Goal: Task Accomplishment & Management: Complete application form

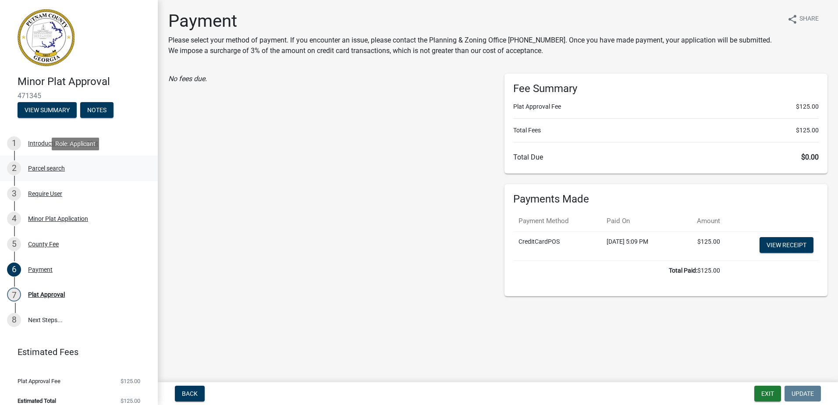
click at [48, 169] on div "Parcel search" at bounding box center [46, 168] width 37 height 6
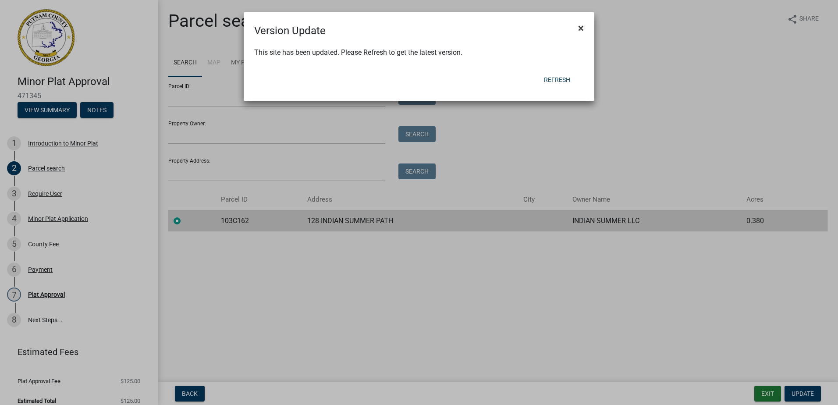
click at [577, 29] on button "×" at bounding box center [581, 28] width 20 height 25
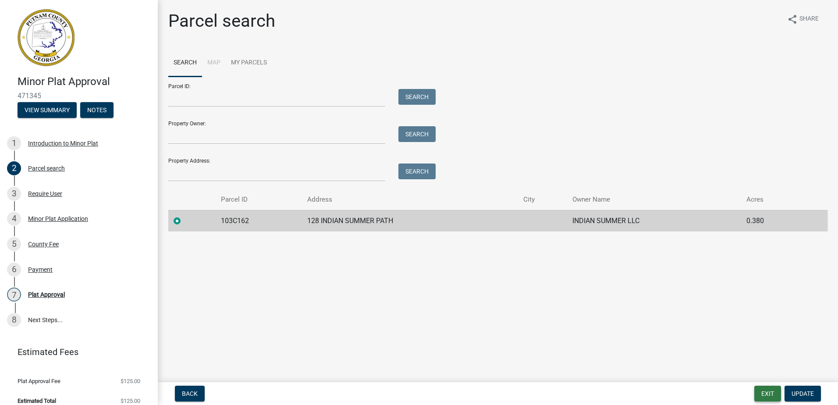
click at [769, 389] on button "Exit" at bounding box center [768, 394] width 27 height 16
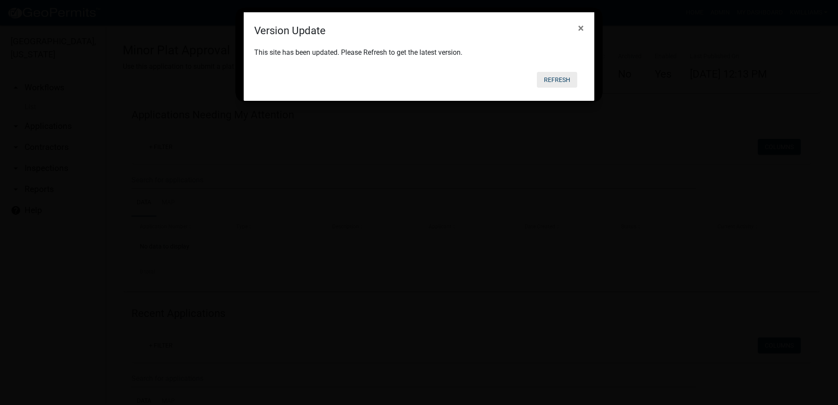
click at [563, 82] on button "Refresh" at bounding box center [557, 80] width 40 height 16
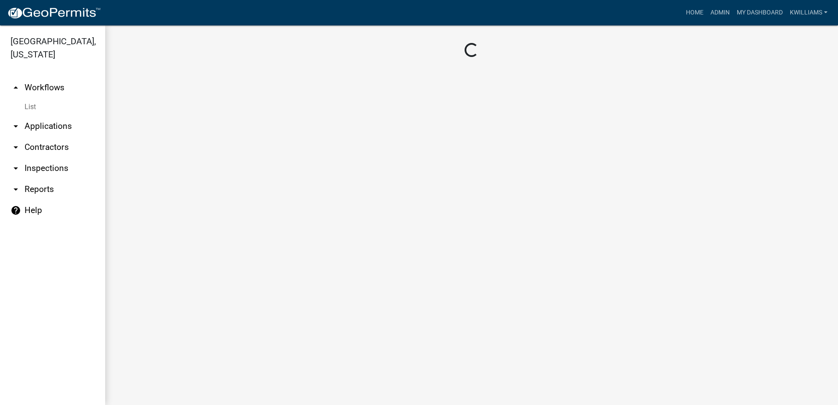
click at [584, 24] on nav "Toggle drawer menu more_horiz Home Admin My Dashboard kwilliams Admin Account C…" at bounding box center [419, 12] width 838 height 25
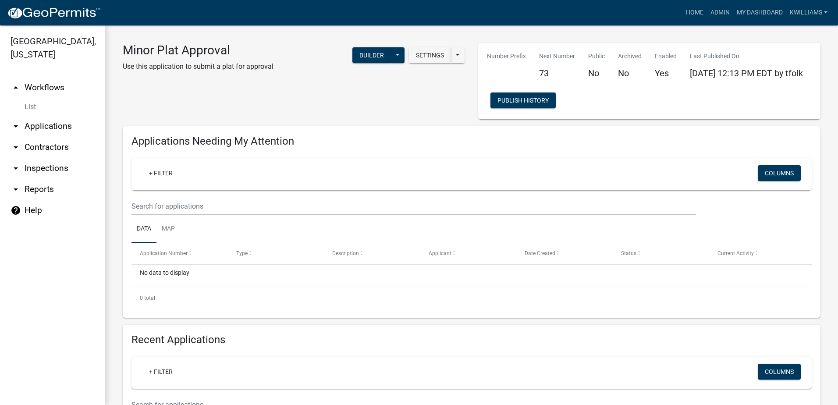
click at [54, 122] on link "arrow_drop_down Applications" at bounding box center [52, 126] width 105 height 21
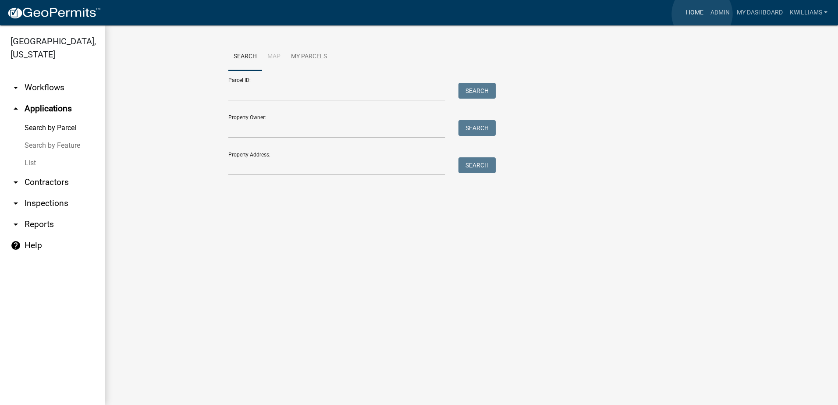
click at [702, 14] on link "Home" at bounding box center [695, 12] width 25 height 17
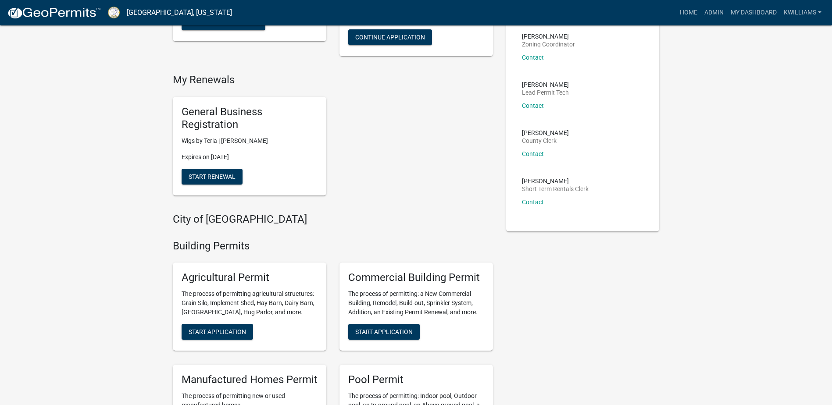
scroll to position [219, 0]
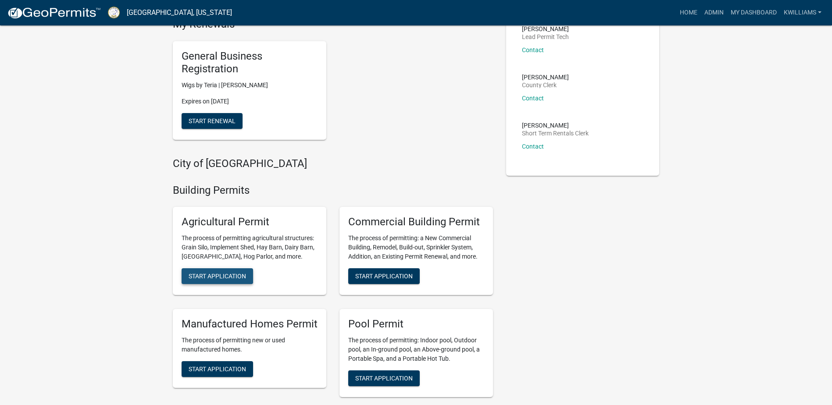
click at [221, 278] on span "Start Application" at bounding box center [217, 276] width 57 height 7
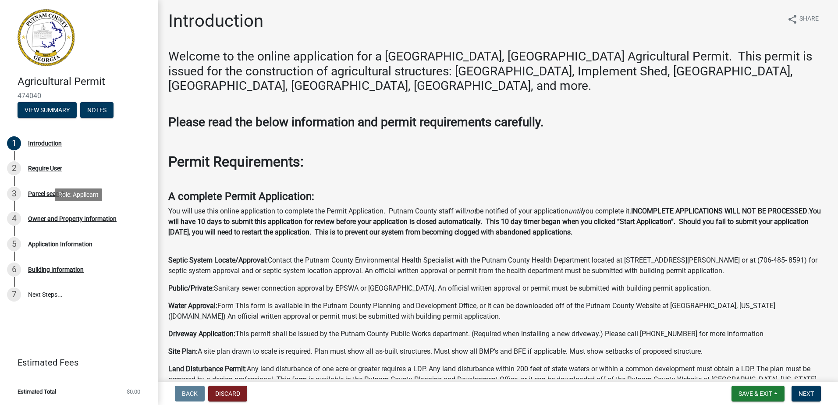
click at [58, 221] on div "Owner and Property Information" at bounding box center [72, 219] width 89 height 6
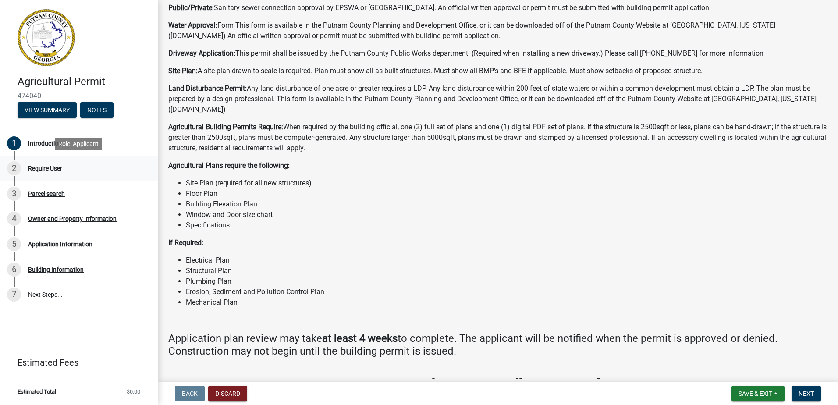
scroll to position [170, 0]
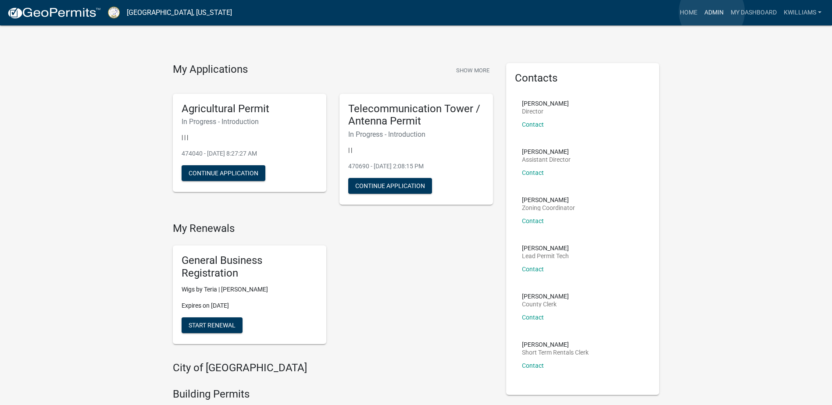
drag, startPoint x: 713, startPoint y: 12, endPoint x: 707, endPoint y: 11, distance: 5.3
click at [711, 11] on link "Admin" at bounding box center [714, 12] width 26 height 17
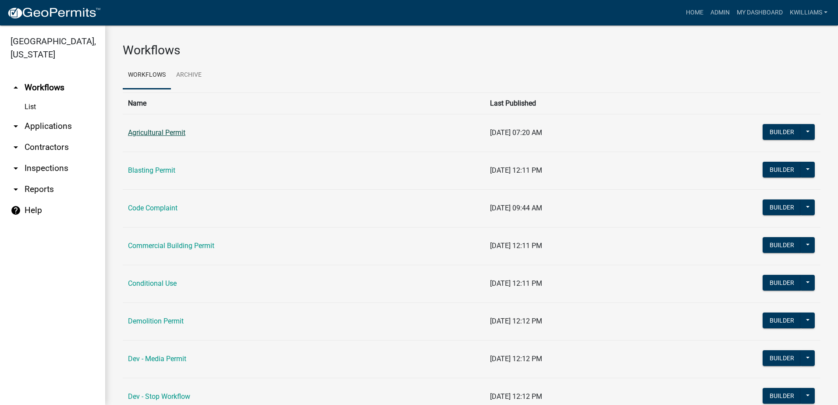
click at [160, 129] on td "Agricultural Permit" at bounding box center [304, 133] width 362 height 38
click at [158, 135] on link "Agricultural Permit" at bounding box center [156, 132] width 57 height 8
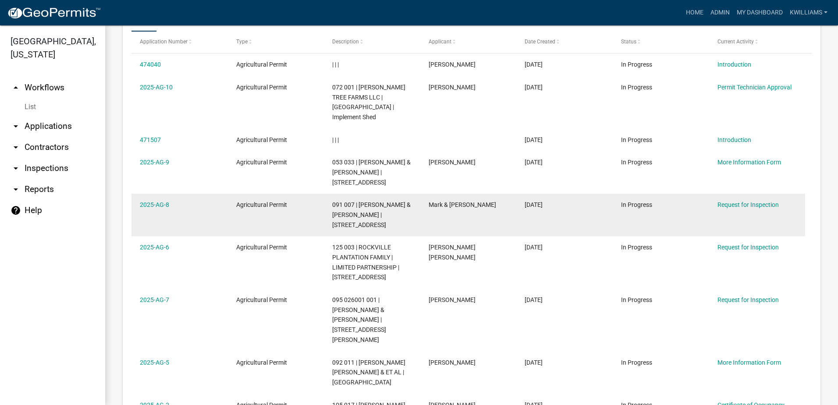
scroll to position [702, 0]
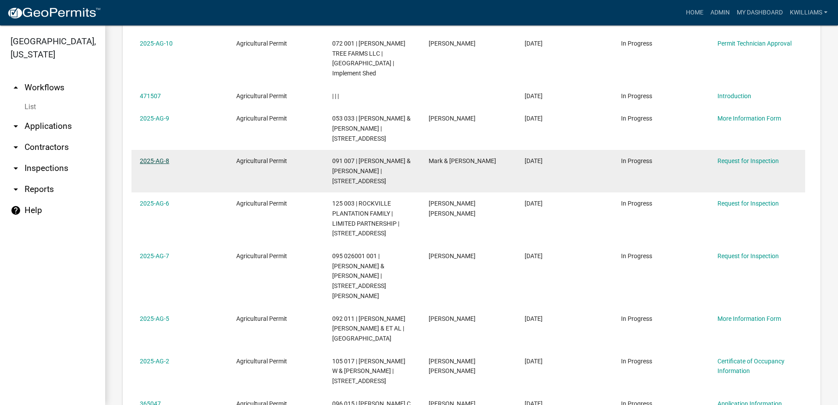
click at [159, 157] on link "2025-AG-8" at bounding box center [154, 160] width 29 height 7
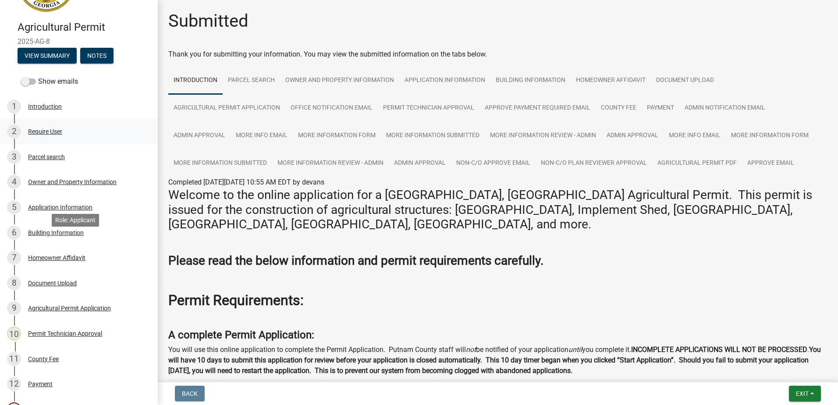
scroll to position [48, 0]
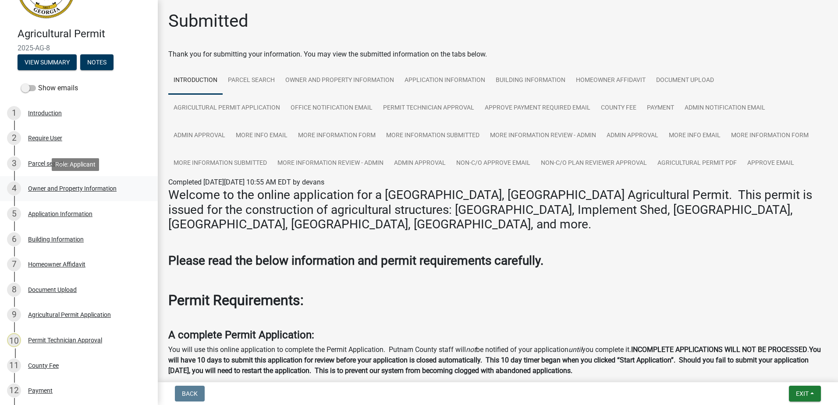
click at [78, 189] on div "Owner and Property Information" at bounding box center [72, 188] width 89 height 6
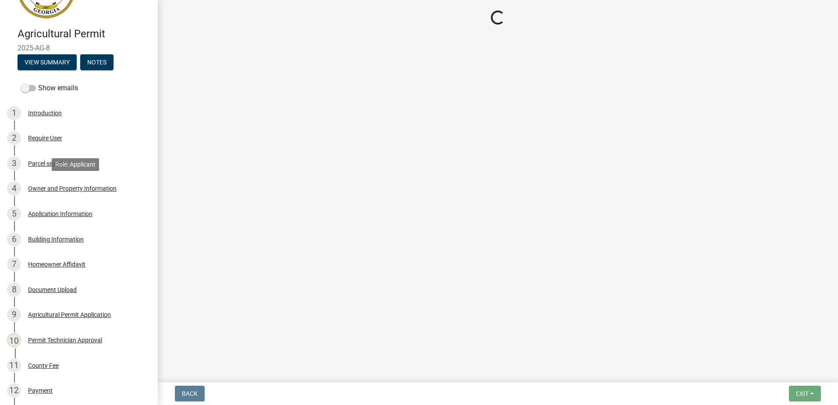
select select "a4366e26-0f82-401b-a682-956e4112ff86"
select select "83394b22-4a11-496c-8e5c-75ade2e72faf"
select select "95c2f08d-bd21-40ac-acc0-bf0ad2ba7c20"
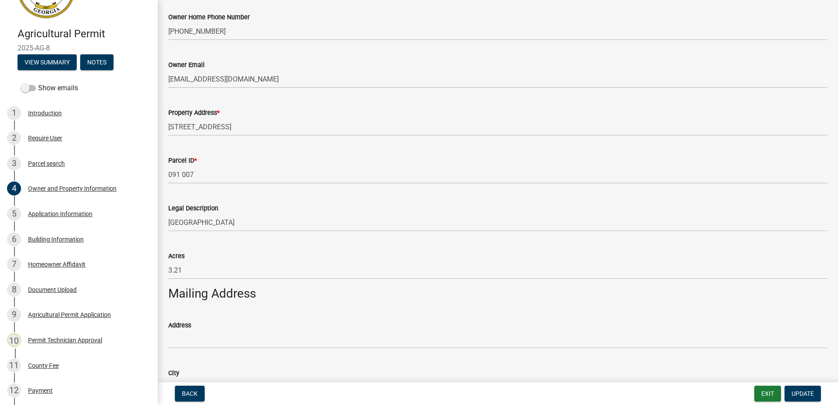
scroll to position [0, 0]
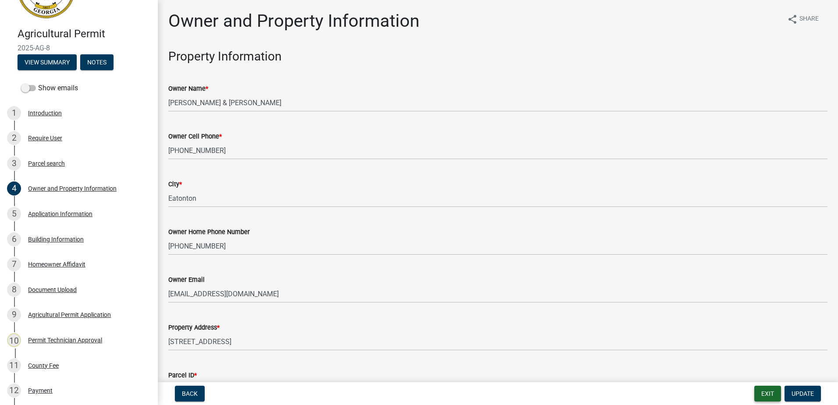
click at [771, 392] on button "Exit" at bounding box center [768, 394] width 27 height 16
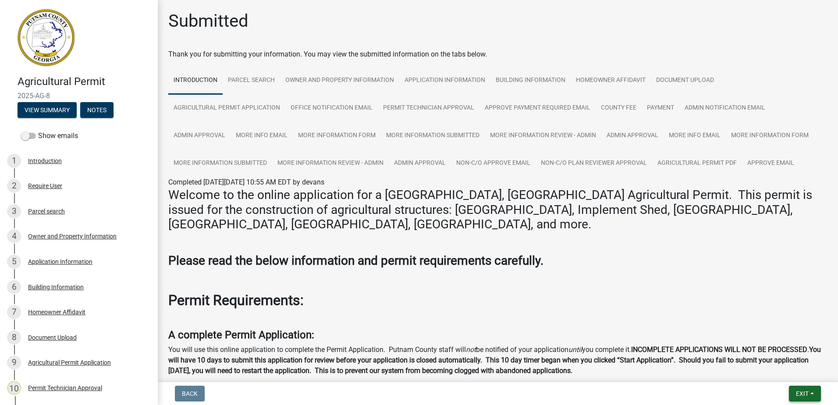
click at [793, 392] on button "Exit" at bounding box center [805, 394] width 32 height 16
click at [789, 366] on button "Save & Exit" at bounding box center [786, 370] width 70 height 21
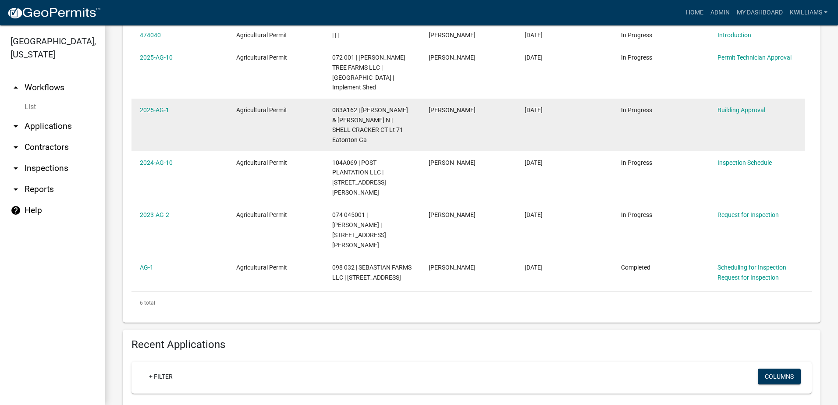
scroll to position [351, 0]
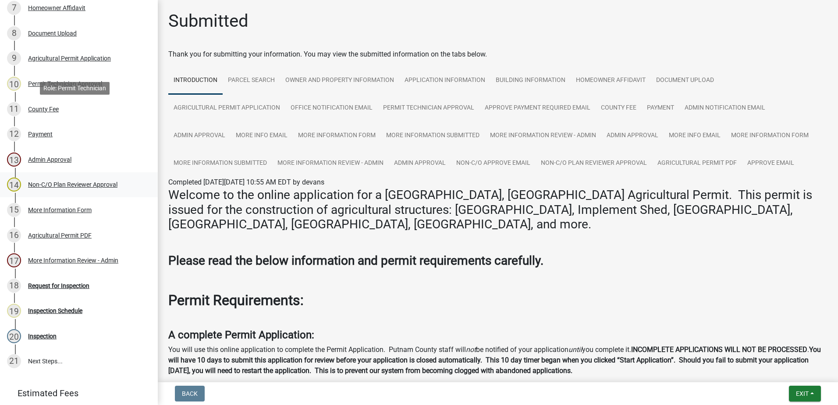
scroll to position [355, 0]
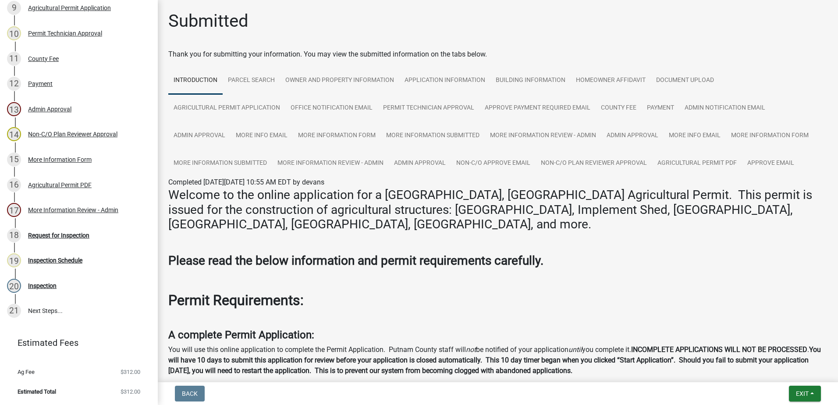
click at [810, 404] on nav "Back Exit Save Save & Exit" at bounding box center [498, 393] width 681 height 23
click at [804, 394] on span "Exit" at bounding box center [802, 393] width 13 height 7
click at [795, 364] on button "Save & Exit" at bounding box center [786, 370] width 70 height 21
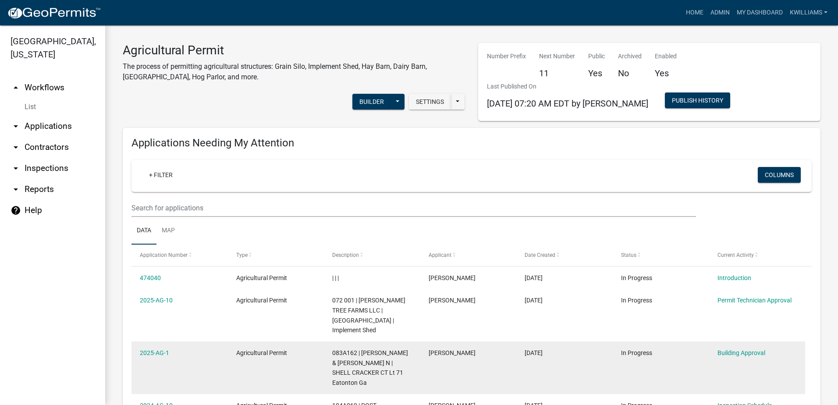
scroll to position [219, 0]
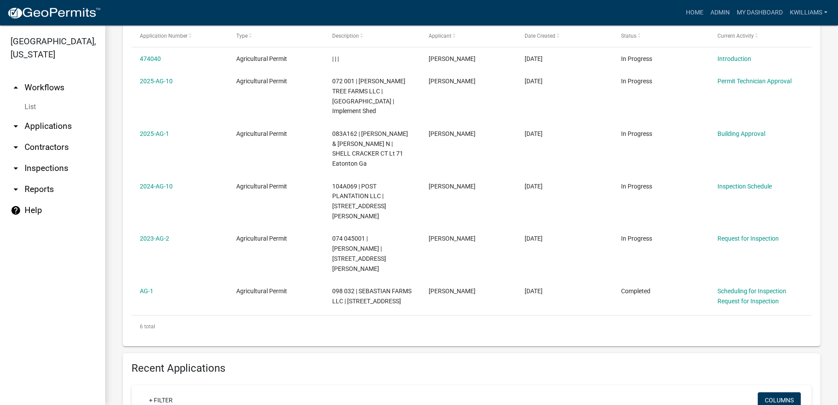
click at [47, 122] on link "arrow_drop_down Applications" at bounding box center [52, 126] width 105 height 21
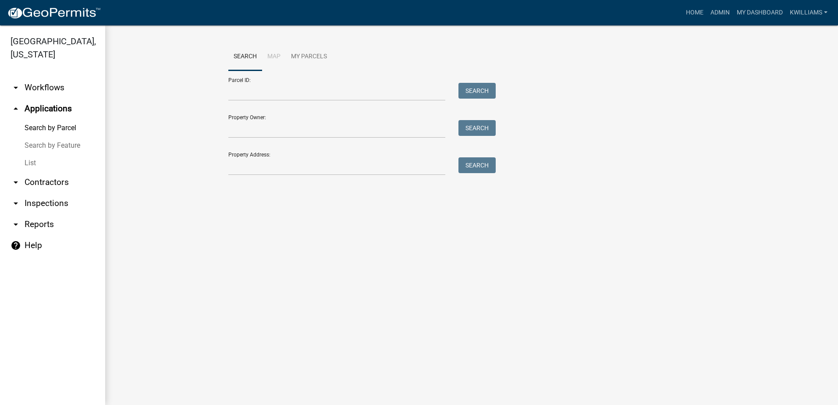
drag, startPoint x: 21, startPoint y: 159, endPoint x: 25, endPoint y: 164, distance: 6.5
click at [21, 160] on link "List" at bounding box center [52, 163] width 105 height 18
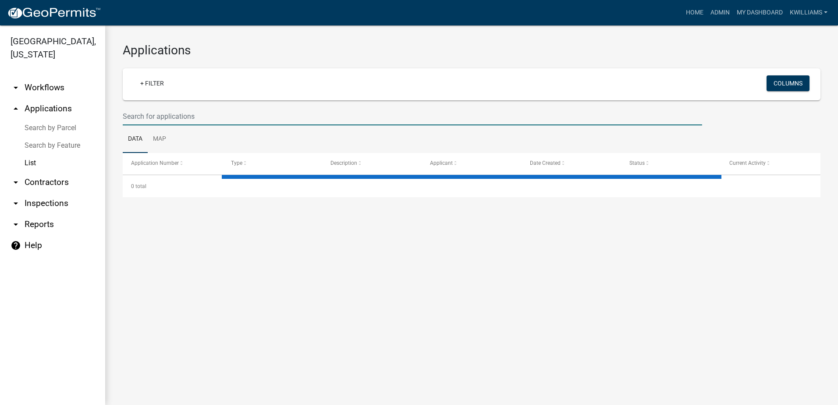
click at [146, 121] on input "text" at bounding box center [413, 116] width 580 height 18
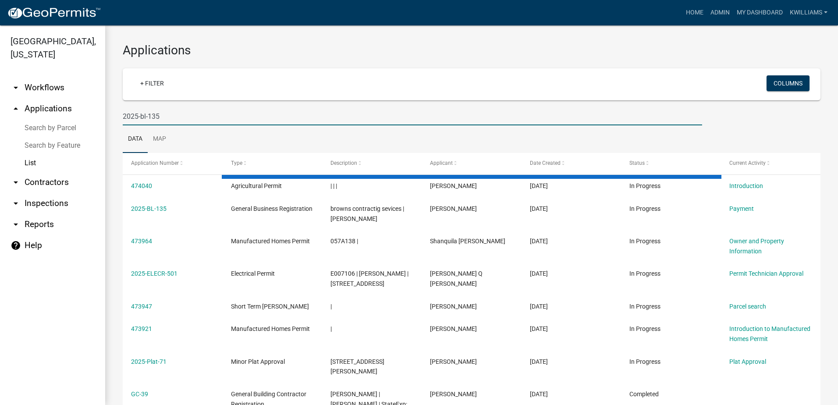
type input "2025-bl-135"
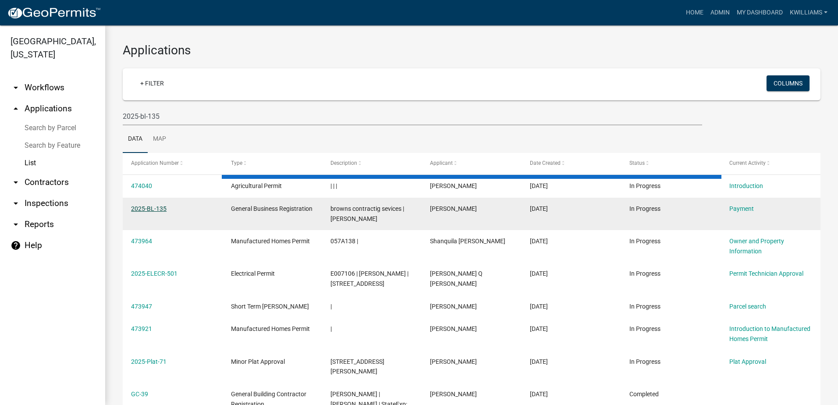
click at [161, 208] on link "2025-BL-135" at bounding box center [149, 208] width 36 height 7
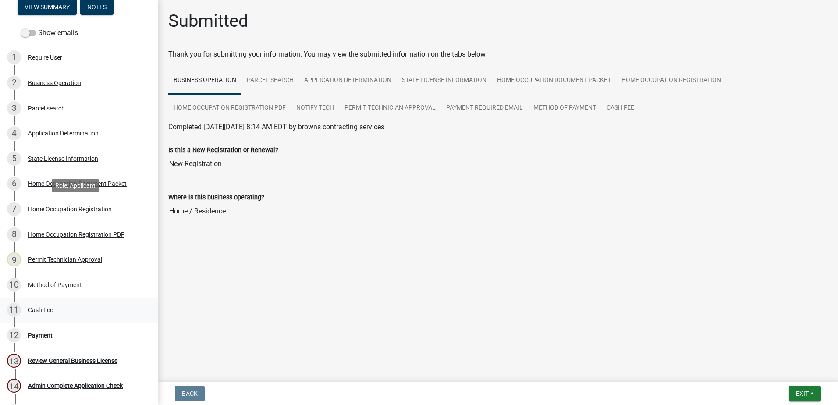
scroll to position [216, 0]
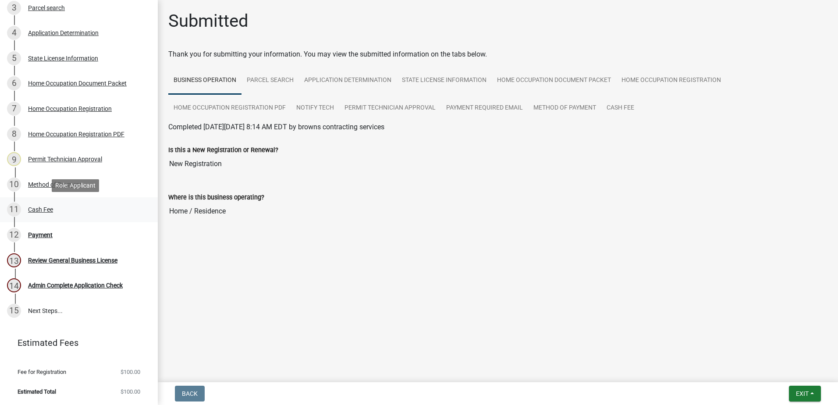
click at [50, 210] on div "Cash Fee" at bounding box center [40, 210] width 25 height 6
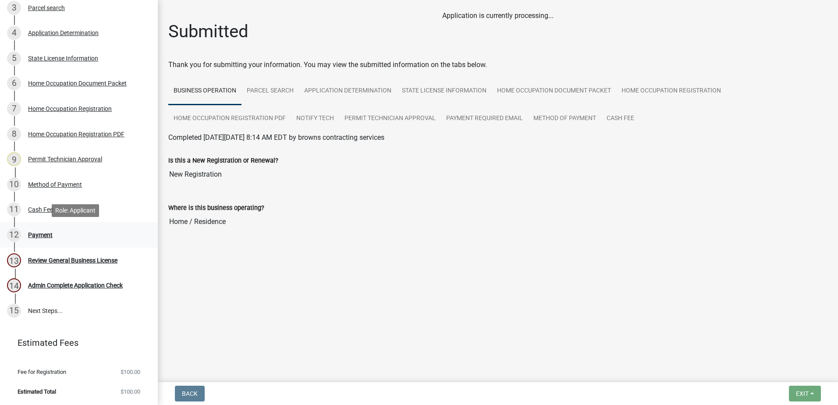
click at [51, 236] on div "Payment" at bounding box center [40, 235] width 25 height 6
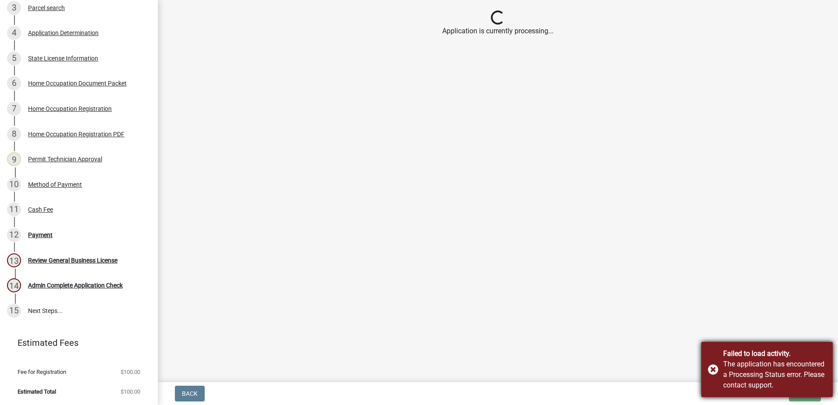
drag, startPoint x: 660, startPoint y: 299, endPoint x: 726, endPoint y: 349, distance: 81.7
click at [669, 310] on main "Loading... Application is currently processing..." at bounding box center [498, 189] width 681 height 379
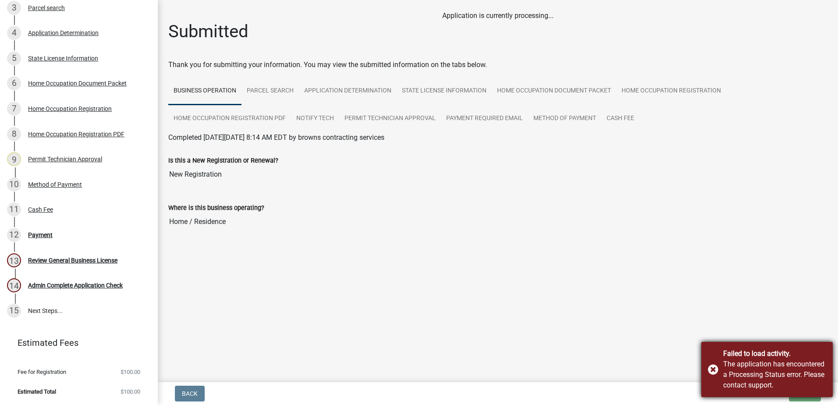
click at [710, 362] on div "Failed to load activity. The application has encountered a Processing Status er…" at bounding box center [768, 369] width 132 height 55
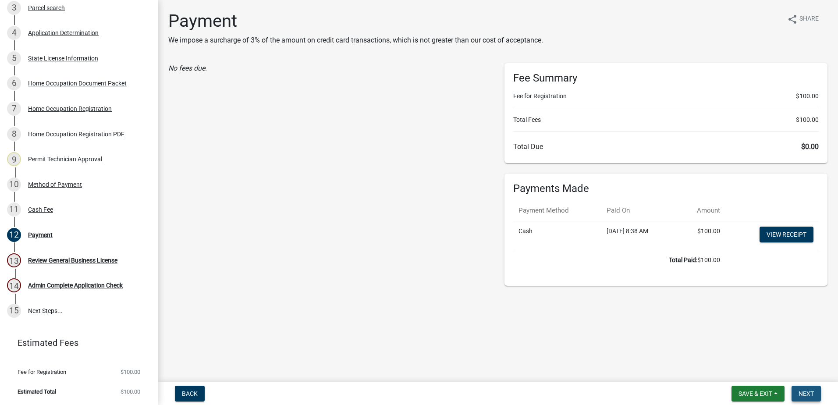
click at [809, 394] on span "Next" at bounding box center [806, 393] width 15 height 7
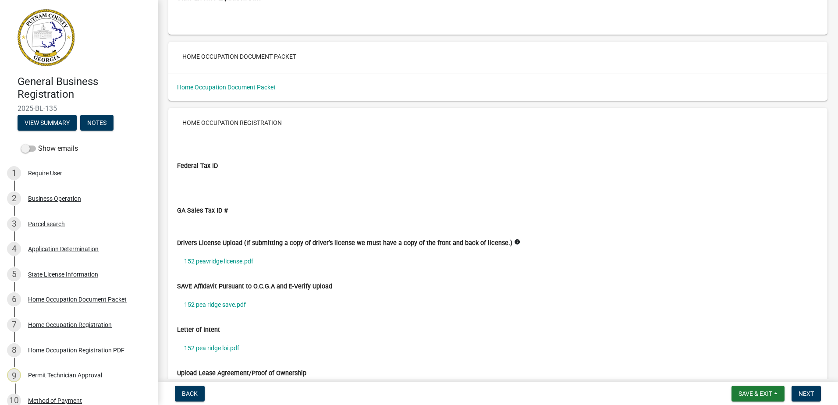
scroll to position [1710, 0]
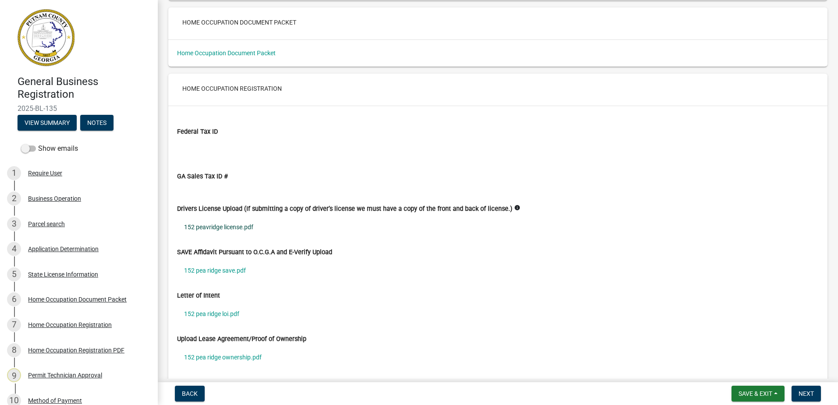
click at [227, 221] on link "152 peavridge license.pdf" at bounding box center [498, 227] width 642 height 20
click at [204, 273] on link "152 pea ridge save.pdf" at bounding box center [498, 270] width 642 height 20
click at [208, 314] on link "152 pea ridge loi.pdf" at bounding box center [498, 314] width 642 height 20
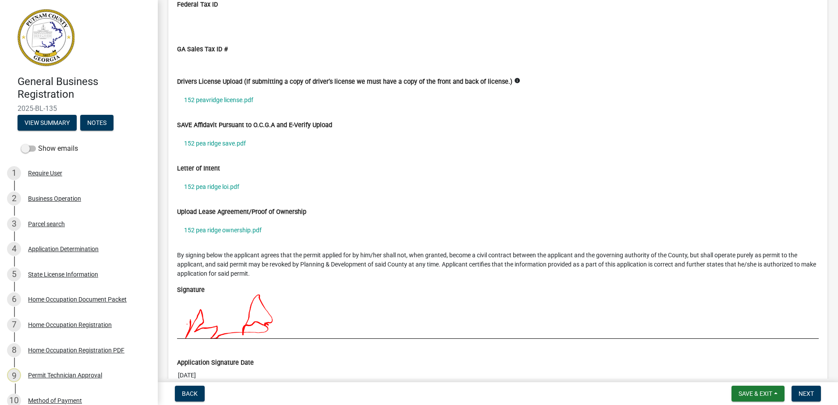
scroll to position [1842, 0]
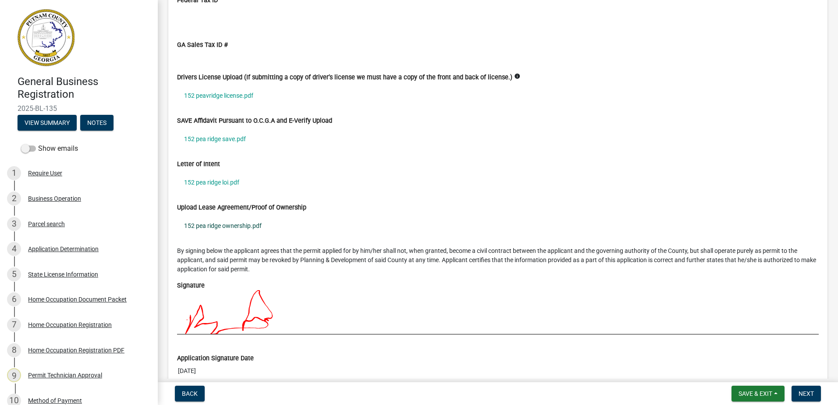
click at [247, 228] on link "152 pea ridge ownership.pdf" at bounding box center [498, 226] width 642 height 20
drag, startPoint x: 774, startPoint y: 394, endPoint x: 791, endPoint y: 388, distance: 17.1
click at [791, 388] on form "Save & Exit Save Save & Exit Next" at bounding box center [776, 394] width 96 height 16
click at [799, 390] on span "Next" at bounding box center [806, 393] width 15 height 7
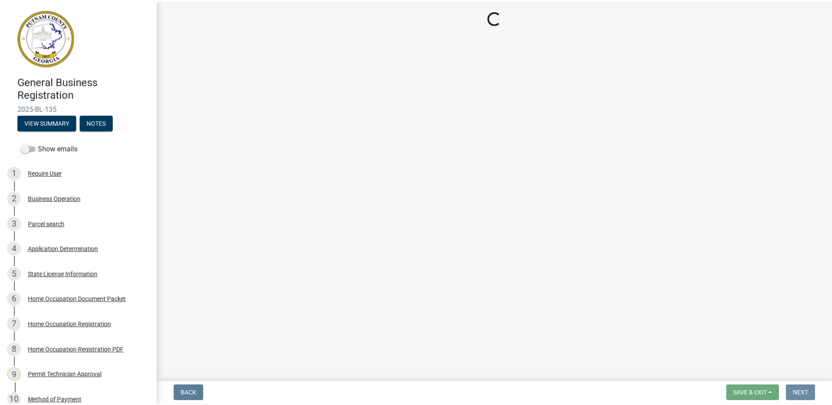
scroll to position [0, 0]
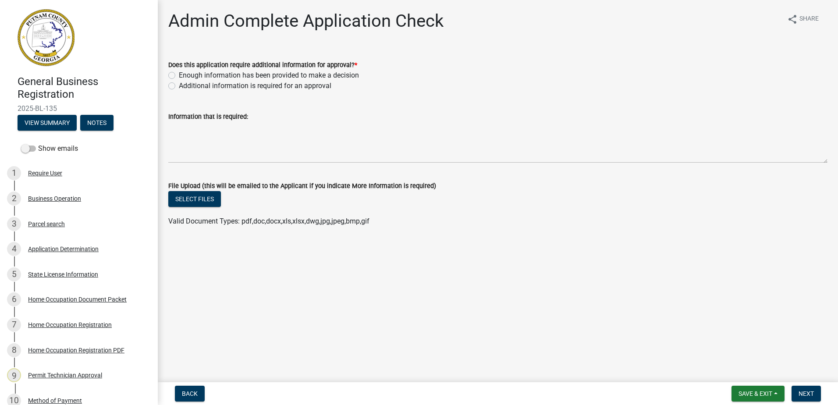
click at [179, 76] on label "Enough information has been provided to make a decision" at bounding box center [269, 75] width 180 height 11
click at [179, 76] on input "Enough information has been provided to make a decision" at bounding box center [182, 73] width 6 height 6
radio input "true"
click at [804, 390] on span "Next" at bounding box center [806, 393] width 15 height 7
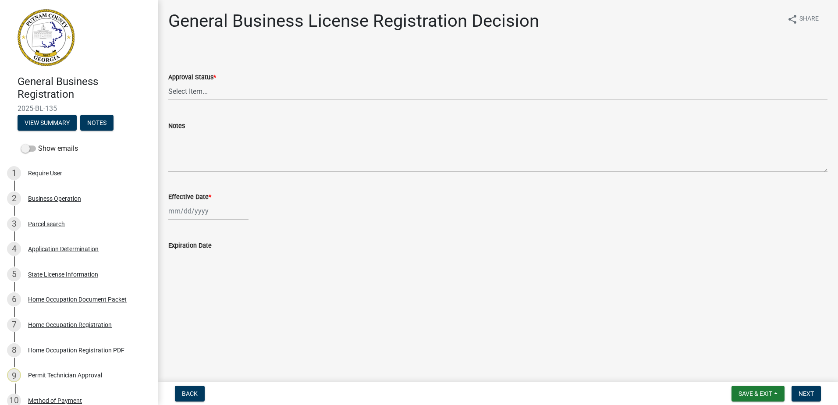
click at [244, 104] on wm-data-entity-input "Approval Status * Select Item... Approved Denied" at bounding box center [497, 78] width 659 height 59
click at [240, 88] on select "Select Item... Approved Denied" at bounding box center [497, 91] width 659 height 18
click at [168, 82] on select "Select Item... Approved Denied" at bounding box center [497, 91] width 659 height 18
select select "4b86b809-39dd-4c68-9f3d-fdb3e7050482"
select select "9"
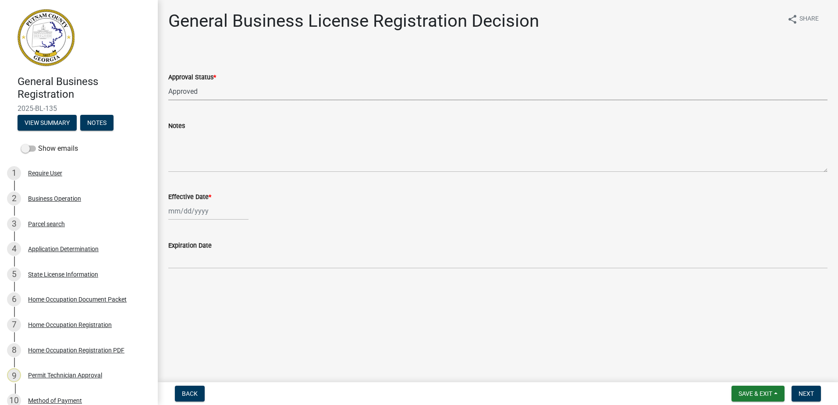
select select "2025"
click at [200, 213] on div "Jan Feb Mar Apr May Jun Jul Aug Sep Oct Nov Dec 1525 1526 1527 1528 1529 1530 1…" at bounding box center [208, 211] width 80 height 18
click at [236, 258] on div "5" at bounding box center [233, 258] width 14 height 14
type input "[DATE]"
click at [812, 390] on span "Next" at bounding box center [806, 393] width 15 height 7
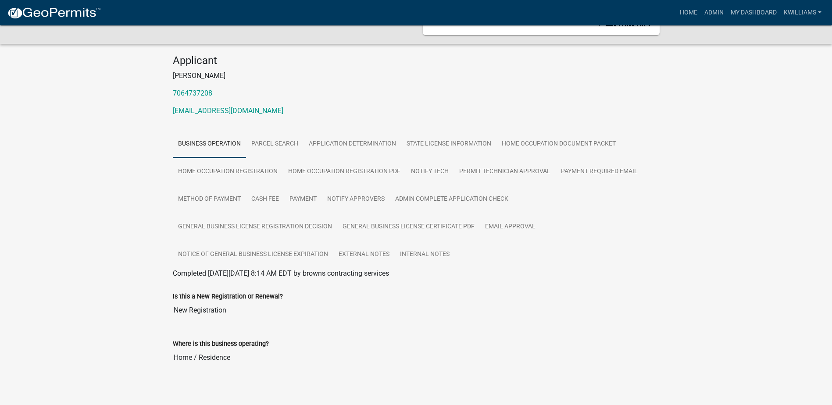
scroll to position [67, 0]
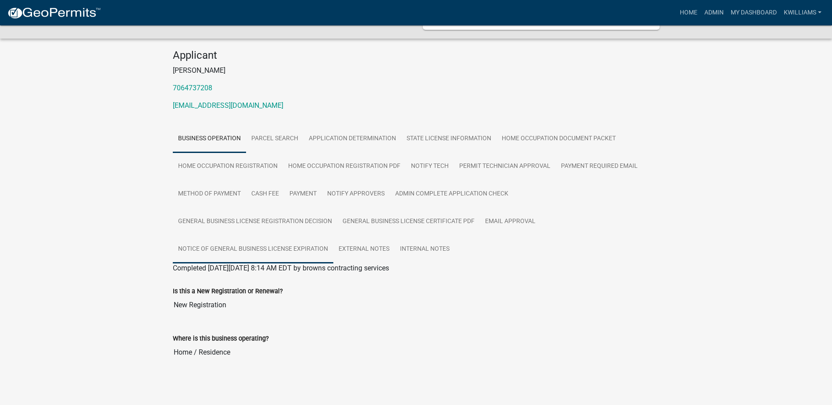
click at [232, 246] on link "Notice of General Business License Expiration" at bounding box center [253, 249] width 160 height 28
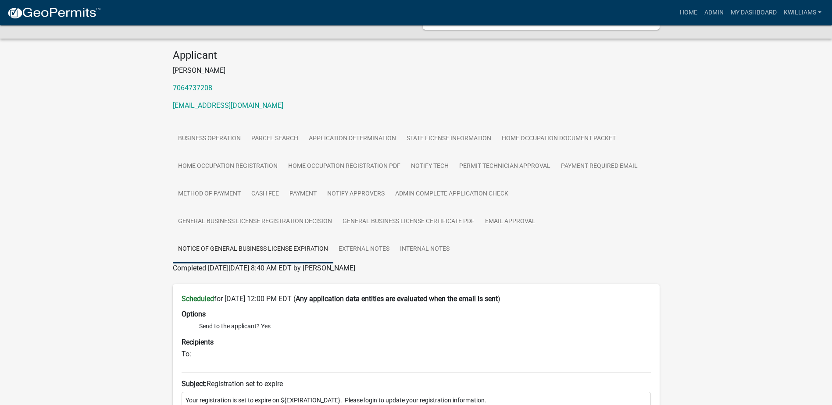
drag, startPoint x: 334, startPoint y: 340, endPoint x: 330, endPoint y: 339, distance: 4.6
click at [419, 218] on link "General Business License Certificate PDF" at bounding box center [408, 222] width 143 height 28
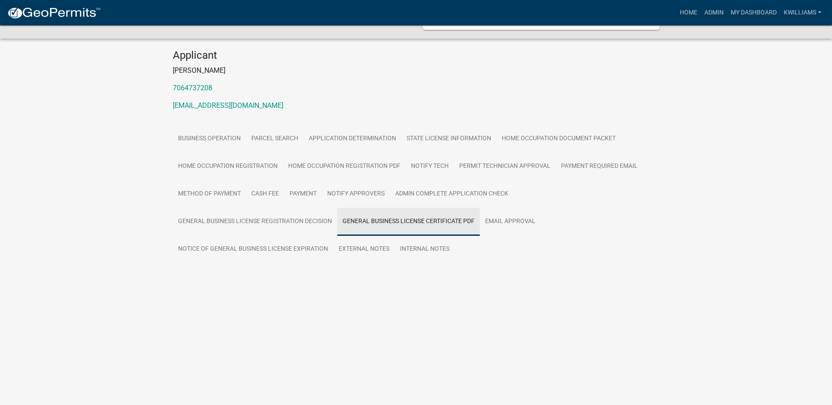
scroll to position [25, 0]
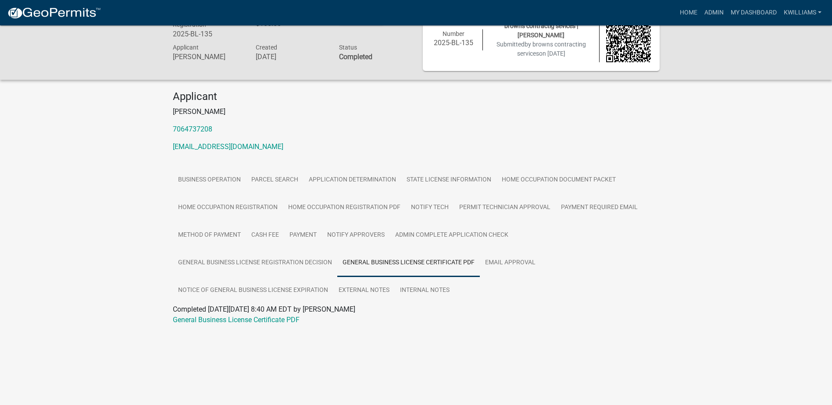
click at [232, 324] on div "General Business License Certificate PDF" at bounding box center [416, 320] width 500 height 11
click at [231, 320] on link "General Business License Certificate PDF" at bounding box center [236, 320] width 127 height 8
click at [688, 13] on link "Home" at bounding box center [688, 12] width 25 height 17
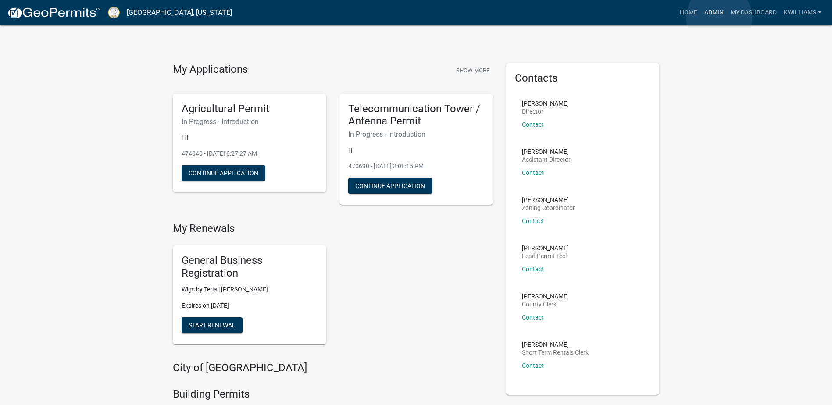
click at [719, 17] on link "Admin" at bounding box center [714, 12] width 26 height 17
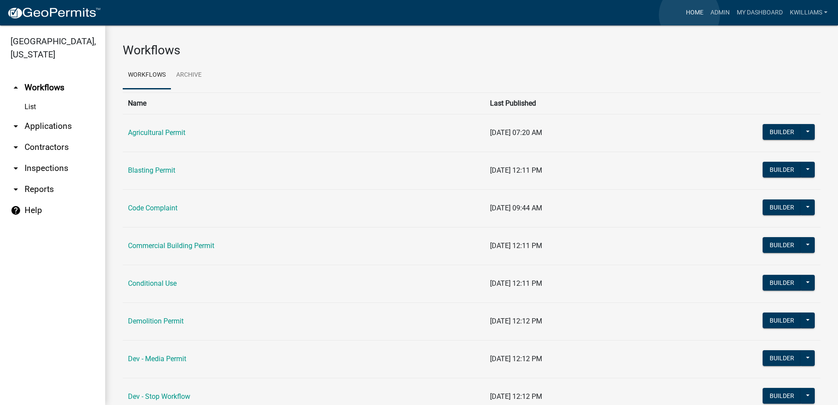
click at [690, 15] on link "Home" at bounding box center [695, 12] width 25 height 17
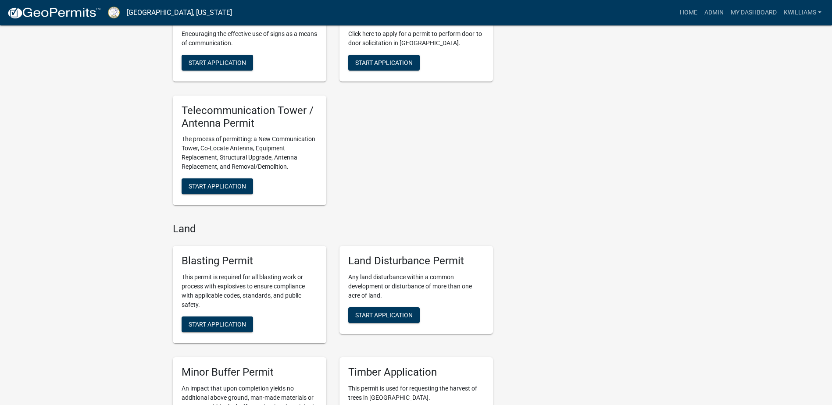
scroll to position [1447, 0]
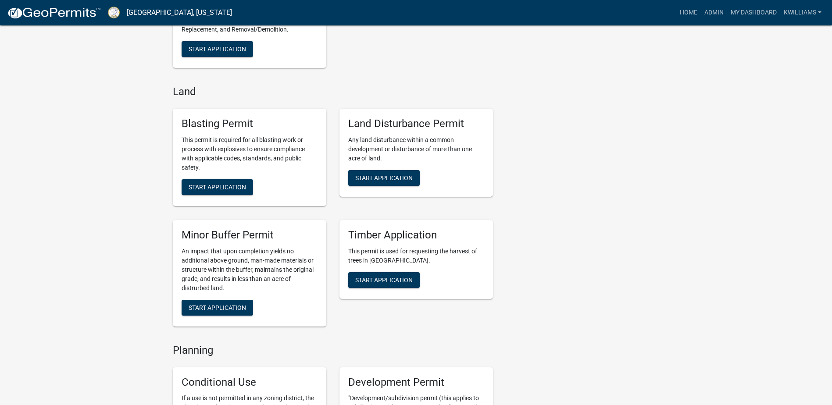
click at [207, 125] on h5 "Blasting Permit" at bounding box center [250, 124] width 136 height 13
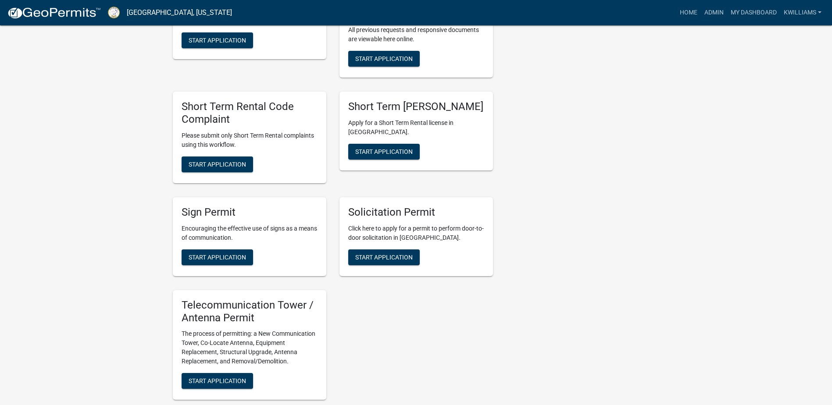
scroll to position [1008, 0]
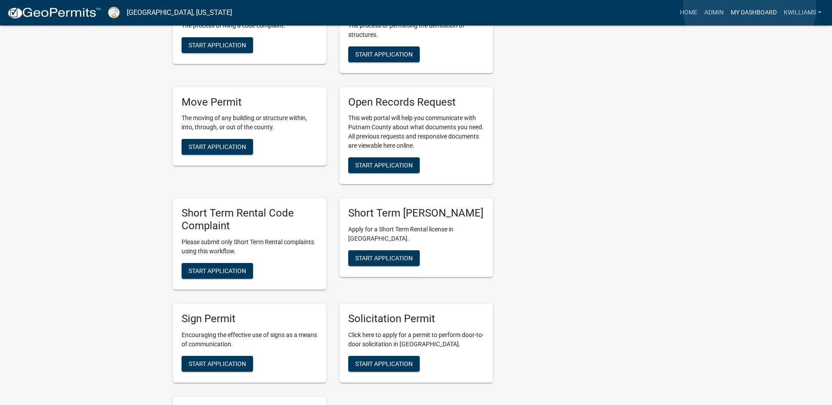
click at [749, 7] on link "My Dashboard" at bounding box center [753, 12] width 53 height 17
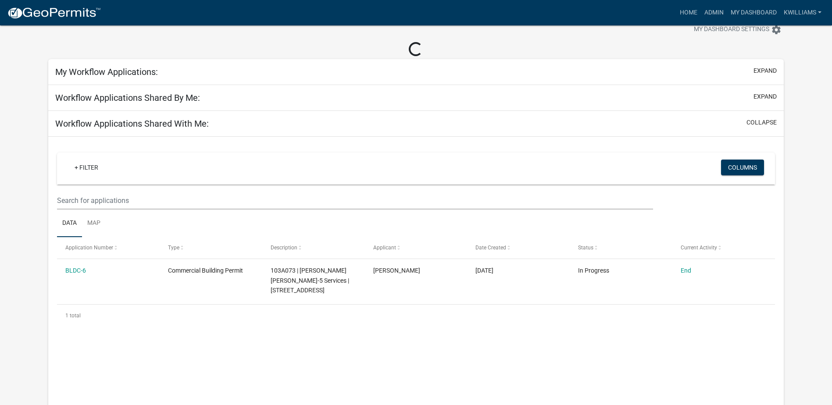
scroll to position [1034, 0]
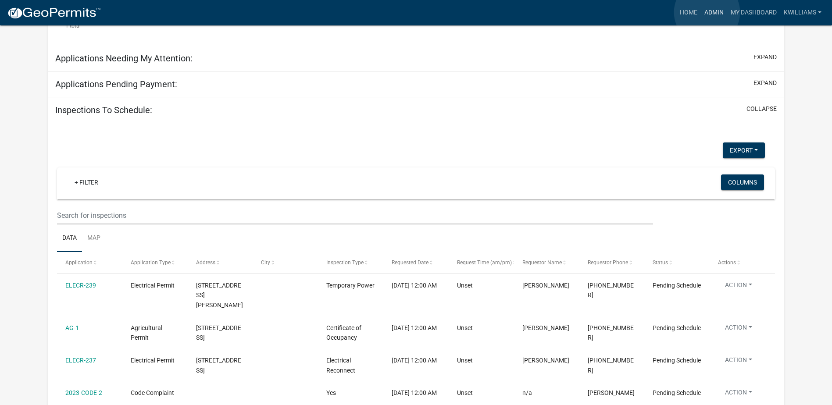
click at [707, 12] on link "Admin" at bounding box center [714, 12] width 26 height 17
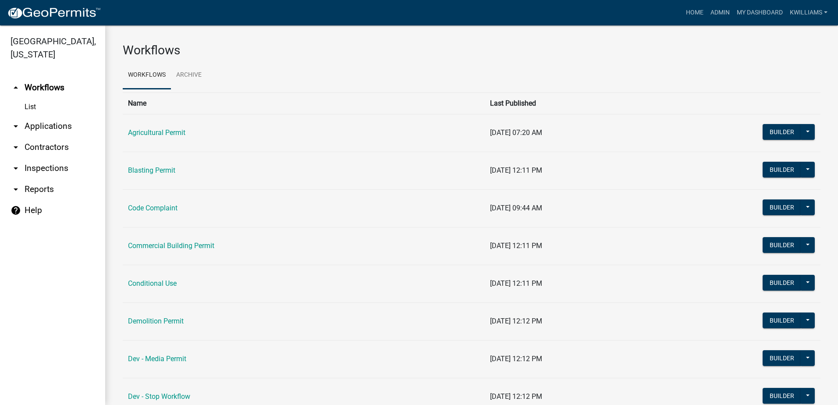
click at [145, 169] on link "Blasting Permit" at bounding box center [151, 170] width 47 height 8
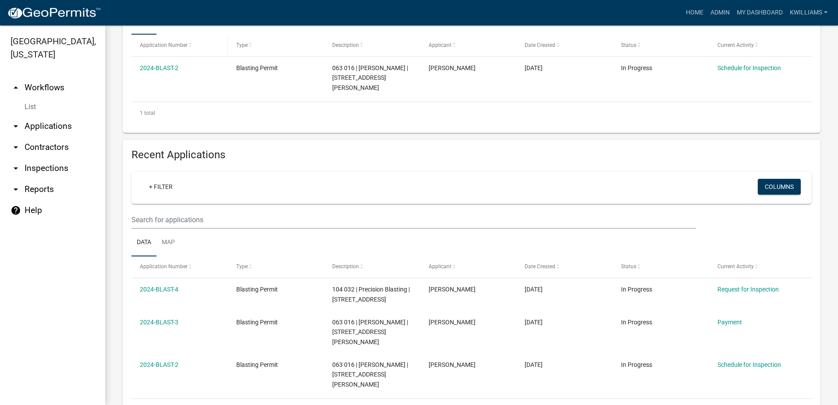
scroll to position [252, 0]
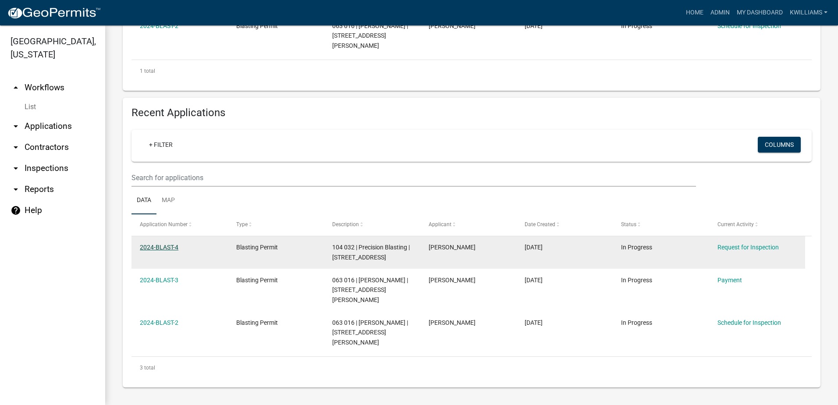
click at [158, 249] on link "2024-BLAST-4" at bounding box center [159, 247] width 39 height 7
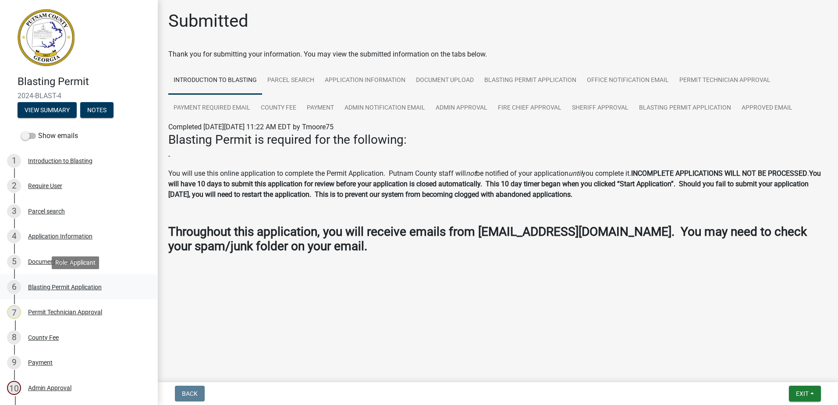
click at [57, 286] on div "Blasting Permit Application" at bounding box center [65, 287] width 74 height 6
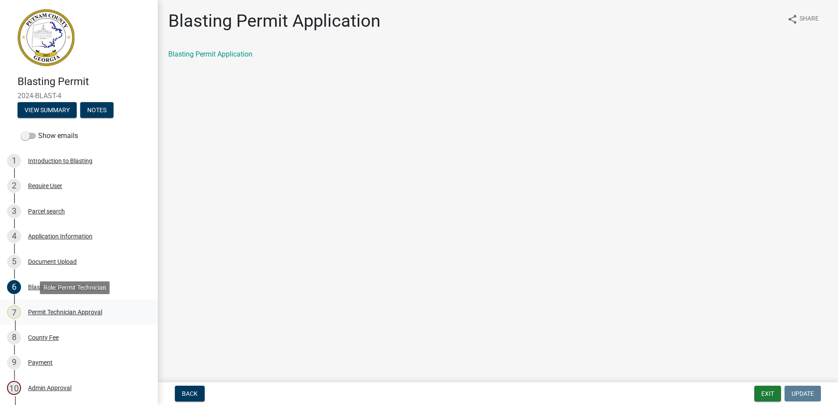
click at [64, 320] on link "7 Permit Technician Approval" at bounding box center [79, 311] width 158 height 25
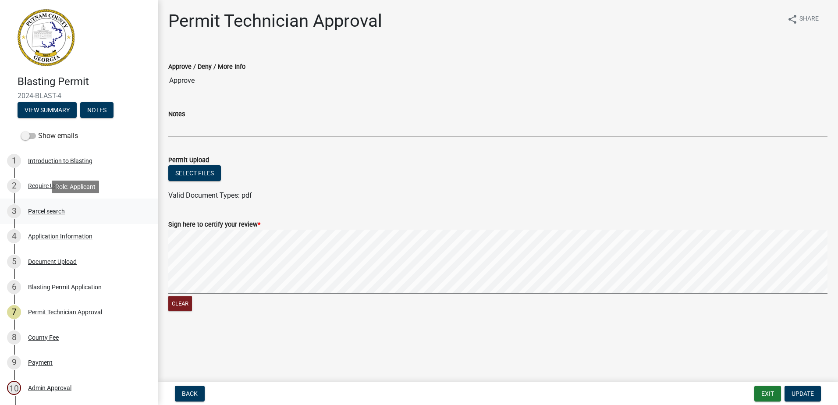
click at [55, 205] on div "3 Parcel search" at bounding box center [75, 211] width 137 height 14
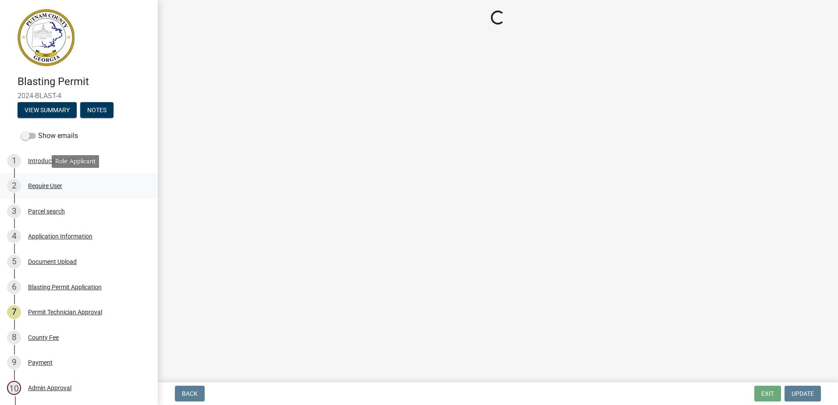
click at [55, 180] on div "2 Require User" at bounding box center [75, 186] width 137 height 14
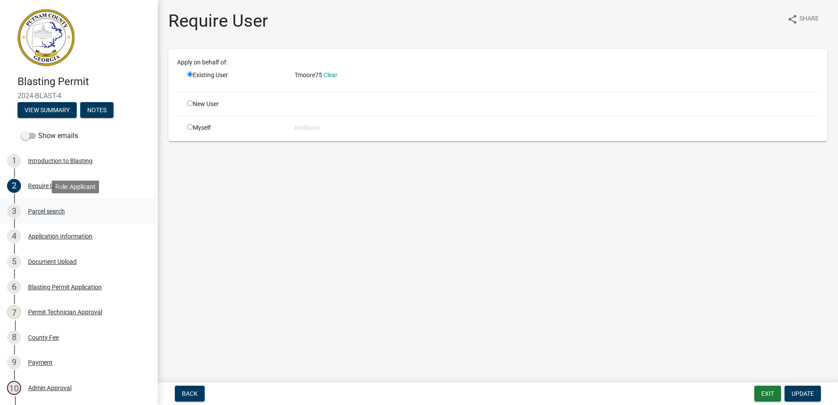
click at [42, 221] on link "3 Parcel search" at bounding box center [79, 211] width 158 height 25
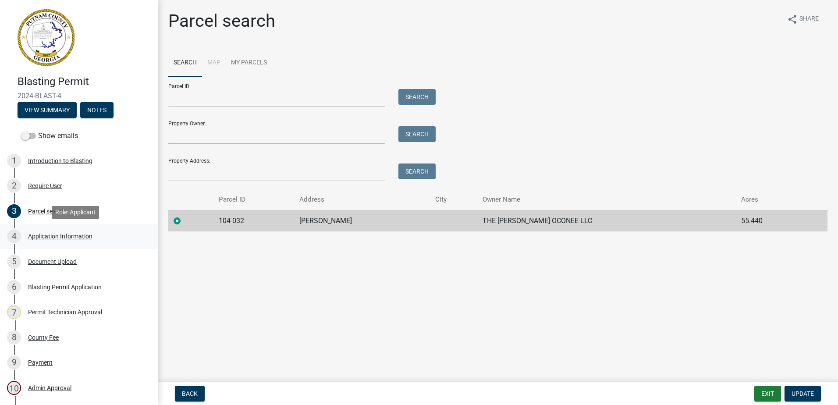
click at [47, 246] on link "4 Application Information" at bounding box center [79, 236] width 158 height 25
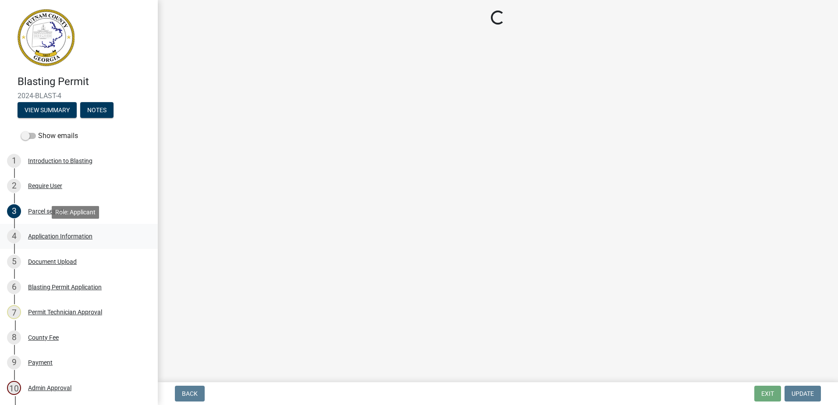
select select "0688c8c3-ca83-4764-a677-531fbc17e6cb"
select select "83394b22-4a11-496c-8e5c-75ade2e72faf"
select select "469c5908-2854-42d5-89ed-bee7fc26529e"
select select "6f1acead-4b1a-4680-ba5d-beeb03d30465"
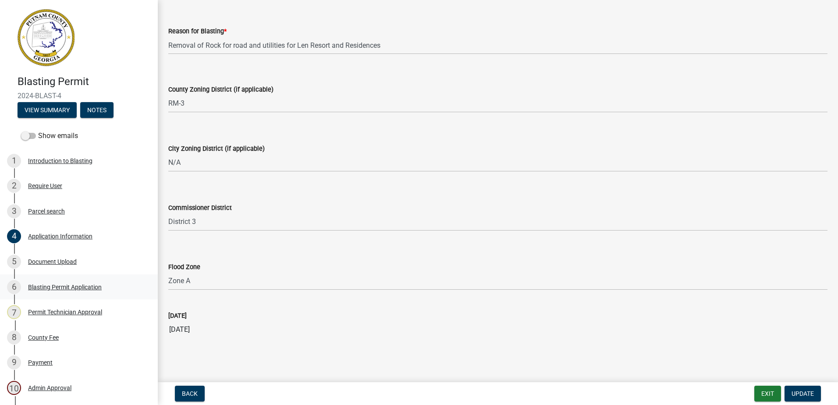
scroll to position [617, 0]
click at [46, 262] on div "Document Upload" at bounding box center [52, 262] width 49 height 6
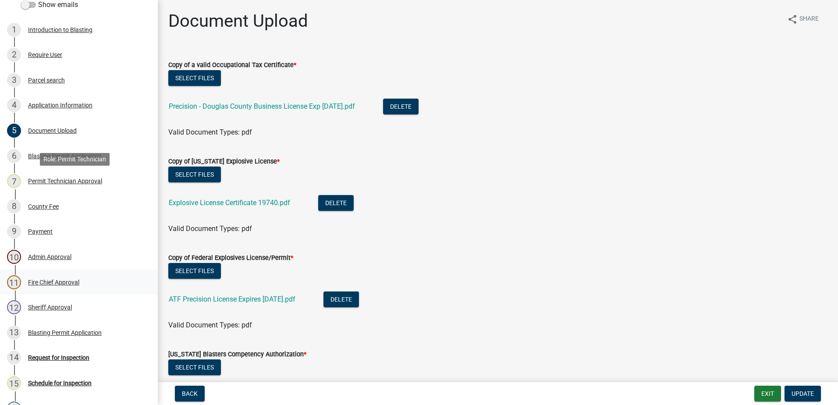
scroll to position [132, 0]
click at [268, 203] on link "Explosive License Certificate 19740.pdf" at bounding box center [229, 203] width 121 height 8
click at [773, 387] on button "Exit" at bounding box center [768, 394] width 27 height 16
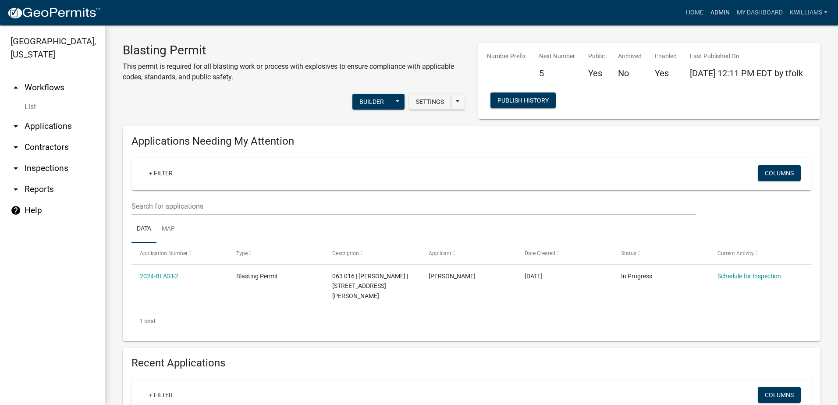
click at [723, 10] on link "Admin" at bounding box center [720, 12] width 26 height 17
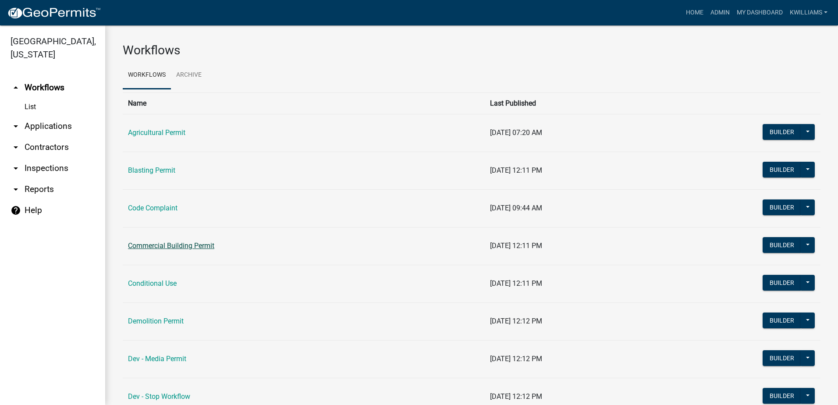
click at [173, 246] on link "Commercial Building Permit" at bounding box center [171, 246] width 86 height 8
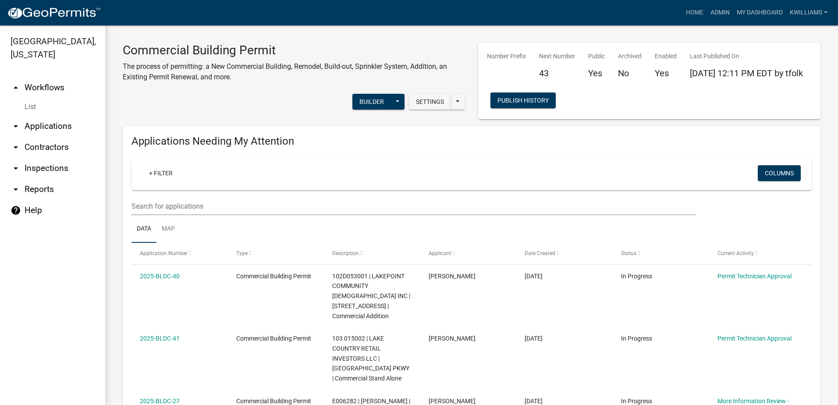
click at [46, 122] on link "arrow_drop_down Applications" at bounding box center [52, 126] width 105 height 21
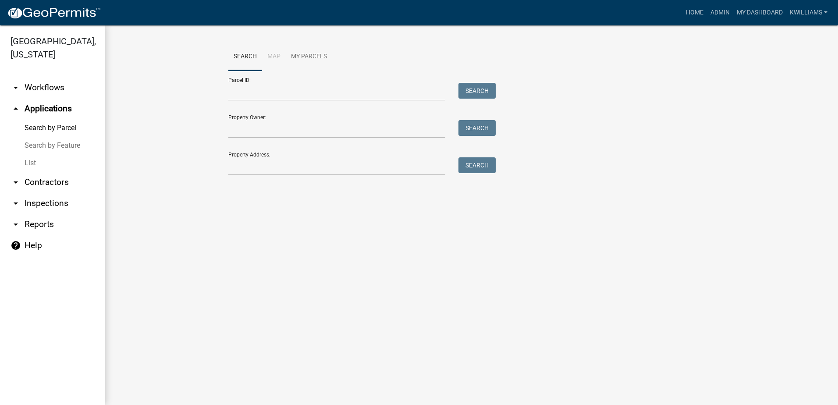
click at [27, 161] on link "List" at bounding box center [52, 163] width 105 height 18
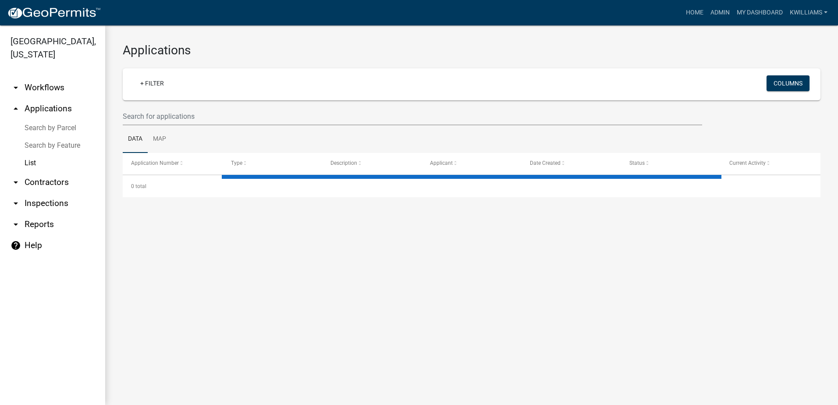
click at [215, 102] on wm-filter-builder "+ Filter Columns" at bounding box center [472, 96] width 698 height 57
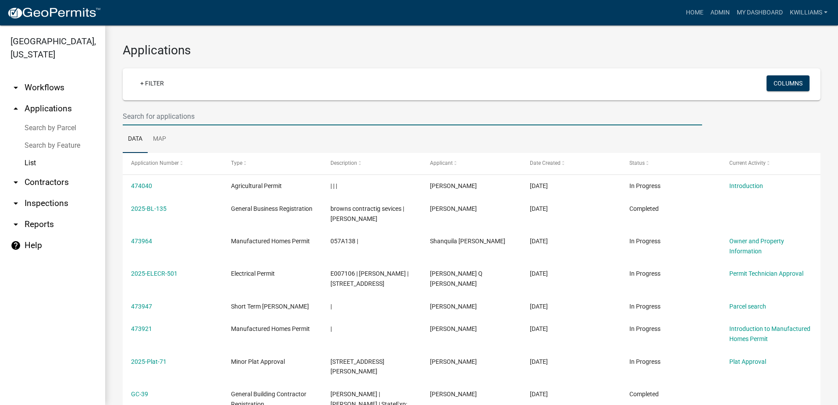
click at [202, 110] on input "text" at bounding box center [413, 116] width 580 height 18
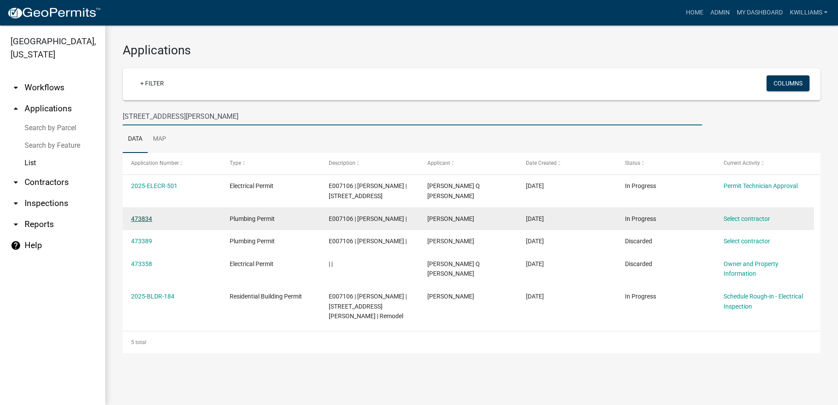
type input "226 alice walker dr"
click at [146, 217] on link "473834" at bounding box center [141, 218] width 21 height 7
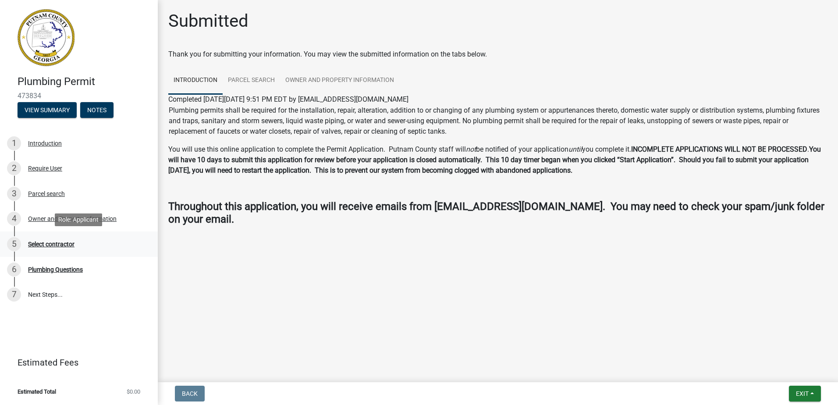
click at [38, 248] on div "5 Select contractor" at bounding box center [75, 244] width 137 height 14
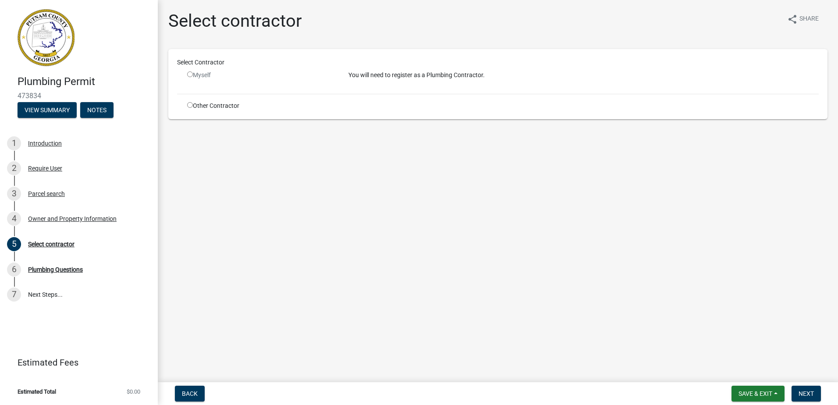
click at [190, 76] on input "radio" at bounding box center [190, 74] width 6 height 6
radio input "false"
click at [195, 101] on div "Other Contractor" at bounding box center [261, 105] width 161 height 9
click at [190, 106] on input "radio" at bounding box center [190, 105] width 6 height 6
radio input "true"
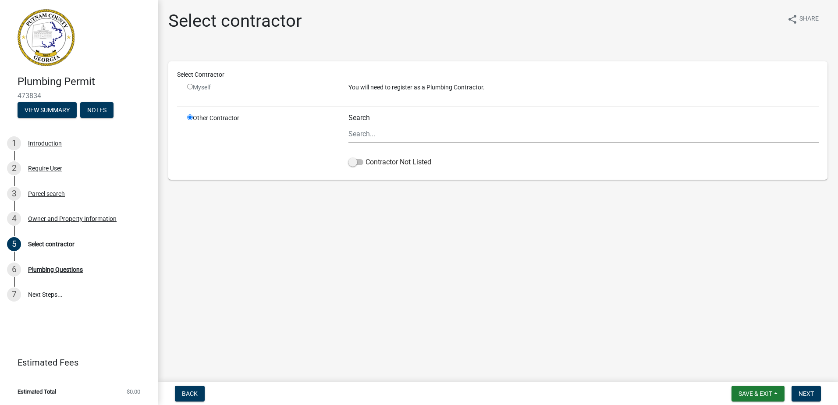
click at [345, 217] on main "Select contractor share Share Select Contractor Myself You will need to registe…" at bounding box center [498, 189] width 681 height 379
click at [362, 161] on label "Contractor Not Listed" at bounding box center [390, 162] width 83 height 11
click at [359, 165] on span at bounding box center [356, 162] width 15 height 6
click at [366, 157] on input "Contractor Not Listed" at bounding box center [366, 157] width 0 height 0
click at [382, 135] on input "Search" at bounding box center [584, 134] width 470 height 18
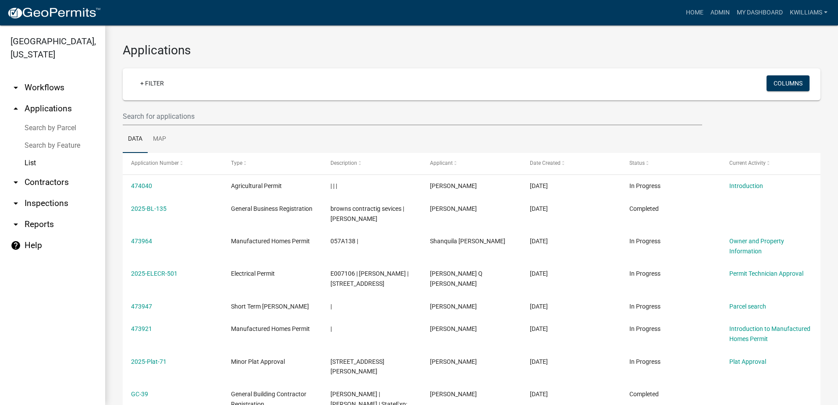
click at [242, 103] on wm-filter-builder "+ Filter Columns" at bounding box center [472, 96] width 698 height 57
click at [176, 117] on input "text" at bounding box center [413, 116] width 580 height 18
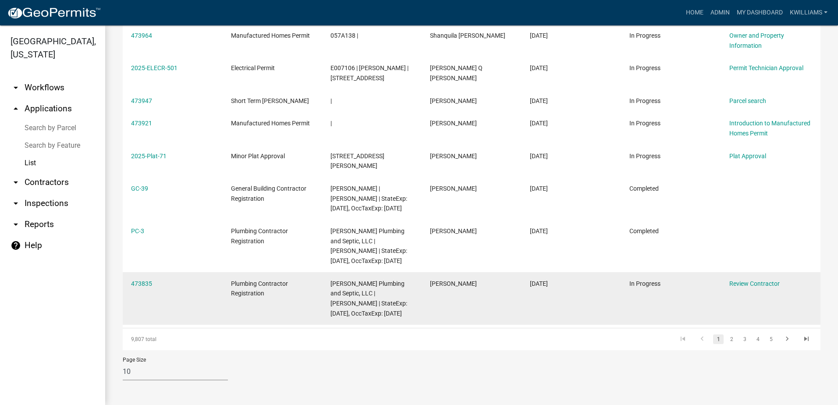
scroll to position [215, 0]
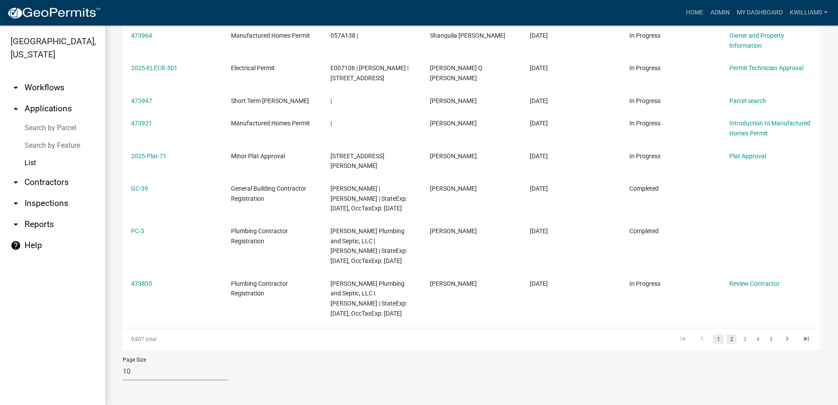
click at [727, 338] on link "2" at bounding box center [732, 340] width 11 height 10
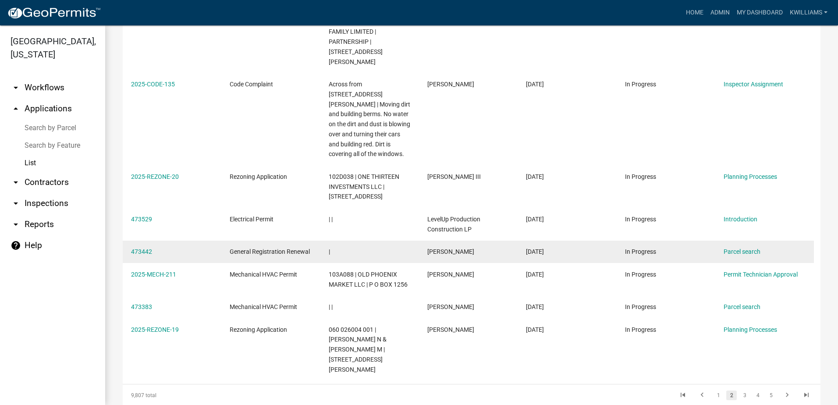
scroll to position [255, 0]
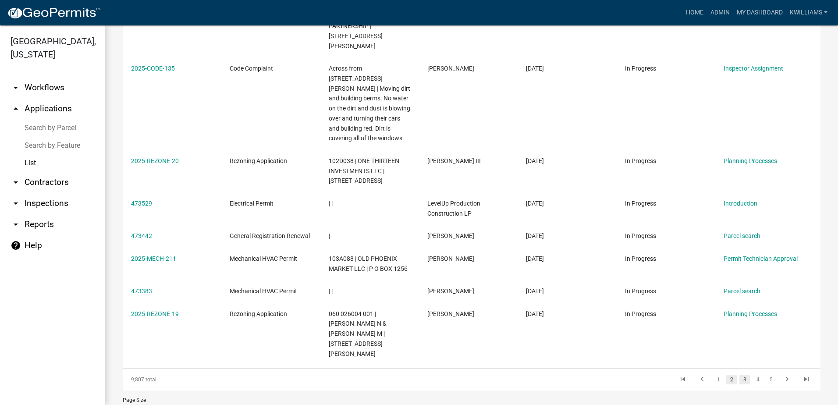
click at [740, 375] on link "3" at bounding box center [745, 380] width 11 height 10
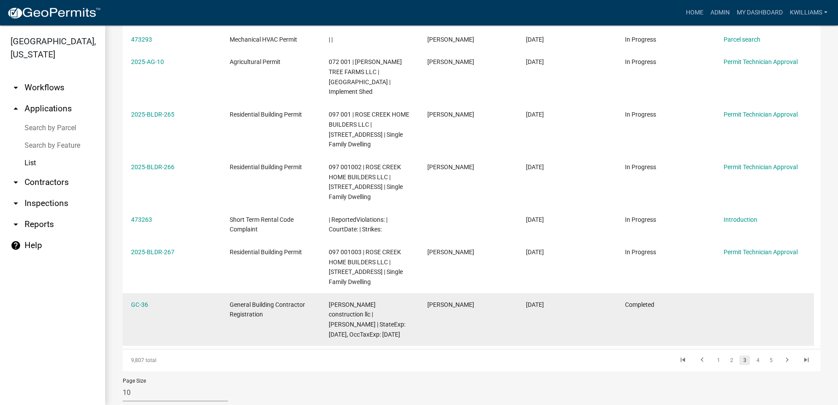
scroll to position [225, 0]
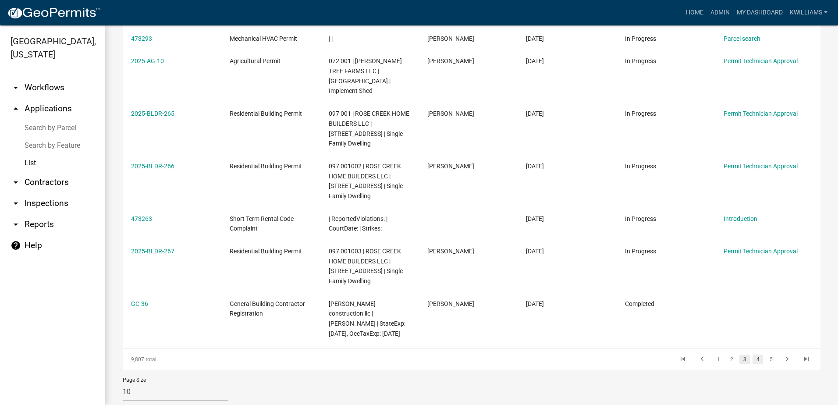
click at [753, 355] on link "4" at bounding box center [758, 360] width 11 height 10
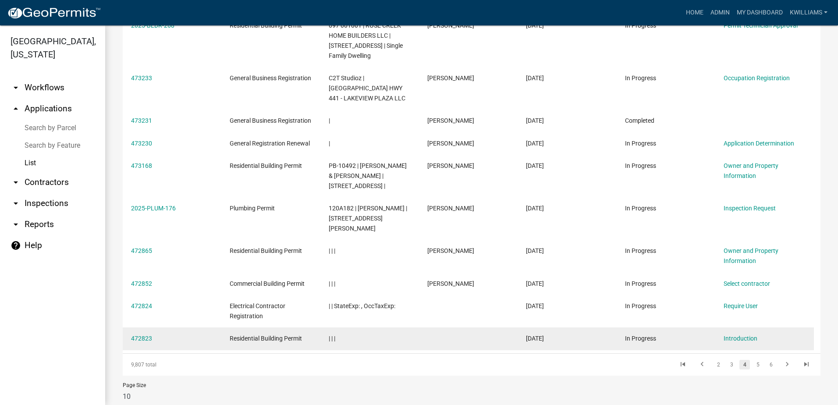
scroll to position [166, 0]
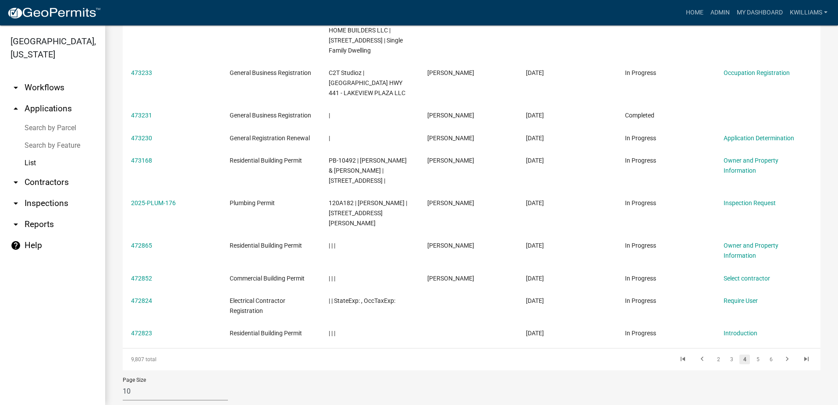
click at [765, 352] on li "6" at bounding box center [771, 359] width 13 height 15
click at [753, 355] on link "5" at bounding box center [758, 360] width 11 height 10
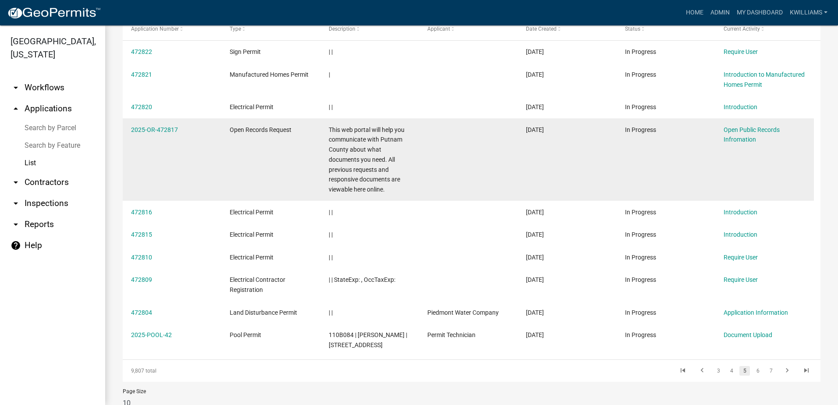
scroll to position [175, 0]
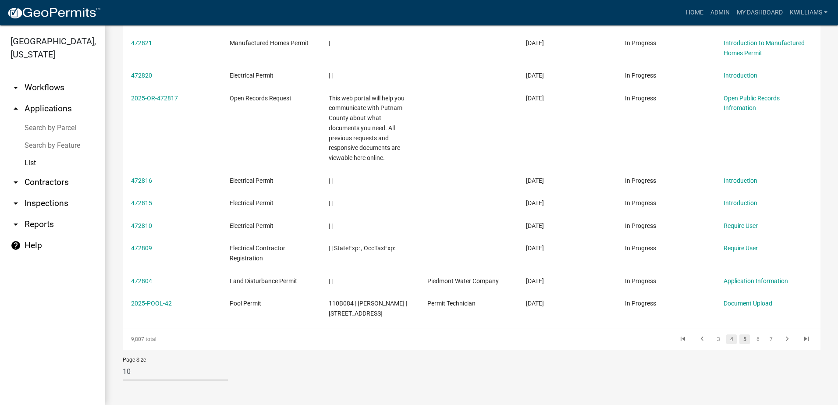
click at [727, 340] on link "4" at bounding box center [732, 340] width 11 height 10
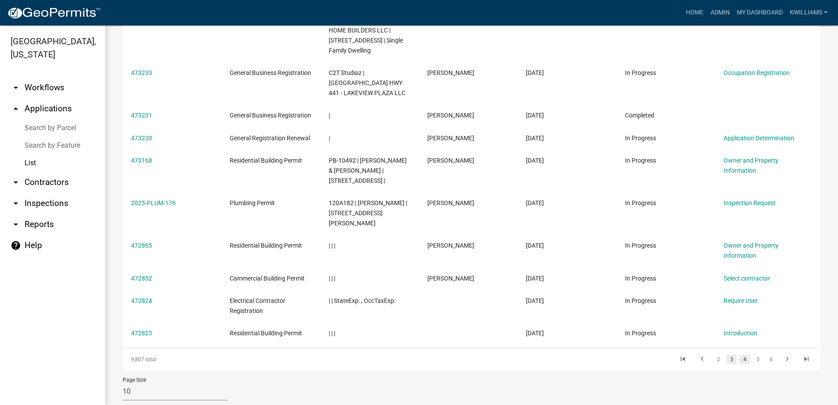
click at [727, 355] on link "3" at bounding box center [732, 360] width 11 height 10
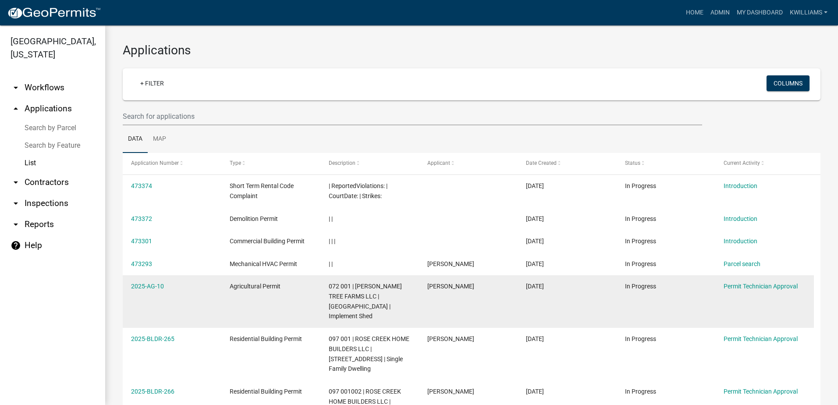
scroll to position [225, 0]
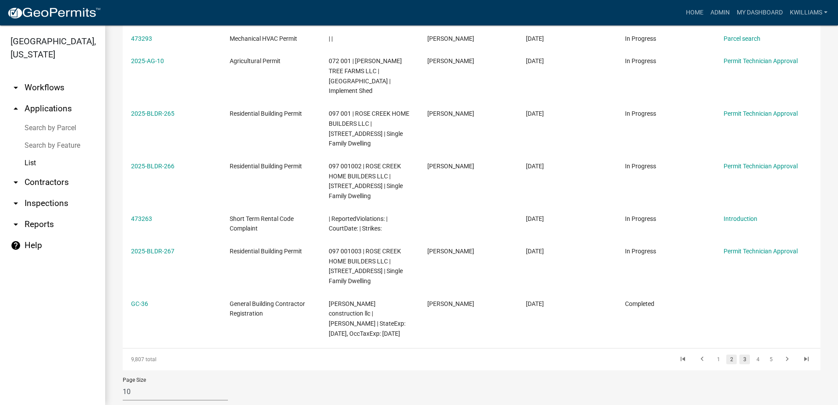
click at [727, 355] on link "2" at bounding box center [732, 360] width 11 height 10
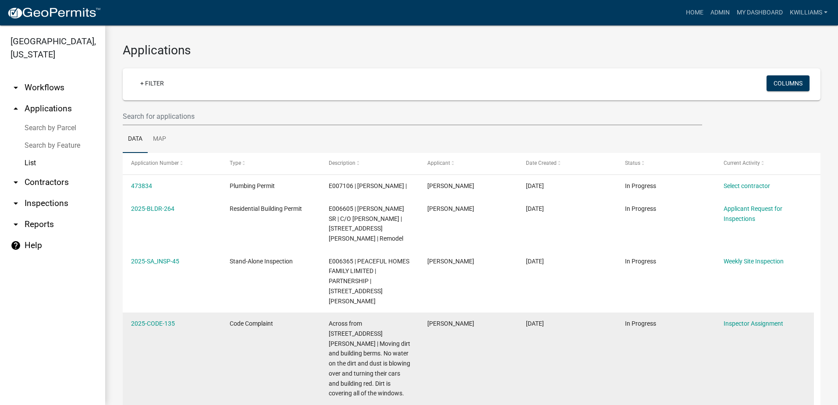
scroll to position [255, 0]
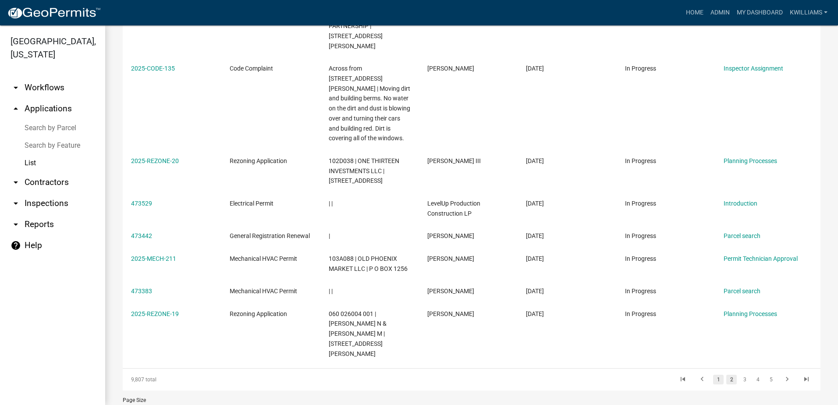
click at [713, 375] on link "1" at bounding box center [718, 380] width 11 height 10
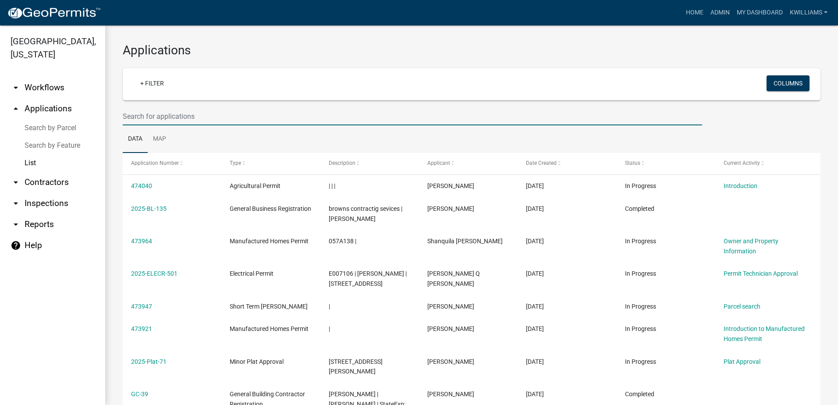
click at [166, 120] on input "text" at bounding box center [413, 116] width 580 height 18
drag, startPoint x: 273, startPoint y: 291, endPoint x: 541, endPoint y: 104, distance: 326.8
click at [541, 104] on wm-filter-builder "+ Filter Columns" at bounding box center [472, 96] width 698 height 57
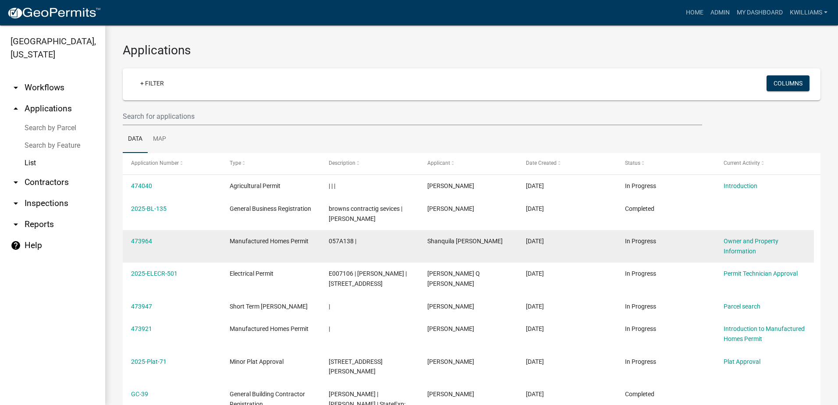
drag, startPoint x: 215, startPoint y: 287, endPoint x: 164, endPoint y: 262, distance: 56.9
click at [214, 286] on datatable-body-cell "2025-ELECR-501" at bounding box center [172, 279] width 99 height 32
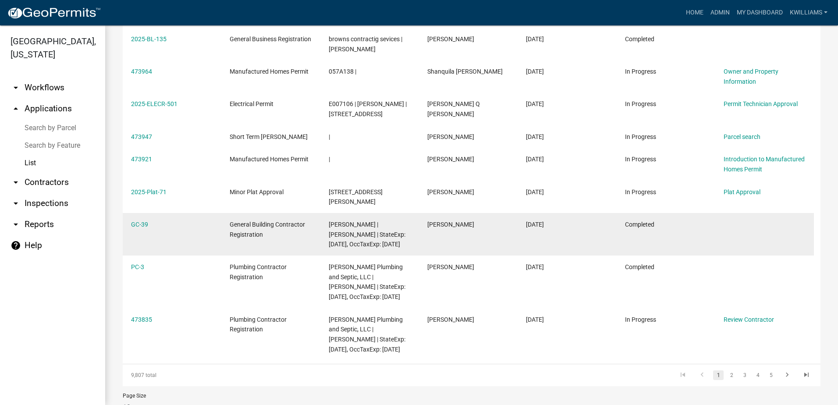
scroll to position [215, 0]
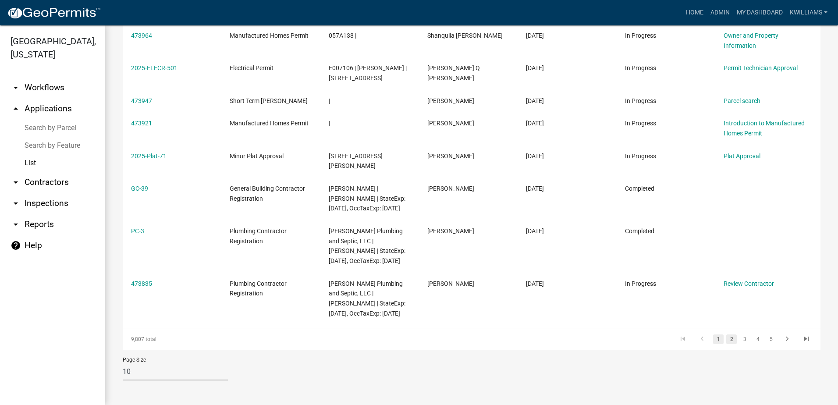
click at [727, 341] on link "2" at bounding box center [732, 340] width 11 height 10
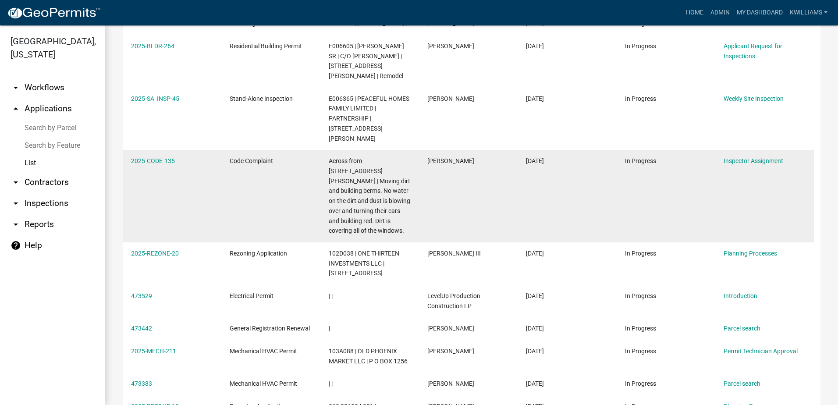
scroll to position [36, 0]
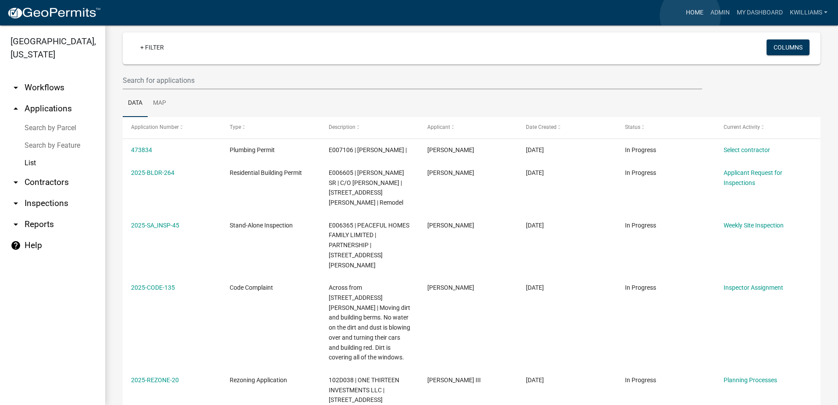
click at [691, 17] on link "Home" at bounding box center [695, 12] width 25 height 17
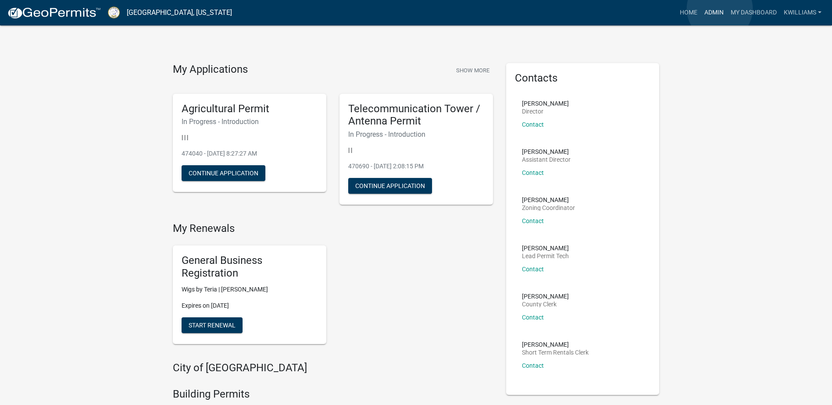
click at [720, 9] on link "Admin" at bounding box center [714, 12] width 26 height 17
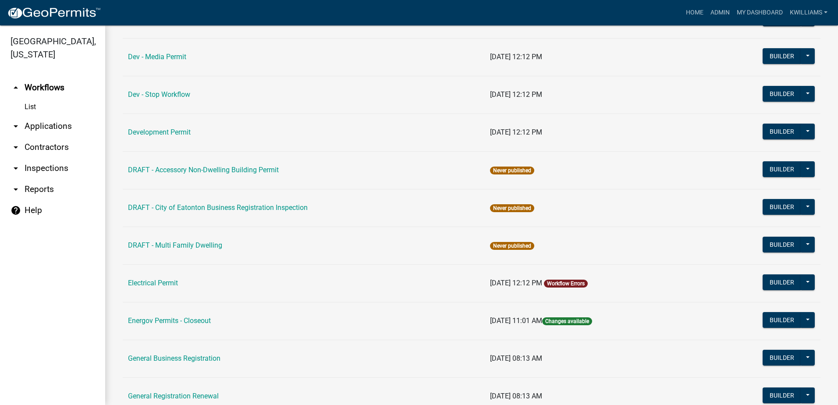
scroll to position [307, 0]
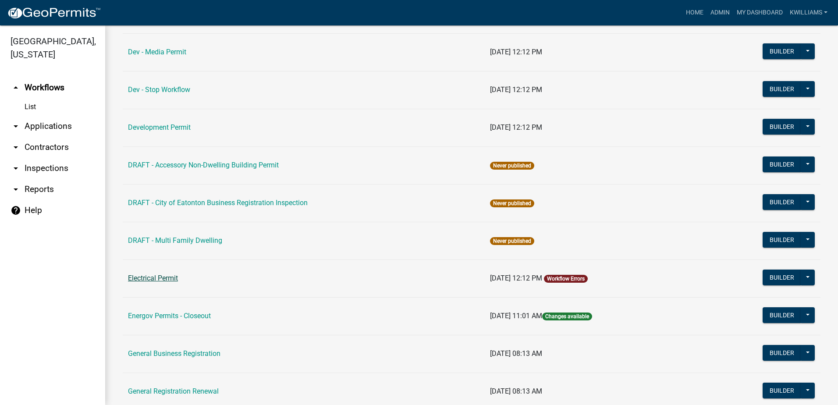
click at [138, 275] on link "Electrical Permit" at bounding box center [153, 278] width 50 height 8
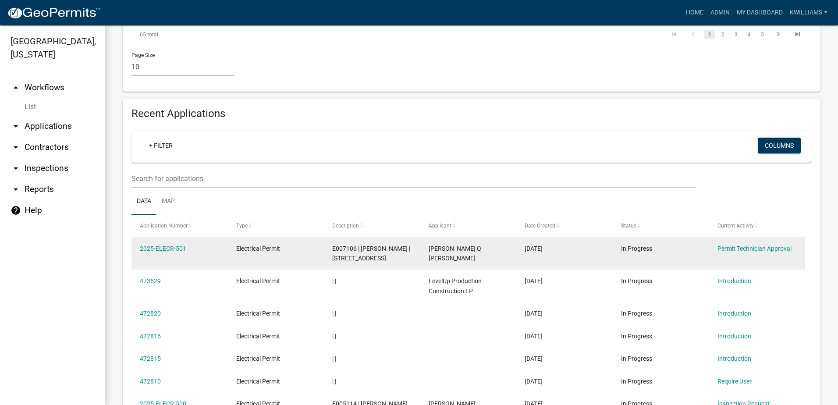
scroll to position [728, 0]
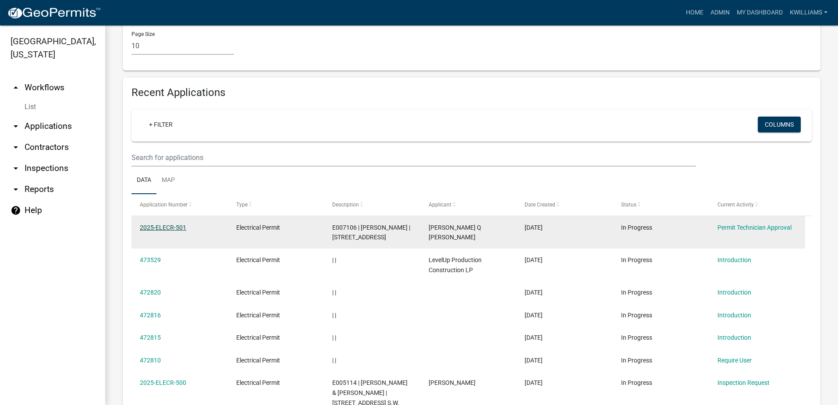
click at [164, 224] on link "2025-ELECR-501" at bounding box center [163, 227] width 46 height 7
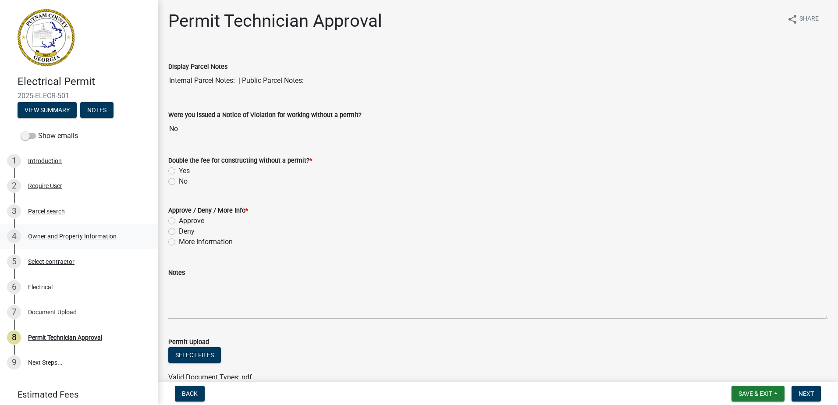
click at [61, 230] on div "4 Owner and Property Information" at bounding box center [75, 236] width 137 height 14
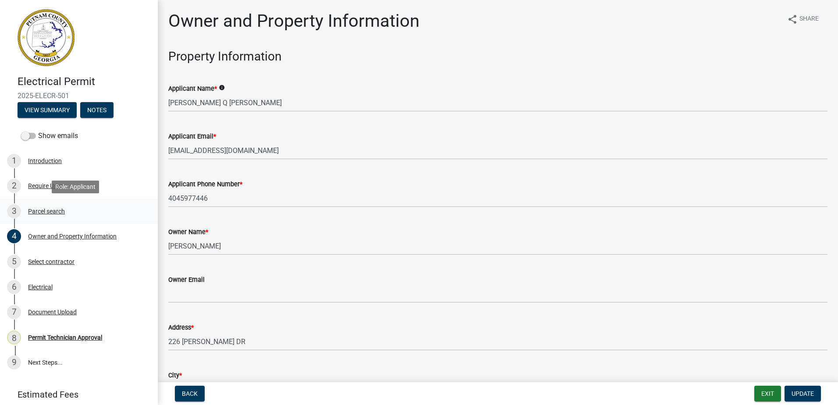
click at [52, 211] on div "Parcel search" at bounding box center [46, 211] width 37 height 6
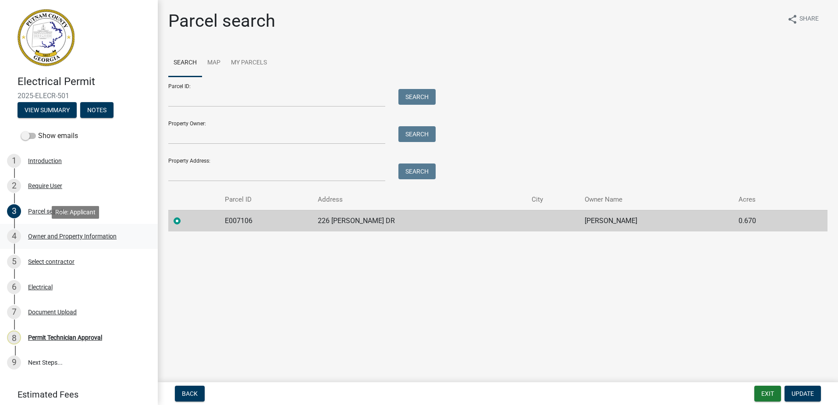
click at [52, 232] on div "4 Owner and Property Information" at bounding box center [75, 236] width 137 height 14
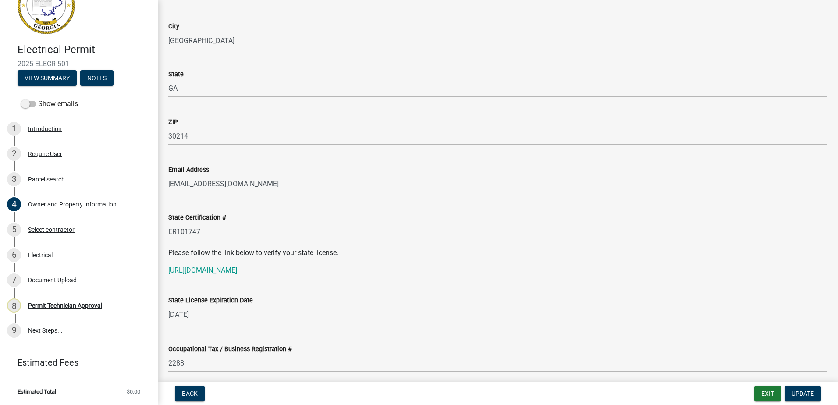
scroll to position [1008, 0]
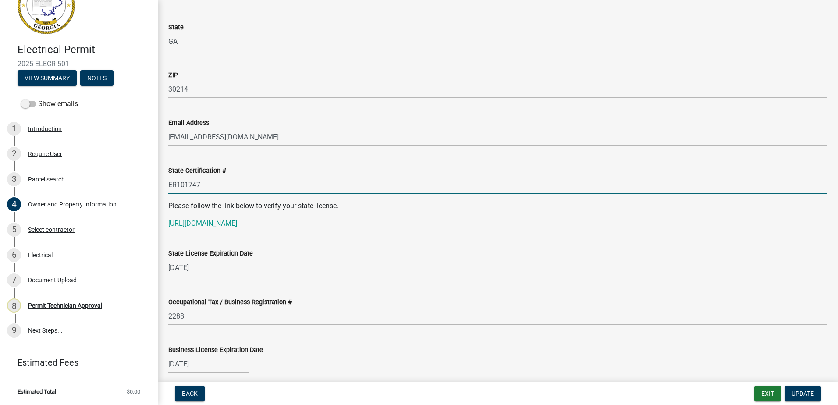
drag, startPoint x: 203, startPoint y: 189, endPoint x: 168, endPoint y: 189, distance: 34.6
drag, startPoint x: 169, startPoint y: 194, endPoint x: 337, endPoint y: 262, distance: 181.0
click at [337, 261] on div "[DATE]" at bounding box center [497, 268] width 659 height 18
drag, startPoint x: 214, startPoint y: 182, endPoint x: 196, endPoint y: 179, distance: 18.2
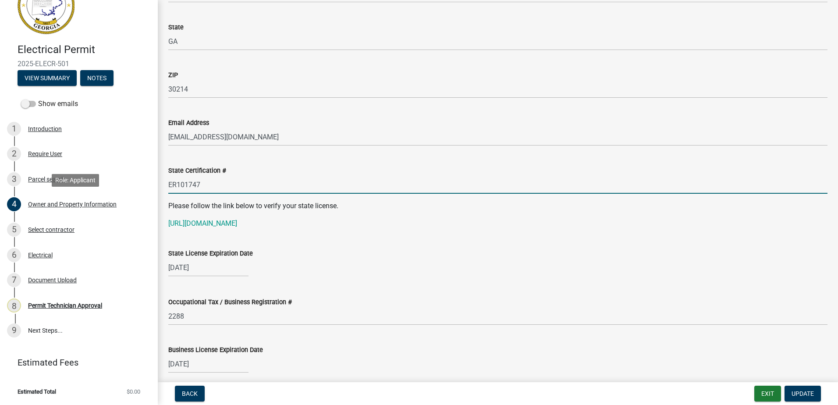
click at [144, 193] on div "Electrical Permit 2025-ELECR-501 View Summary Notes Show emails 1 Introduction …" at bounding box center [419, 202] width 838 height 405
drag, startPoint x: 190, startPoint y: 189, endPoint x: 189, endPoint y: 182, distance: 6.6
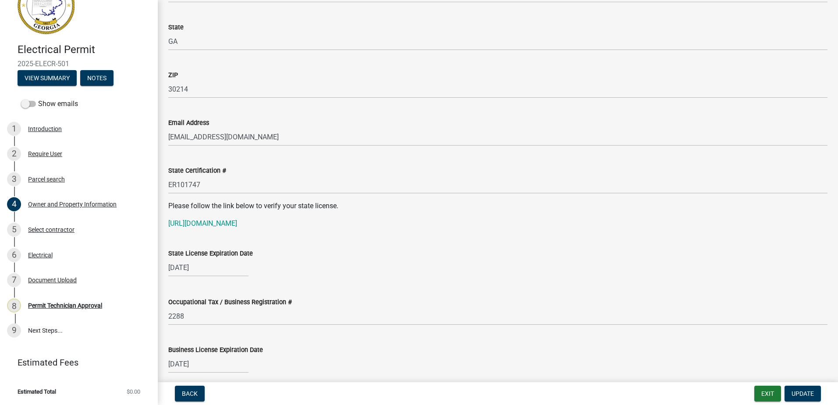
click at [192, 230] on wm-data-entity-input "Please follow the link below to verify your state license. https://verify.sos.g…" at bounding box center [497, 218] width 659 height 35
click at [190, 227] on link "https://verify.sos.ga.gov/verification/" at bounding box center [202, 223] width 69 height 8
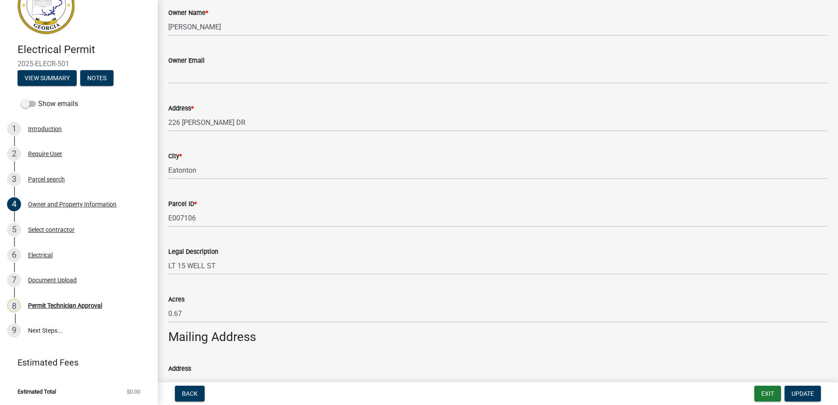
scroll to position [263, 0]
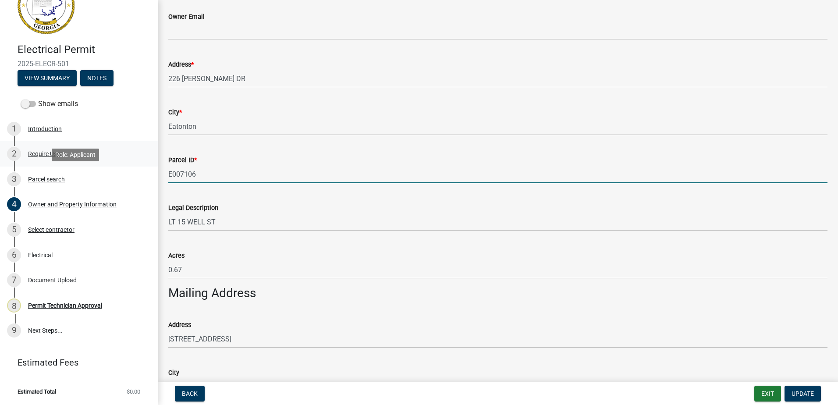
drag, startPoint x: 201, startPoint y: 171, endPoint x: 138, endPoint y: 162, distance: 63.3
click at [129, 167] on div "Electrical Permit 2025-ELECR-501 View Summary Notes Show emails 1 Introduction …" at bounding box center [419, 202] width 838 height 405
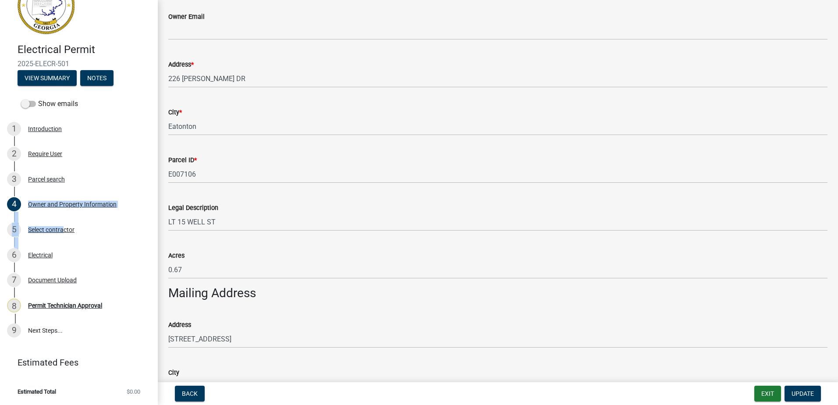
drag, startPoint x: 62, startPoint y: 221, endPoint x: -20, endPoint y: 214, distance: 81.9
click at [0, 214] on html "Internet Explorer does NOT work with GeoPermits. Get a new browser for more sec…" at bounding box center [419, 202] width 838 height 405
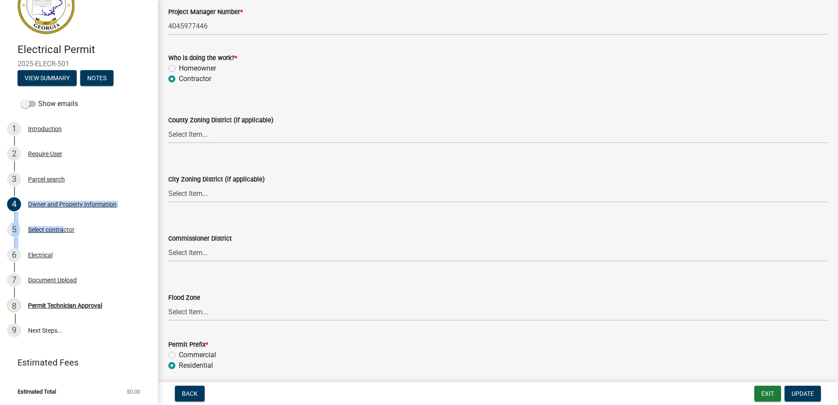
scroll to position [1525, 0]
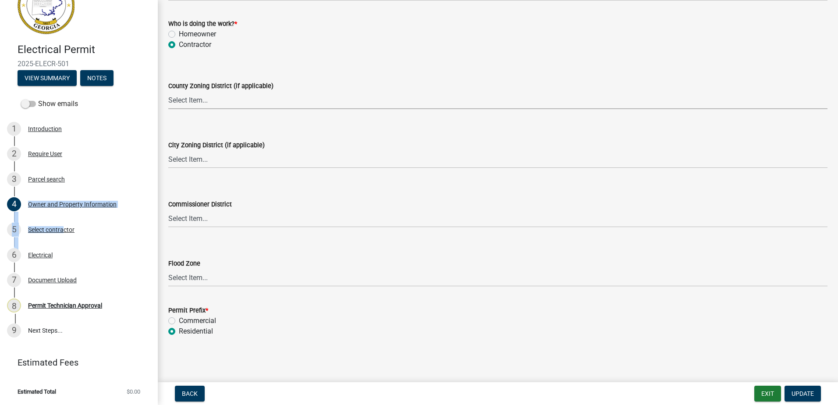
click at [196, 99] on select "Select Item... AG-1 R-1R R-1 R-2 MHP RM-1 RM-3 C-1 C-2 I-M PUD N/A" at bounding box center [497, 100] width 659 height 18
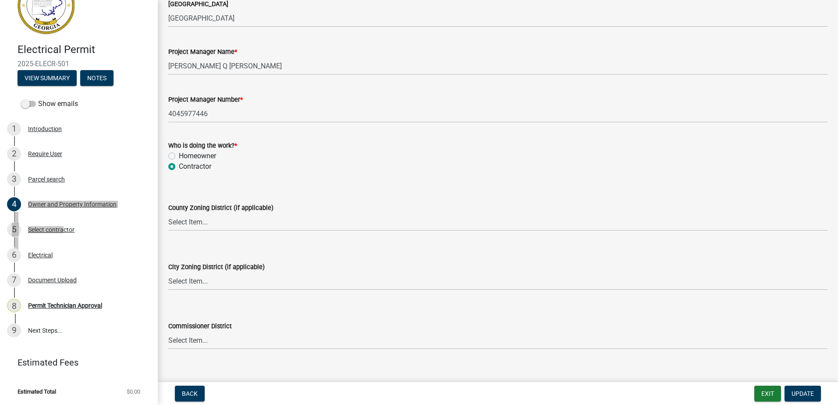
scroll to position [1447, 0]
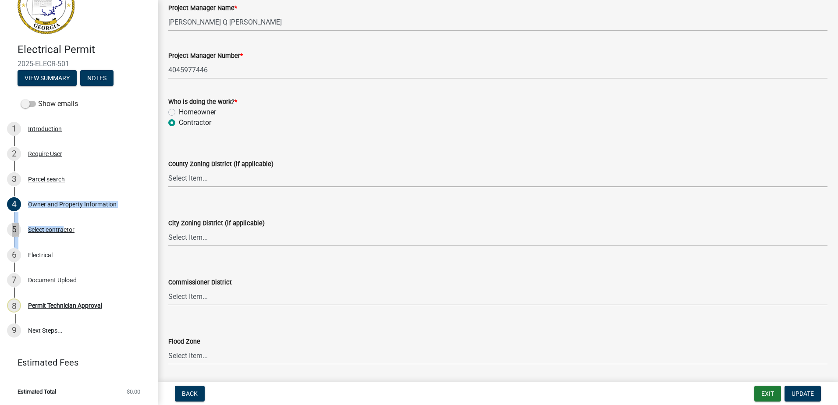
click at [195, 177] on select "Select Item... AG-1 R-1R R-1 R-2 MHP RM-1 RM-3 C-1 C-2 I-M PUD N/A" at bounding box center [497, 178] width 659 height 18
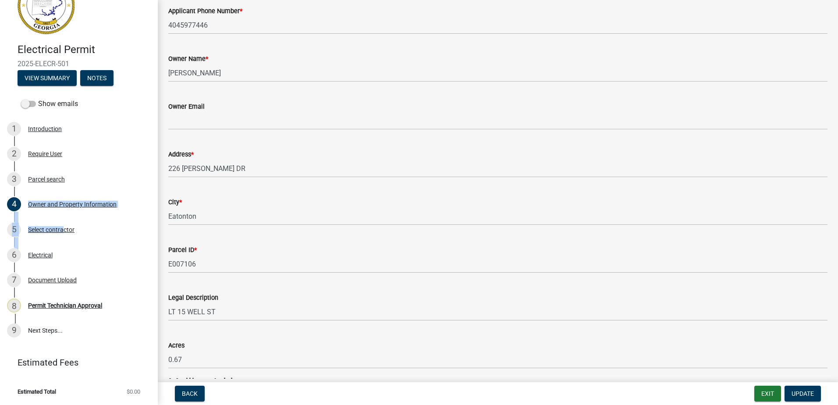
scroll to position [219, 0]
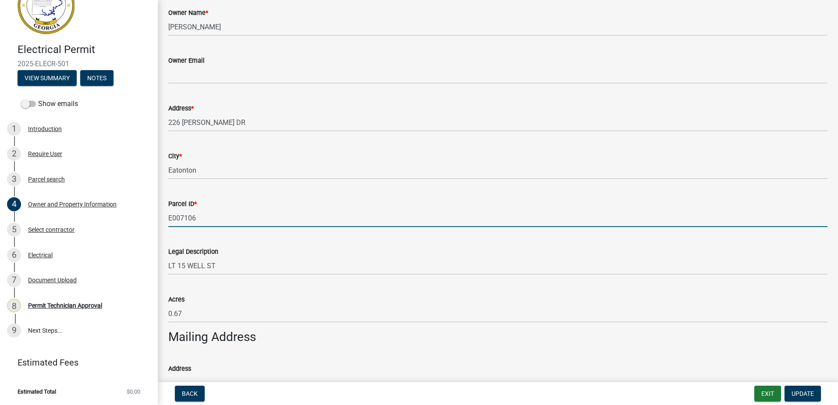
drag, startPoint x: 207, startPoint y: 220, endPoint x: 168, endPoint y: 219, distance: 39.5
click at [162, 223] on div "Parcel ID * E007106" at bounding box center [498, 206] width 673 height 41
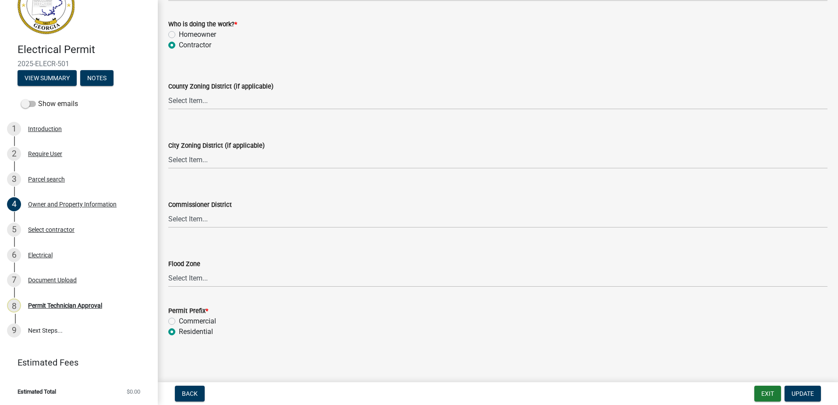
scroll to position [1525, 0]
click at [185, 163] on select "Select Item... A-1 A-2 R-1 R-2 R-3 R-4 MHP C-1 C-2 I-1 I-2 DB FH H-P N/A" at bounding box center [497, 159] width 659 height 18
click at [168, 150] on select "Select Item... A-1 A-2 R-1 R-2 R-3 R-4 MHP C-1 C-2 I-1 I-2 DB FH H-P N/A" at bounding box center [497, 159] width 659 height 18
select select "7eb8553c-806a-4bdf-b4b6-2711153129c5"
drag, startPoint x: 195, startPoint y: 114, endPoint x: 196, endPoint y: 109, distance: 5.3
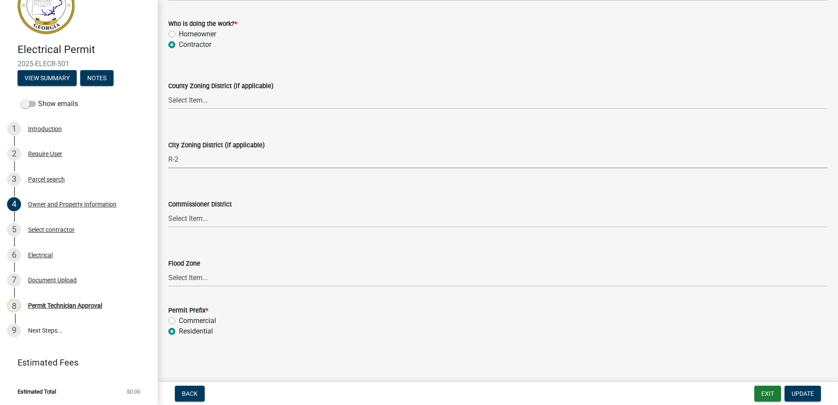
click at [196, 110] on wm-data-entity-input "County Zoning District (if applicable) Select Item... AG-1 R-1R R-1 R-2 MHP RM-…" at bounding box center [497, 87] width 659 height 59
click at [195, 105] on select "Select Item... AG-1 R-1R R-1 R-2 MHP RM-1 RM-3 C-1 C-2 I-M PUD N/A" at bounding box center [497, 100] width 659 height 18
click at [168, 91] on select "Select Item... AG-1 R-1R R-1 R-2 MHP RM-1 RM-3 C-1 C-2 I-M PUD N/A" at bounding box center [497, 100] width 659 height 18
select select "ef7a1fc2-7a7a-426d-b1f0-c9b9b6ca7ff4"
click at [198, 218] on select "Select Item... District 1 District 2 District 3 District 4" at bounding box center [497, 219] width 659 height 18
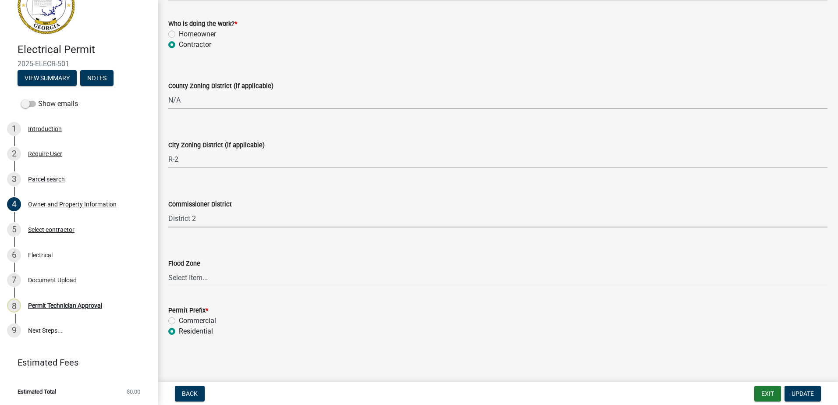
click at [168, 210] on select "Select Item... District 1 District 2 District 3 District 4" at bounding box center [497, 219] width 659 height 18
select select "95c2f08d-bd21-40ac-acc0-bf0ad2ba7c20"
click at [804, 393] on span "Update" at bounding box center [803, 393] width 22 height 7
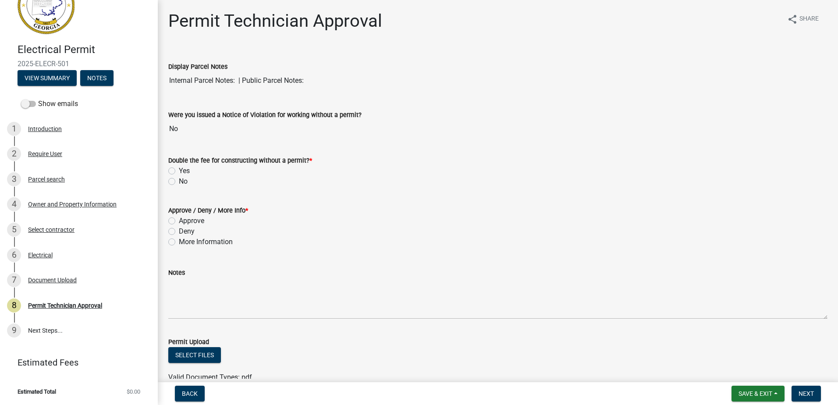
click at [179, 181] on label "No" at bounding box center [183, 181] width 9 height 11
click at [179, 181] on input "No" at bounding box center [182, 179] width 6 height 6
radio input "true"
click at [27, 251] on div "6 Electrical" at bounding box center [75, 255] width 137 height 14
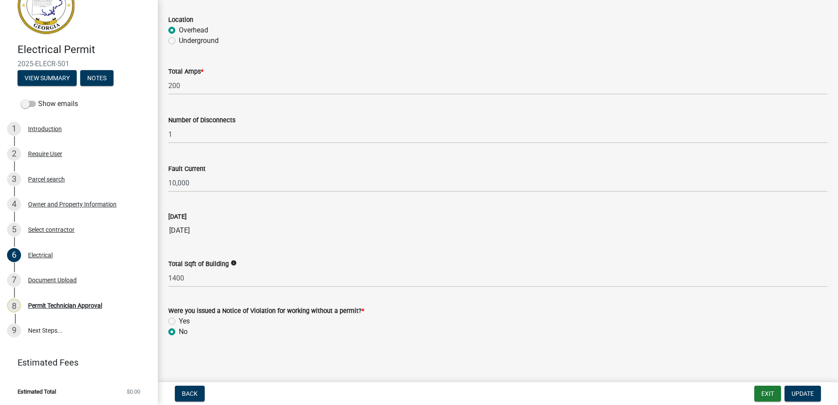
scroll to position [829, 0]
click at [798, 395] on span "Update" at bounding box center [803, 393] width 22 height 7
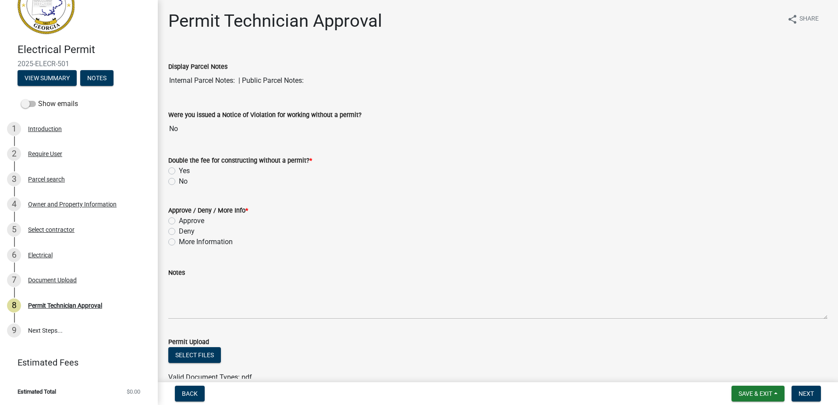
click at [179, 181] on label "No" at bounding box center [183, 181] width 9 height 11
click at [179, 181] on input "No" at bounding box center [182, 179] width 6 height 6
radio input "true"
click at [175, 217] on div "Approve" at bounding box center [497, 221] width 659 height 11
click at [179, 223] on label "Approve" at bounding box center [191, 221] width 25 height 11
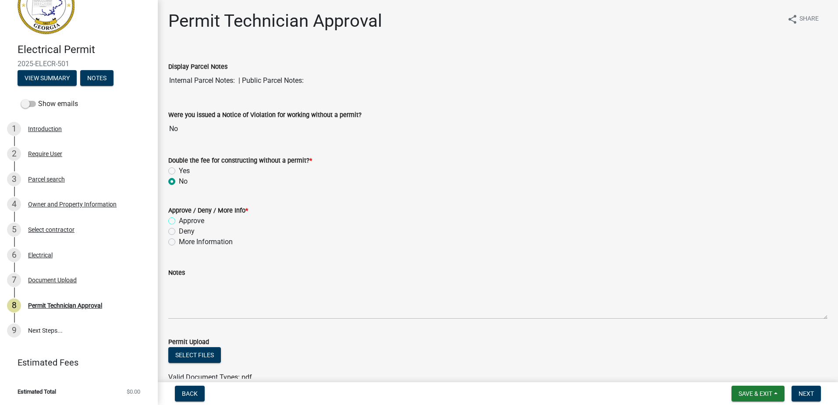
click at [179, 221] on input "Approve" at bounding box center [182, 219] width 6 height 6
radio input "true"
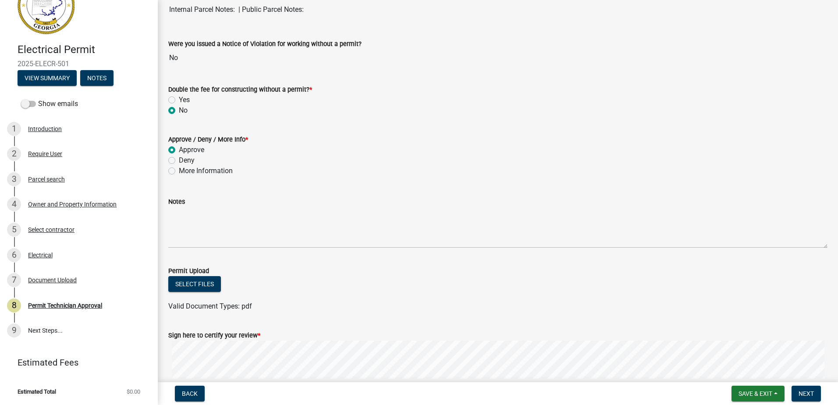
scroll to position [158, 0]
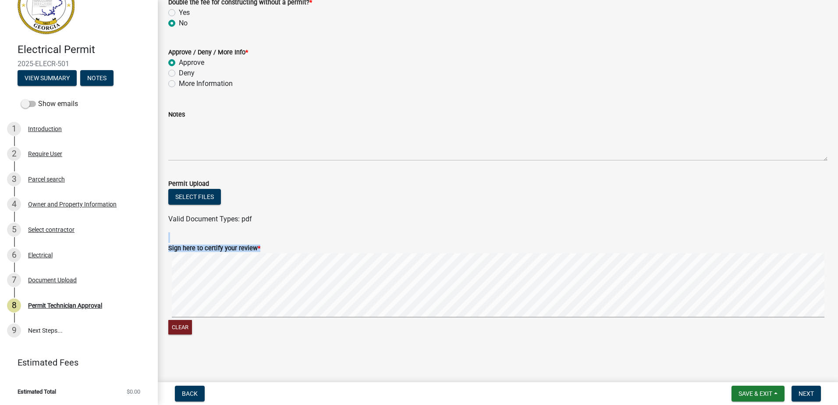
click at [273, 289] on form "Sign here to certify your review * Clear" at bounding box center [497, 284] width 659 height 104
click at [392, 241] on form "Sign here to certify your review * Clear" at bounding box center [497, 284] width 659 height 104
drag, startPoint x: 810, startPoint y: 391, endPoint x: 811, endPoint y: 385, distance: 5.8
click at [810, 387] on button "Next" at bounding box center [806, 394] width 29 height 16
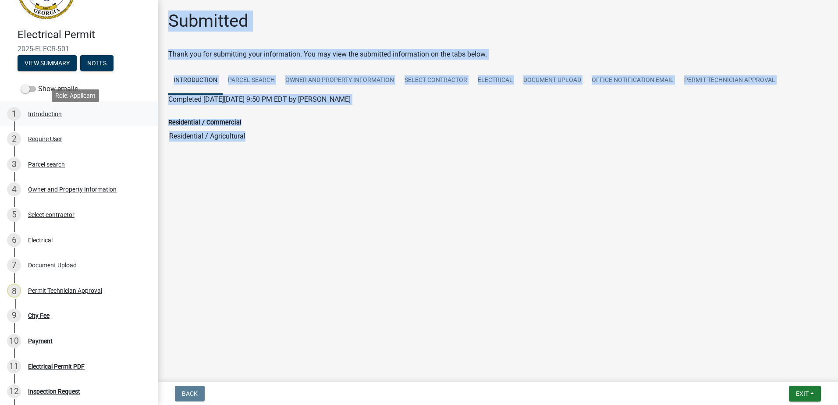
scroll to position [27, 0]
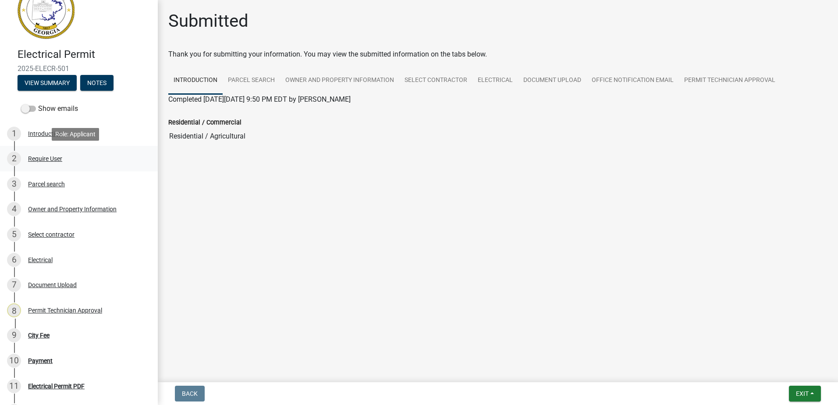
click at [62, 157] on div "Require User" at bounding box center [45, 159] width 34 height 6
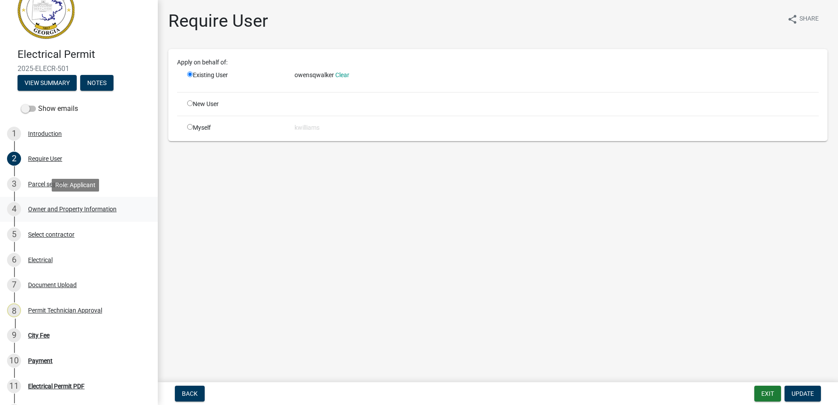
click at [73, 208] on div "Owner and Property Information" at bounding box center [72, 209] width 89 height 6
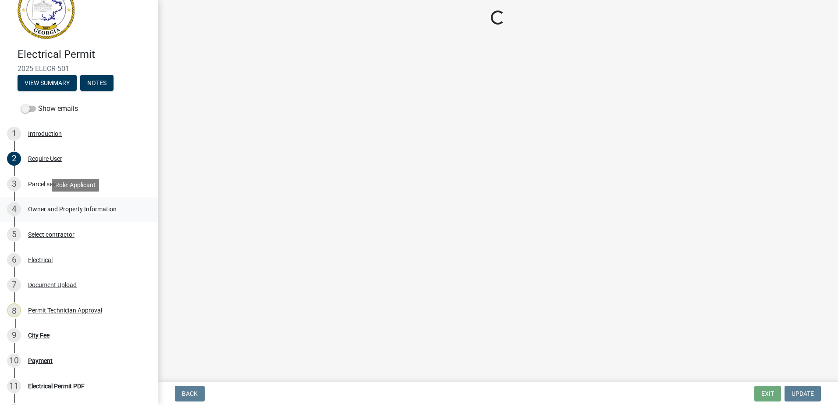
select select "ef7a1fc2-7a7a-426d-b1f0-c9b9b6ca7ff4"
select select "7eb8553c-806a-4bdf-b4b6-2711153129c5"
select select "95c2f08d-bd21-40ac-acc0-bf0ad2ba7c20"
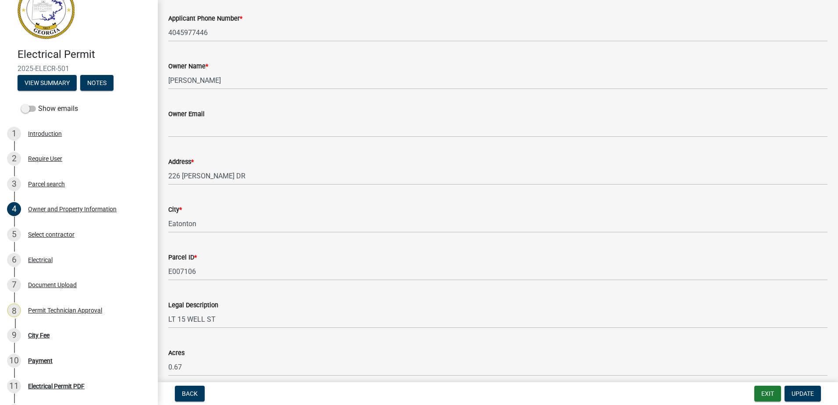
scroll to position [0, 0]
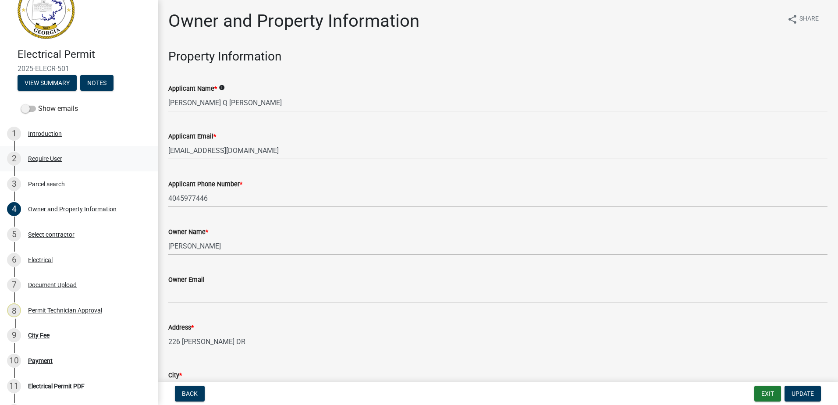
click at [42, 161] on div "Require User" at bounding box center [45, 159] width 34 height 6
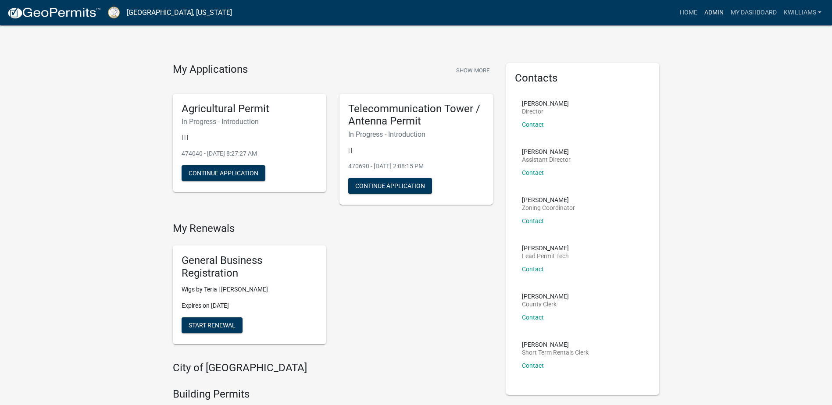
click at [715, 11] on link "Admin" at bounding box center [714, 12] width 26 height 17
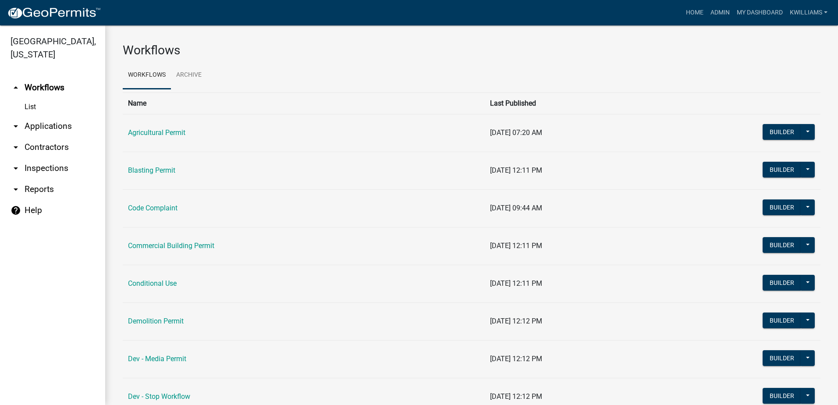
click at [40, 127] on link "arrow_drop_down Applications" at bounding box center [52, 126] width 105 height 21
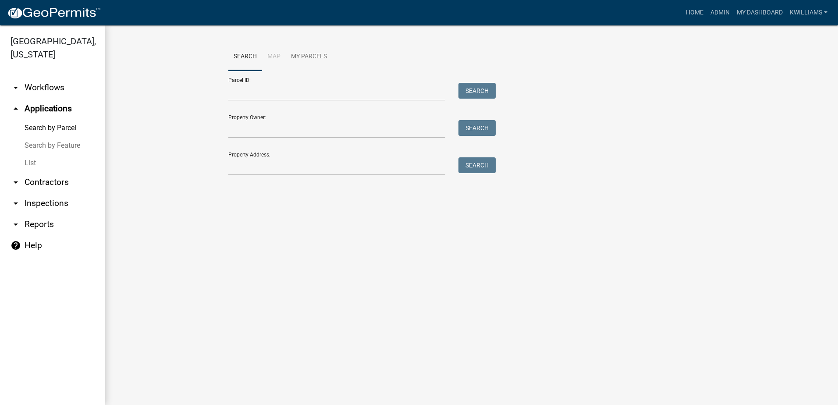
click at [28, 164] on link "List" at bounding box center [52, 163] width 105 height 18
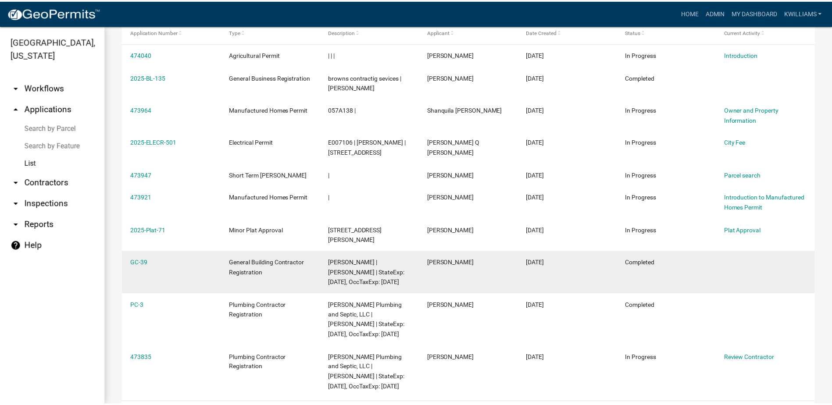
scroll to position [175, 0]
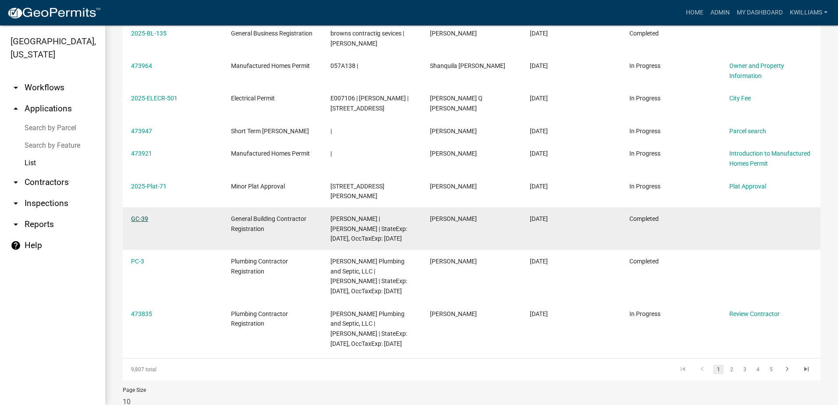
click at [140, 219] on link "GC-39" at bounding box center [139, 218] width 17 height 7
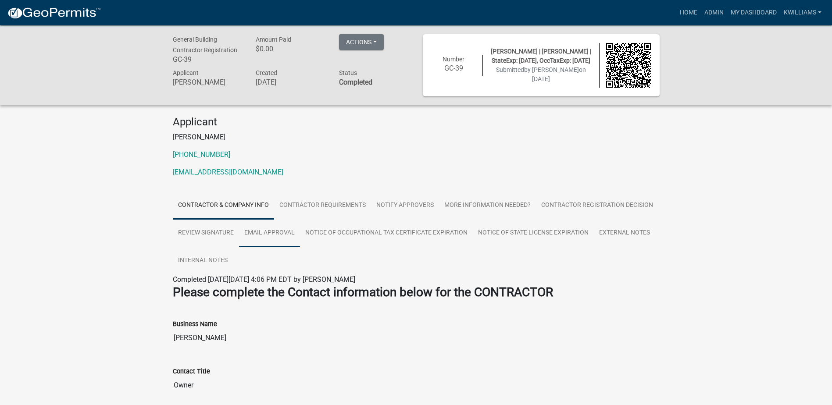
click at [282, 236] on link "Email Approval" at bounding box center [269, 233] width 61 height 28
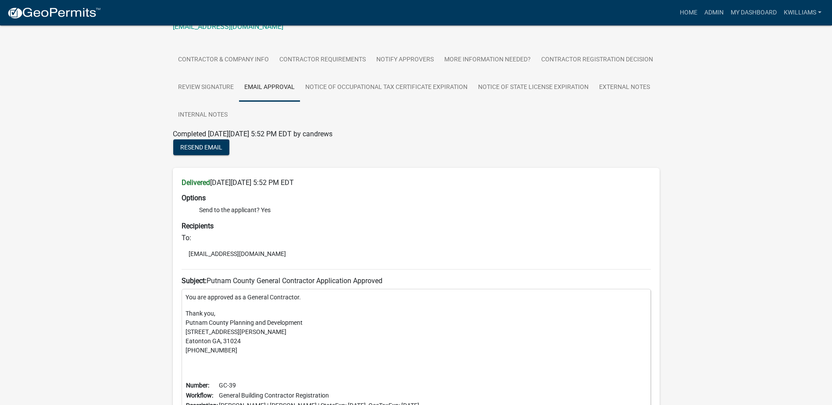
scroll to position [22, 0]
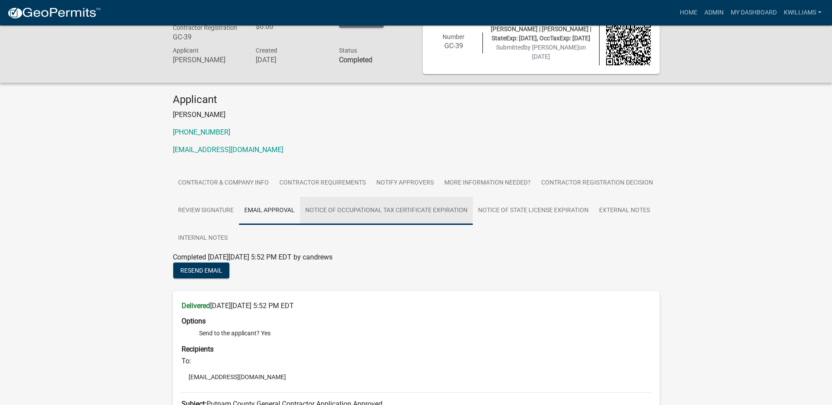
click at [344, 212] on link "Notice of Occupational Tax Certificate Expiration" at bounding box center [386, 211] width 173 height 28
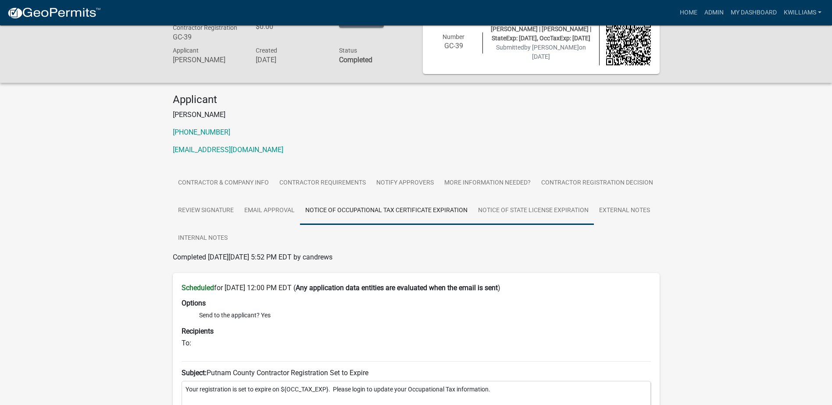
click at [506, 216] on link "Notice of State License Expiration" at bounding box center [533, 211] width 121 height 28
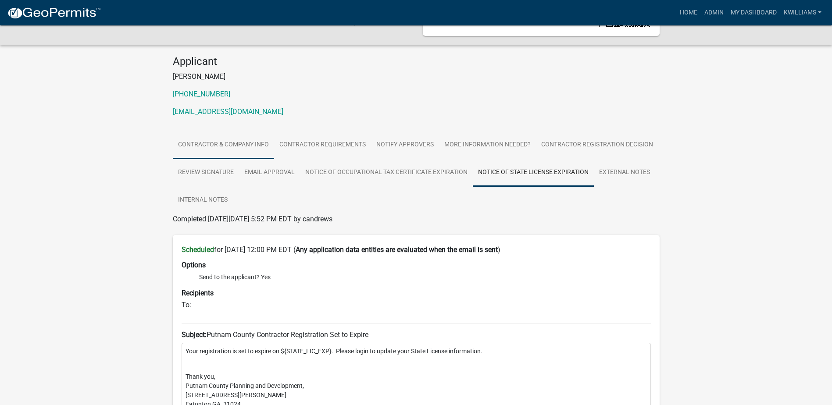
scroll to position [0, 0]
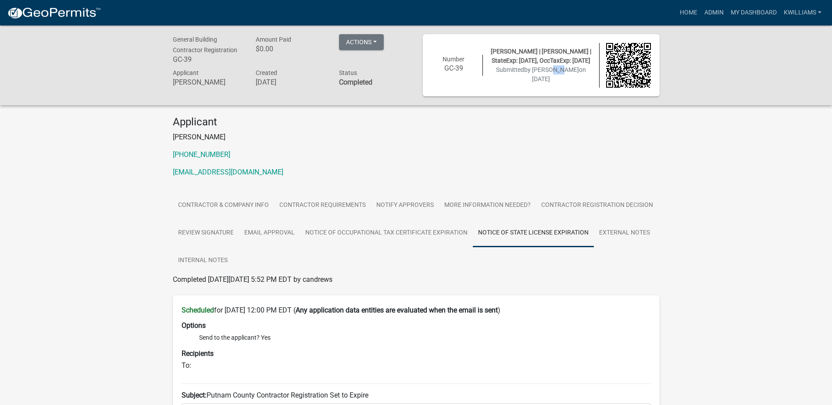
drag, startPoint x: 556, startPoint y: 73, endPoint x: 567, endPoint y: 78, distance: 12.0
click at [567, 73] on span "by [PERSON_NAME]" at bounding box center [551, 69] width 55 height 7
drag, startPoint x: 567, startPoint y: 78, endPoint x: 568, endPoint y: 85, distance: 6.7
click at [568, 84] on div "Talmadge Coleman Hadden | Talmadge Coleman | StateExp: 06/30/2026, OccTaxExp: 1…" at bounding box center [541, 65] width 116 height 37
drag, startPoint x: 30, startPoint y: 197, endPoint x: 28, endPoint y: 186, distance: 11.5
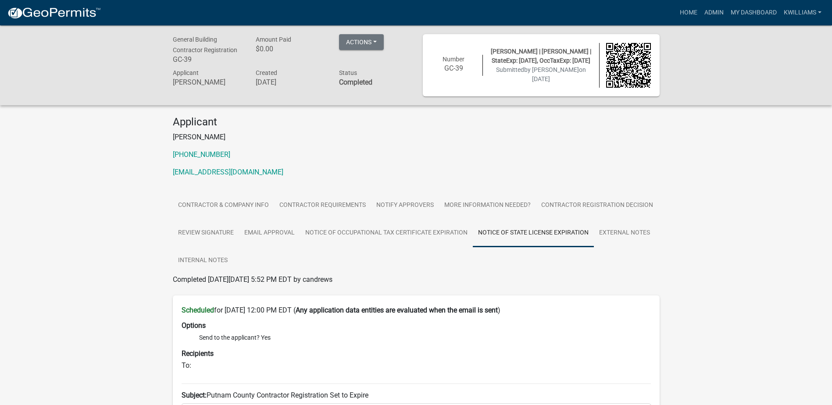
click at [28, 186] on div "General Building Contractor Registration GC-39 Amount Paid $0.00 Actions Printe…" at bounding box center [416, 280] width 832 height 510
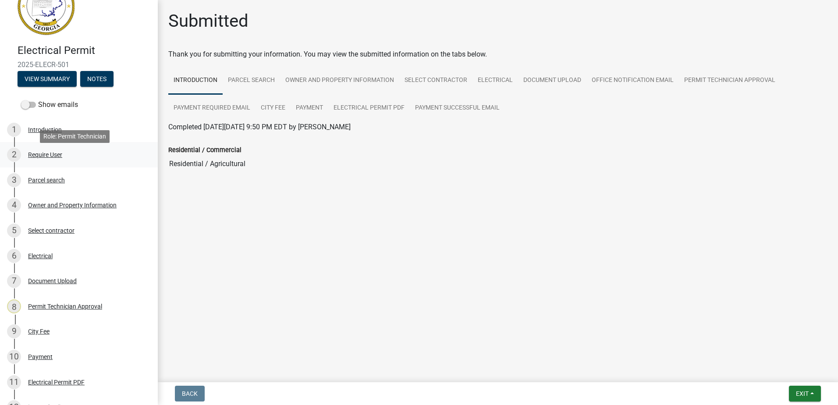
scroll to position [28, 0]
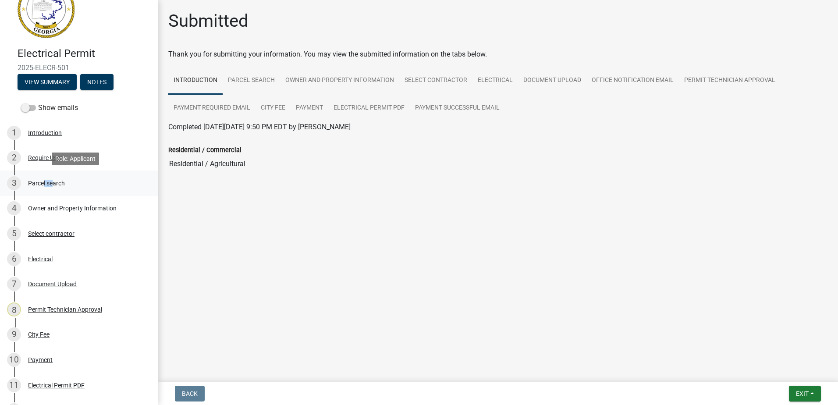
drag, startPoint x: 39, startPoint y: 183, endPoint x: 49, endPoint y: 180, distance: 10.1
click at [49, 180] on div "Parcel search" at bounding box center [46, 183] width 37 height 6
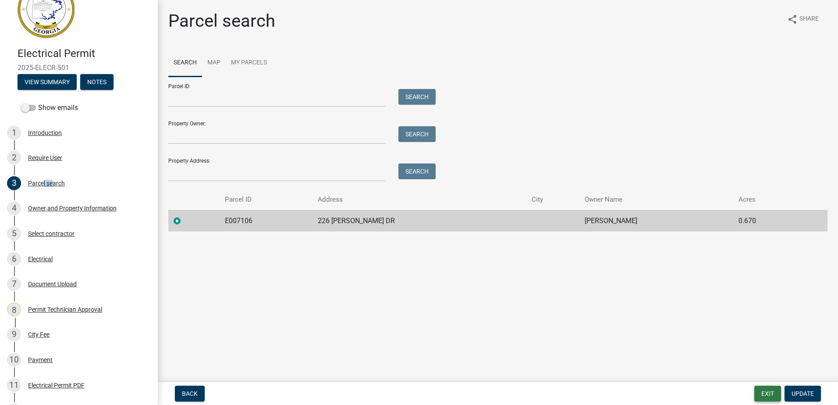
click at [763, 389] on button "Exit" at bounding box center [768, 394] width 27 height 16
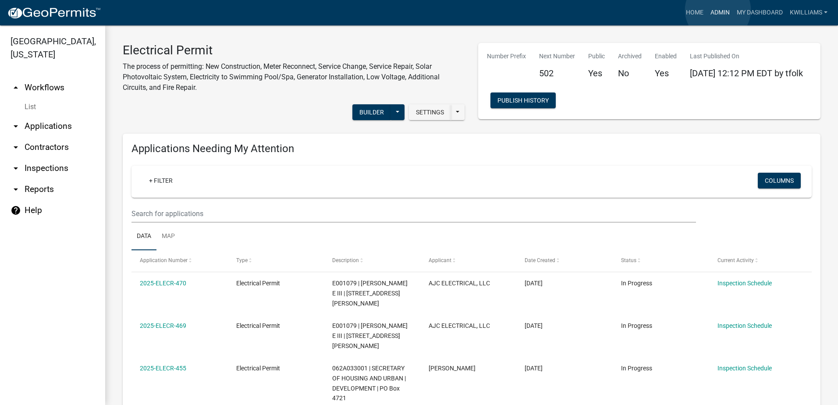
click at [718, 10] on link "Admin" at bounding box center [720, 12] width 26 height 17
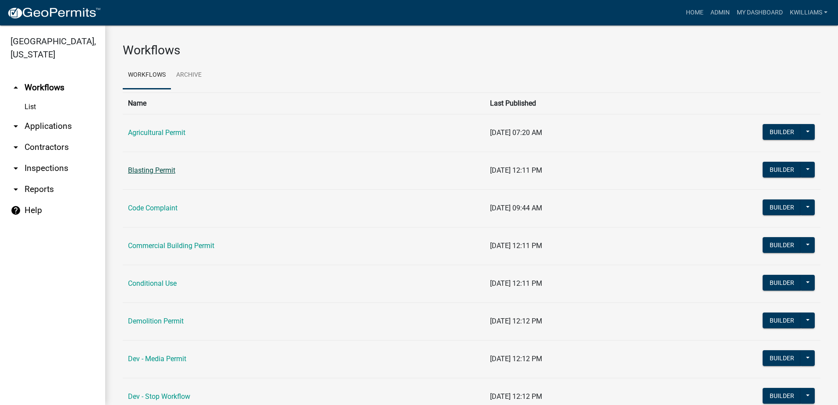
click at [150, 170] on link "Blasting Permit" at bounding box center [151, 170] width 47 height 8
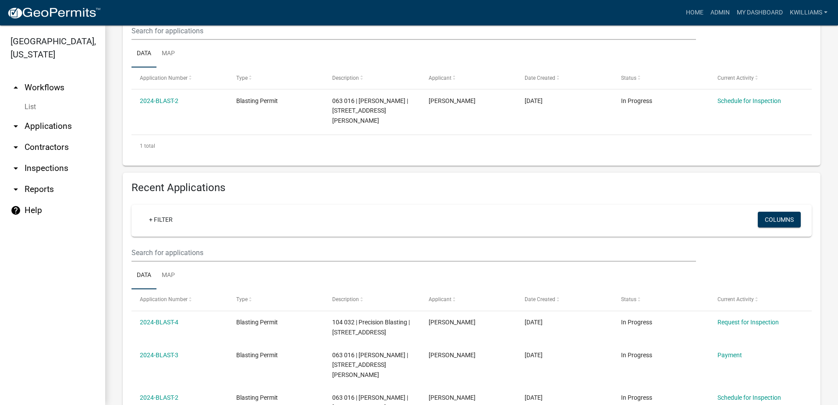
scroll to position [252, 0]
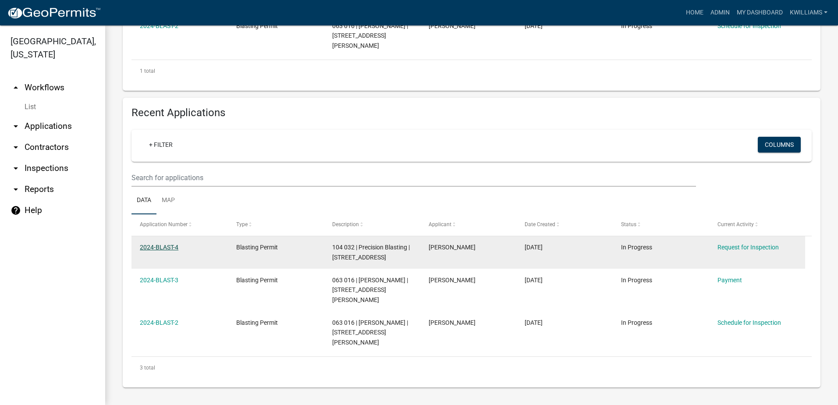
click at [159, 247] on link "2024-BLAST-4" at bounding box center [159, 247] width 39 height 7
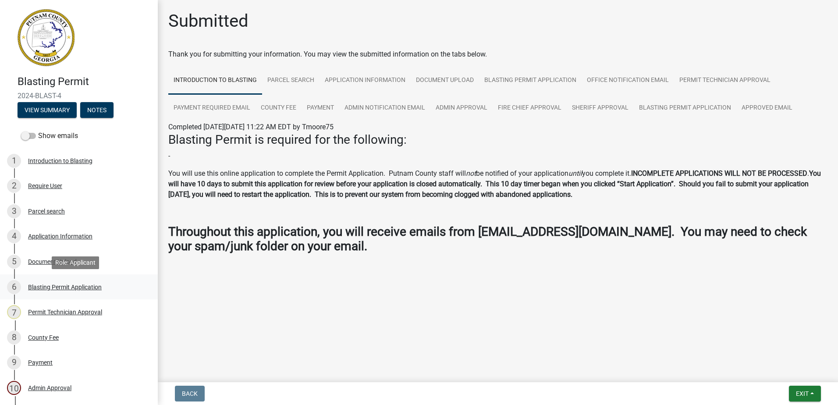
click at [64, 287] on div "Blasting Permit Application" at bounding box center [65, 287] width 74 height 6
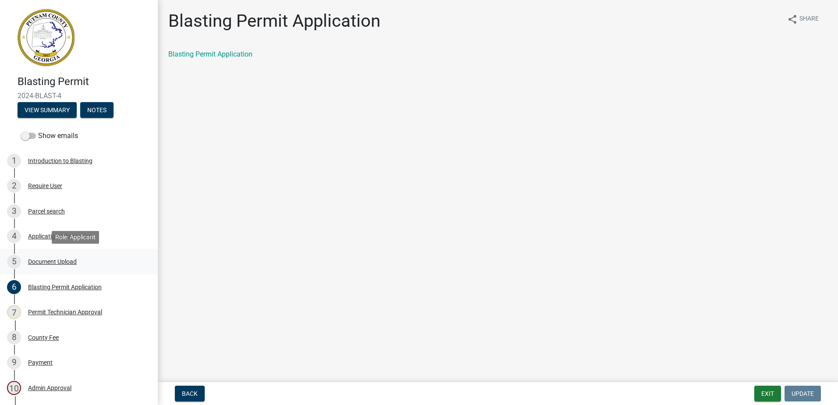
click at [51, 263] on div "Document Upload" at bounding box center [52, 262] width 49 height 6
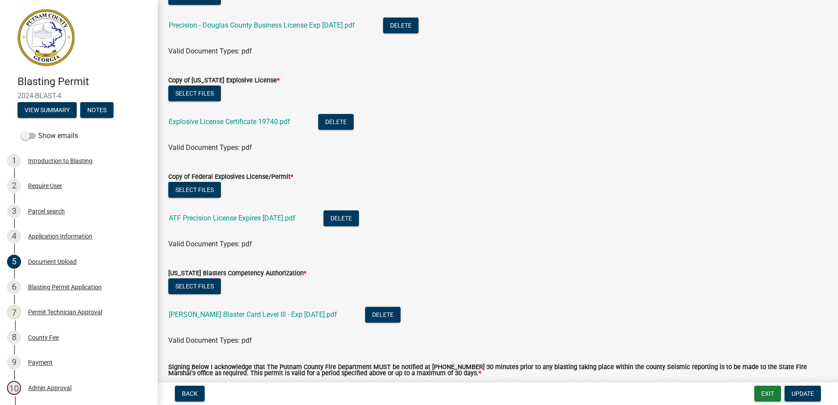
scroll to position [88, 0]
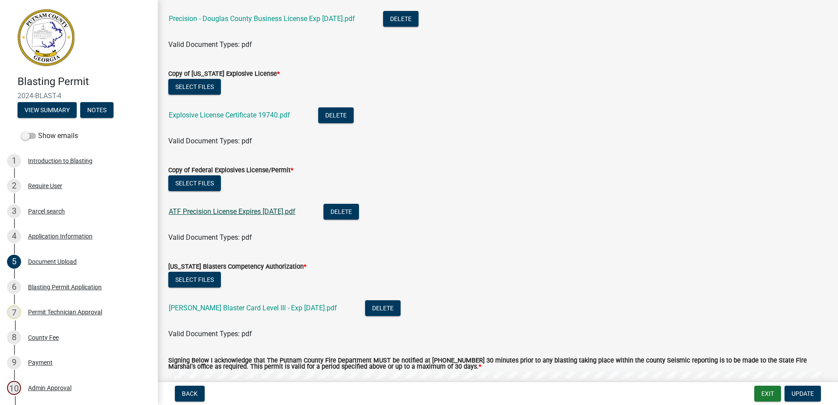
click at [240, 213] on link "ATF Precision License Expires [DATE].pdf" at bounding box center [232, 211] width 127 height 8
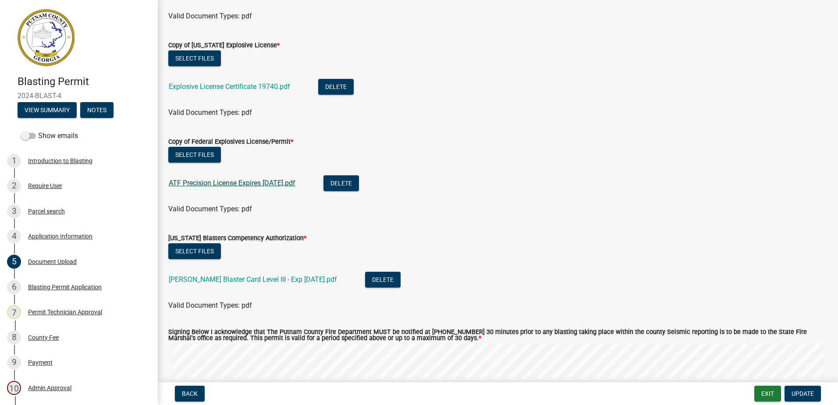
scroll to position [132, 0]
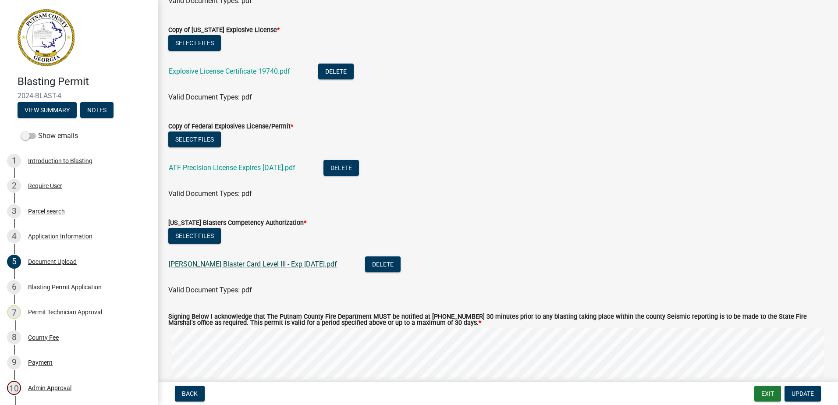
click at [226, 263] on link "[PERSON_NAME] Blaster Card Level III - Exp [DATE].pdf" at bounding box center [253, 264] width 168 height 8
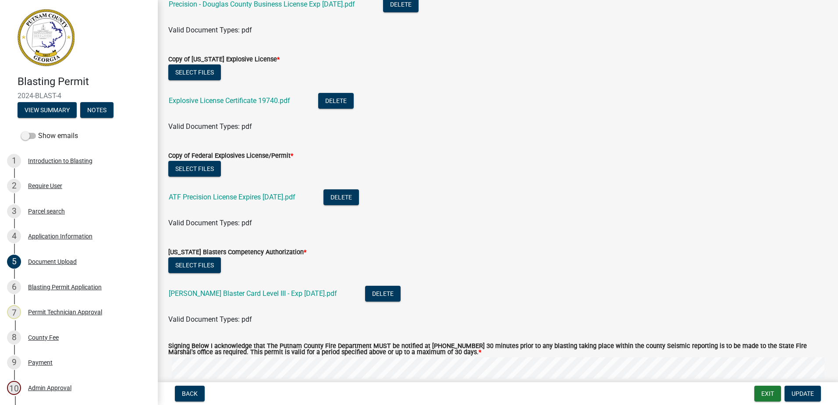
scroll to position [44, 0]
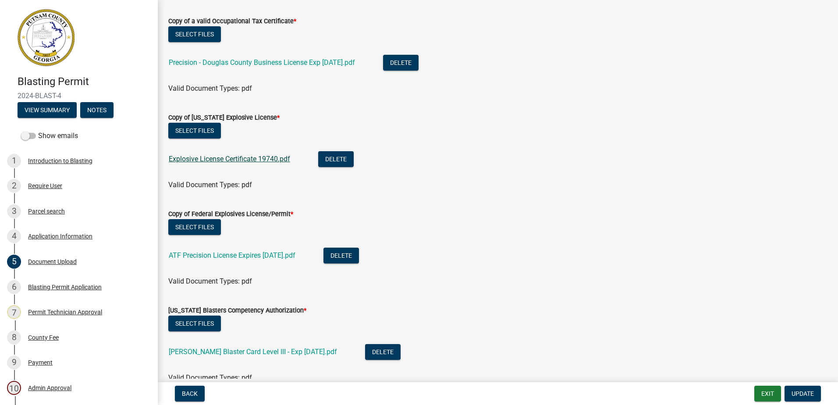
click at [236, 158] on link "Explosive License Certificate 19740.pdf" at bounding box center [229, 159] width 121 height 8
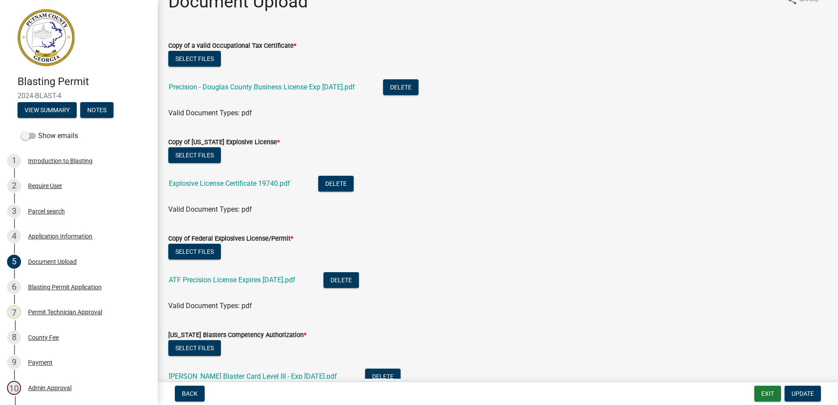
scroll to position [0, 0]
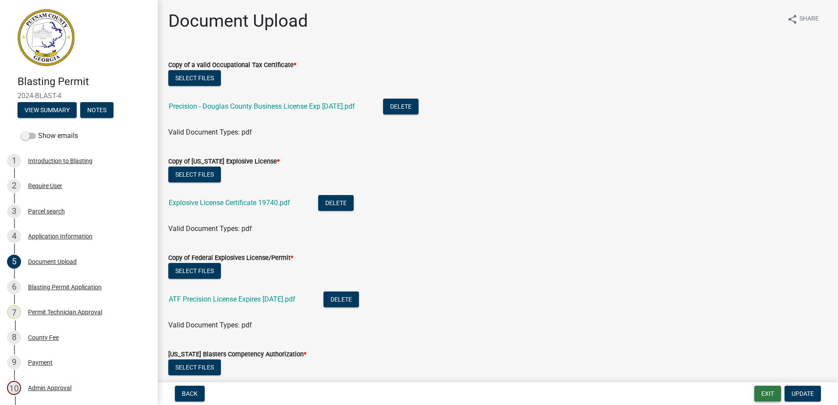
click at [770, 398] on button "Exit" at bounding box center [768, 394] width 27 height 16
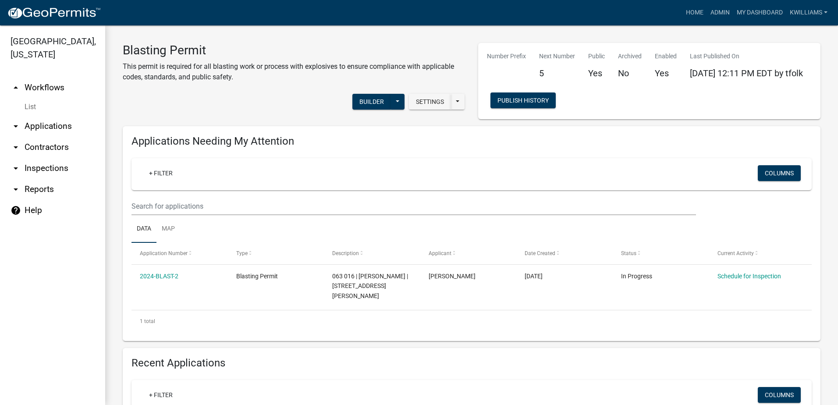
click at [39, 126] on link "arrow_drop_down Applications" at bounding box center [52, 126] width 105 height 21
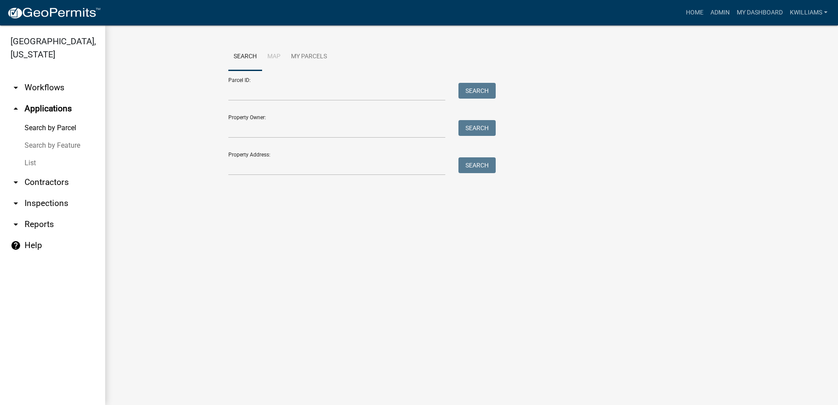
click at [19, 161] on link "List" at bounding box center [52, 163] width 105 height 18
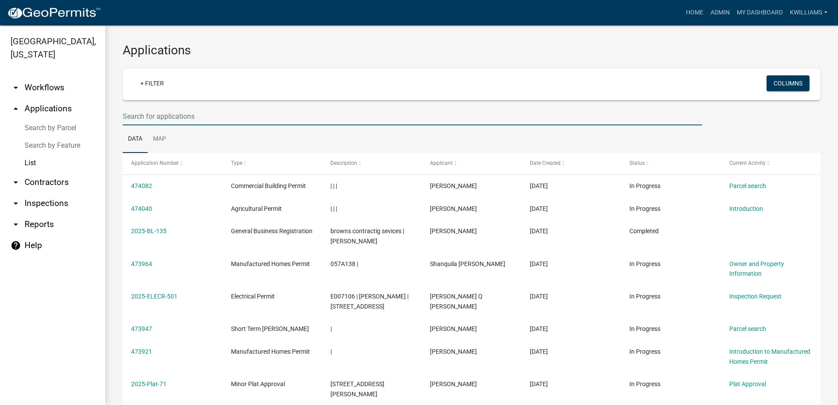
click at [169, 111] on input "text" at bounding box center [413, 116] width 580 height 18
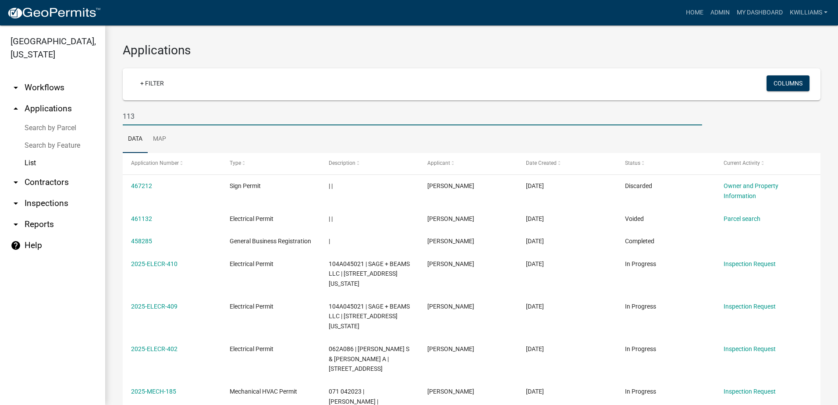
type input "113"
click at [691, 14] on link "Home" at bounding box center [695, 12] width 25 height 17
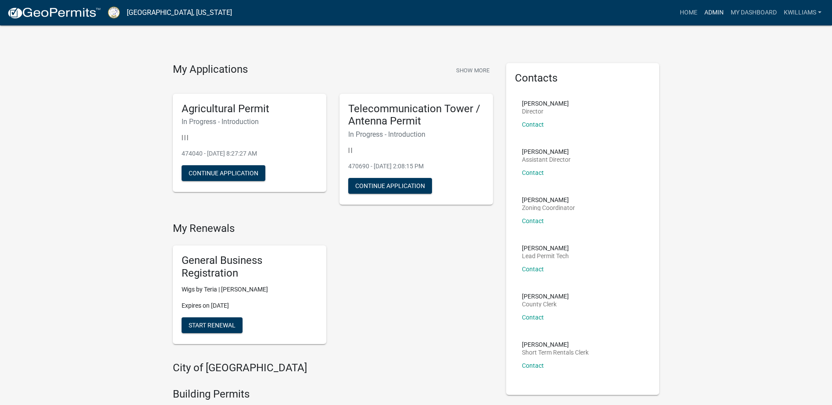
click at [714, 14] on link "Admin" at bounding box center [714, 12] width 26 height 17
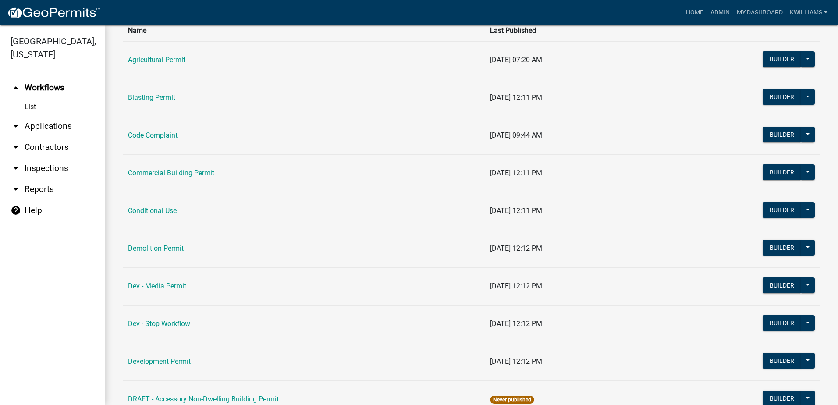
scroll to position [88, 0]
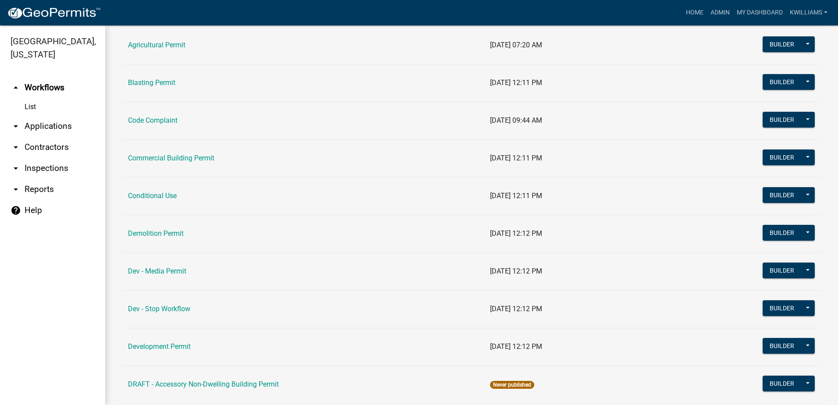
click at [35, 124] on link "arrow_drop_down Applications" at bounding box center [52, 126] width 105 height 21
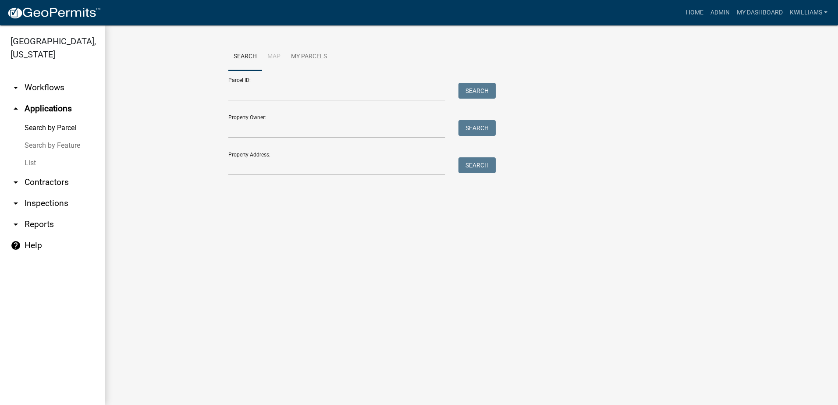
click at [27, 164] on link "List" at bounding box center [52, 163] width 105 height 18
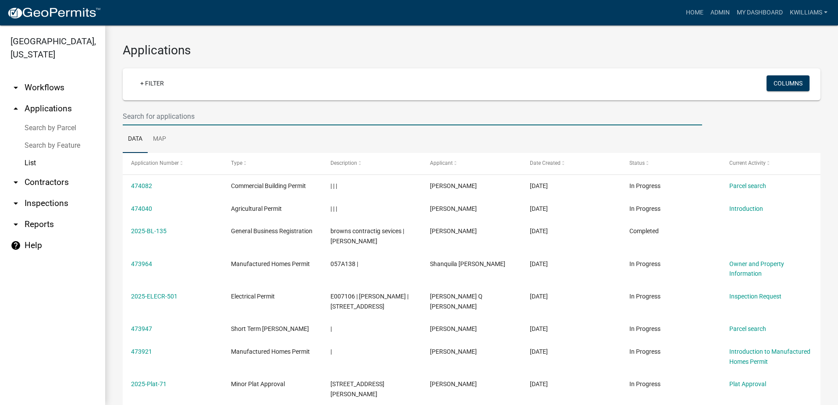
click at [188, 114] on input "text" at bounding box center [413, 116] width 580 height 18
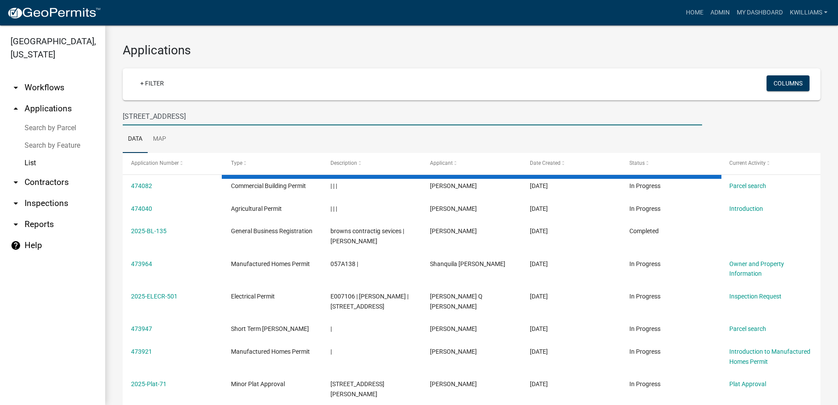
type input "120 thunder rd"
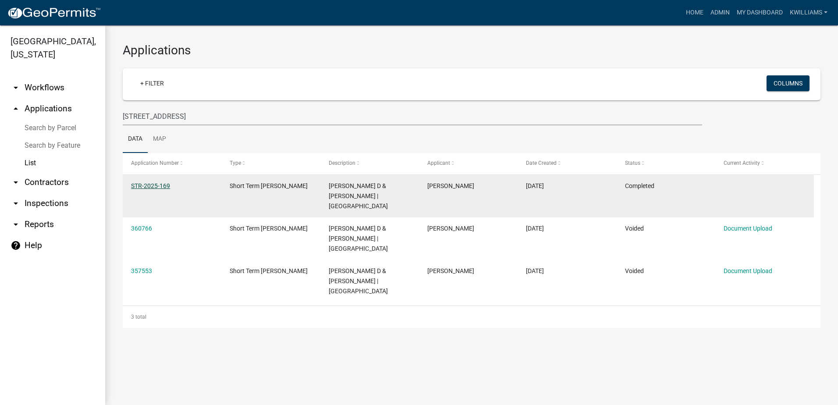
click at [149, 187] on link "STR-2025-169" at bounding box center [150, 185] width 39 height 7
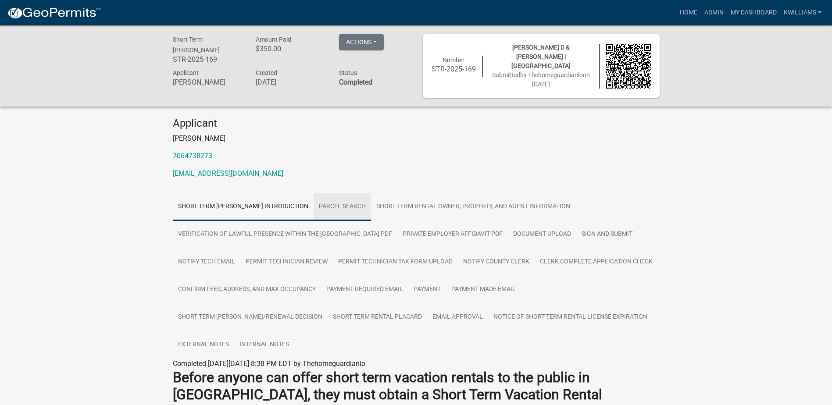
click at [352, 208] on link "Parcel search" at bounding box center [342, 207] width 57 height 28
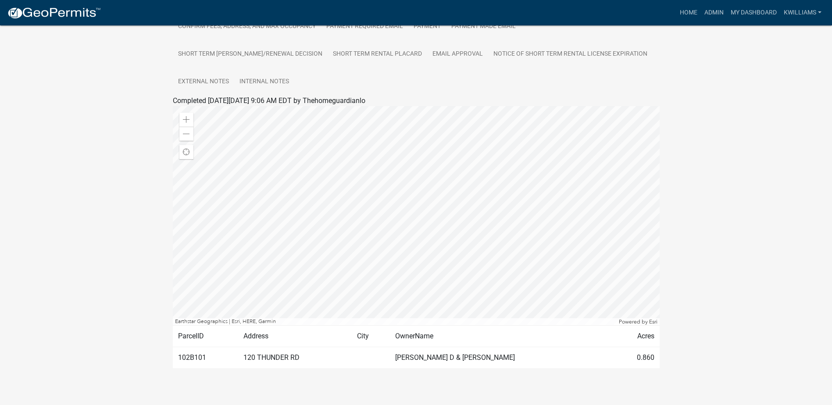
scroll to position [269, 0]
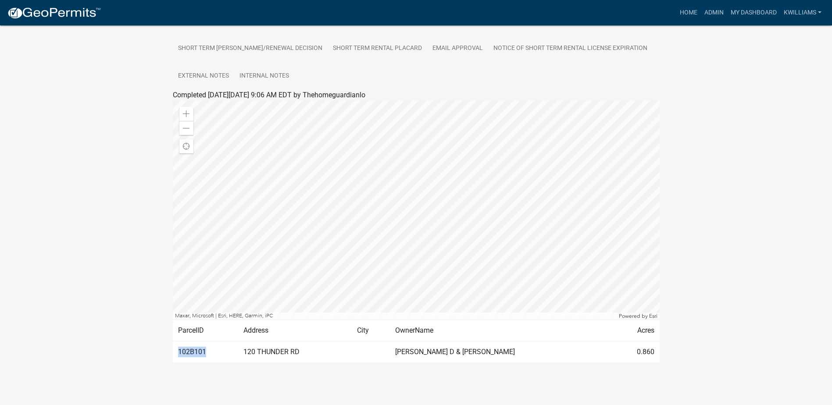
drag, startPoint x: 209, startPoint y: 352, endPoint x: 177, endPoint y: 353, distance: 32.0
click at [177, 353] on td "102B101" at bounding box center [206, 352] width 66 height 21
click at [712, 9] on link "Admin" at bounding box center [714, 12] width 26 height 17
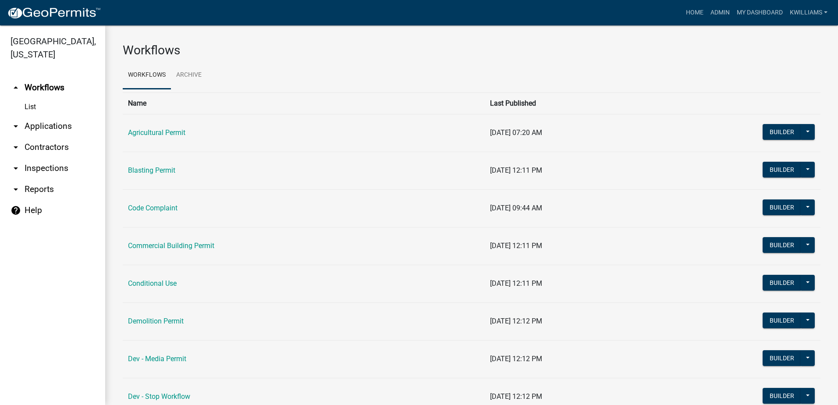
click at [39, 135] on link "arrow_drop_down Applications" at bounding box center [52, 126] width 105 height 21
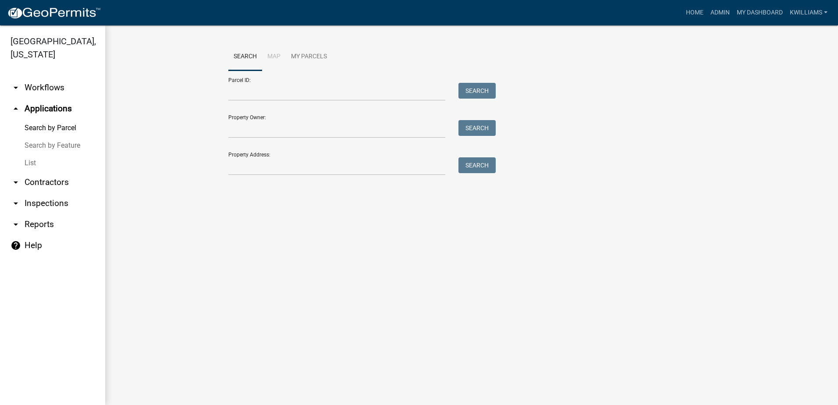
click at [30, 155] on link "List" at bounding box center [52, 163] width 105 height 18
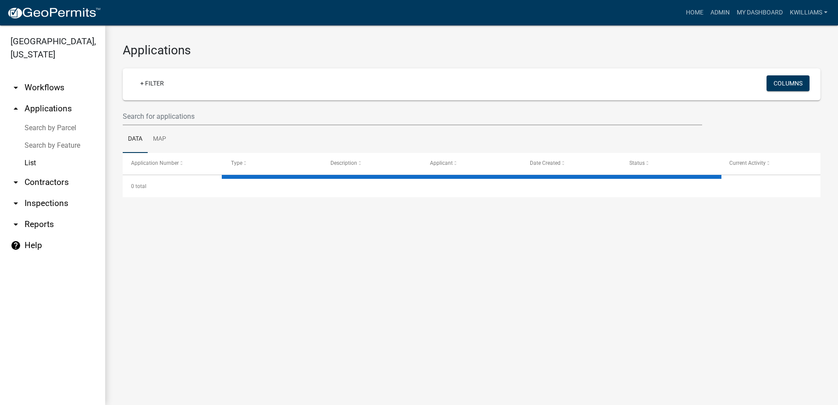
drag, startPoint x: 138, startPoint y: 97, endPoint x: 138, endPoint y: 102, distance: 4.8
click at [138, 102] on wm-filter-builder "+ Filter Columns" at bounding box center [472, 96] width 698 height 57
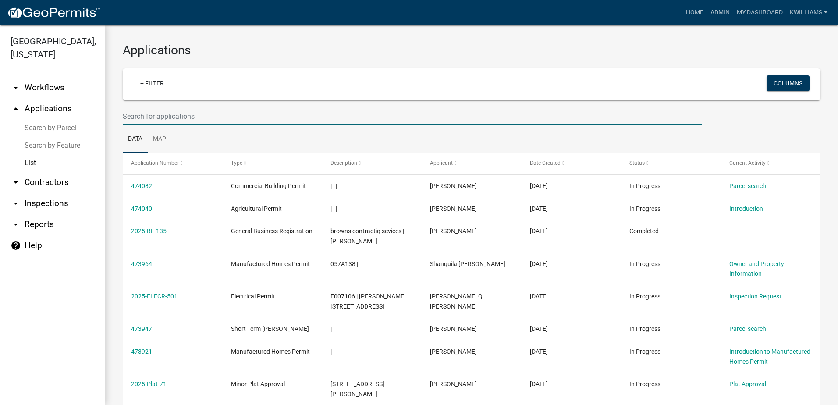
click at [126, 116] on input "text" at bounding box center [413, 116] width 580 height 18
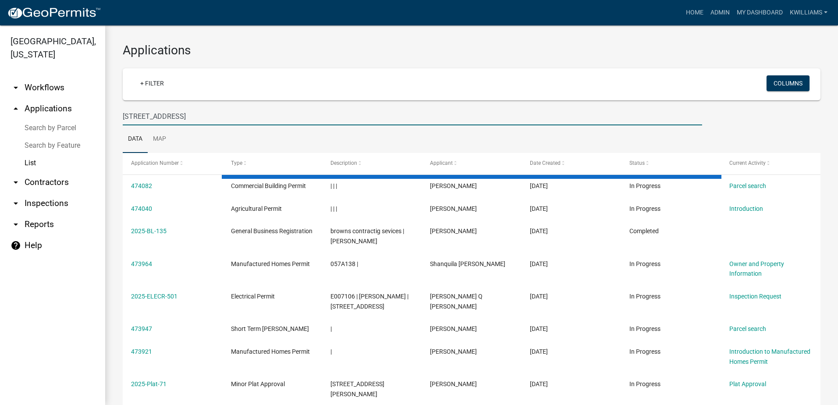
type input "102 harmony grove ct"
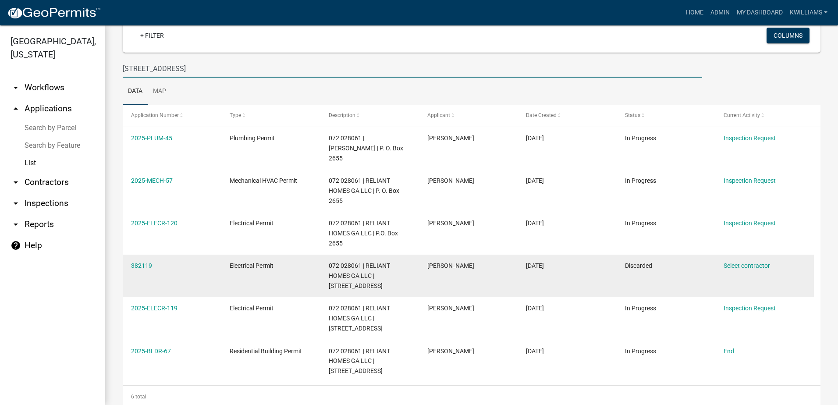
scroll to position [58, 0]
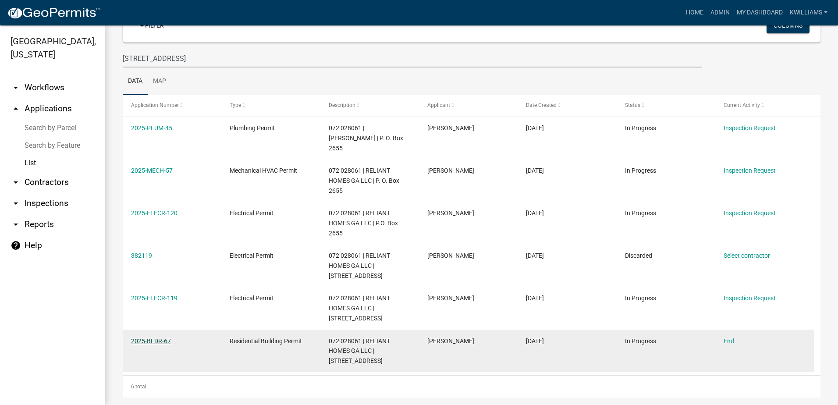
click at [164, 338] on link "2025-BLDR-67" at bounding box center [151, 341] width 40 height 7
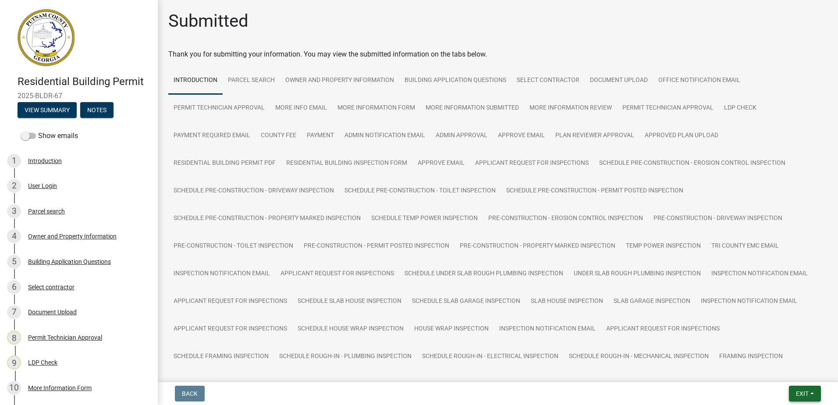
drag, startPoint x: 786, startPoint y: 389, endPoint x: 795, endPoint y: 392, distance: 9.7
click at [789, 391] on form "Exit Save Save & Exit" at bounding box center [805, 394] width 39 height 16
click at [795, 392] on button "Exit" at bounding box center [805, 394] width 32 height 16
click at [790, 370] on button "Save & Exit" at bounding box center [786, 370] width 70 height 21
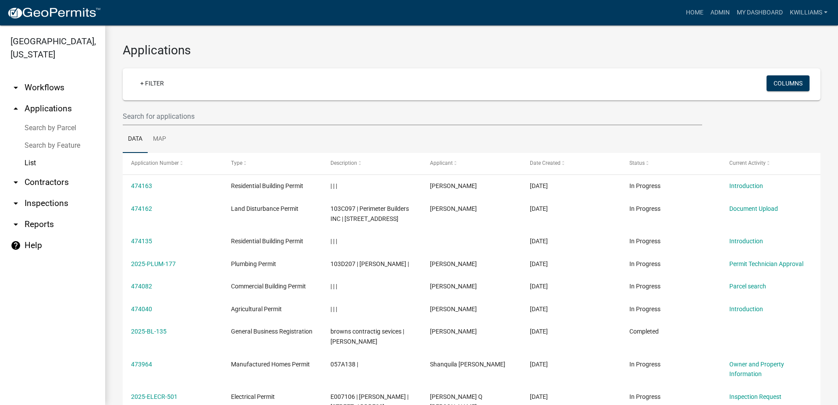
drag, startPoint x: 167, startPoint y: 96, endPoint x: 162, endPoint y: 106, distance: 10.4
click at [165, 102] on wm-filter-builder "+ Filter Columns" at bounding box center [472, 96] width 698 height 57
click at [158, 110] on input "text" at bounding box center [413, 116] width 580 height 18
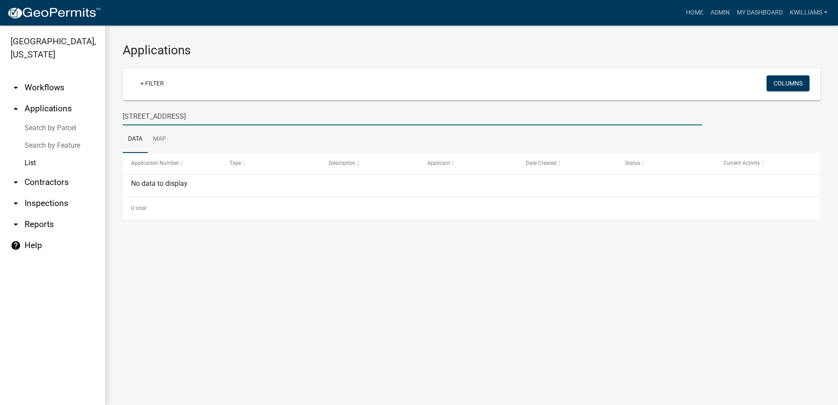
click at [138, 113] on input "10335 folds rd" at bounding box center [413, 116] width 580 height 18
drag, startPoint x: 138, startPoint y: 116, endPoint x: 110, endPoint y: 121, distance: 29.0
click at [89, 120] on div "Putnam County, Georgia arrow_drop_down Workflows List arrow_drop_up Application…" at bounding box center [419, 215] width 838 height 380
type input "folds rd"
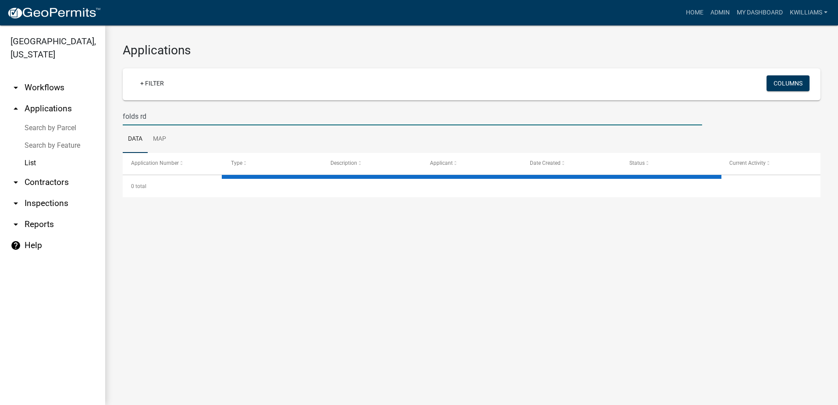
click at [126, 117] on input "folds rd" at bounding box center [413, 116] width 580 height 18
click at [125, 117] on input "folds rd" at bounding box center [413, 116] width 580 height 18
click at [125, 116] on input "folds rd" at bounding box center [413, 116] width 580 height 18
click at [121, 114] on div "folds rd" at bounding box center [412, 116] width 593 height 18
click at [124, 115] on input "folds rd" at bounding box center [413, 116] width 580 height 18
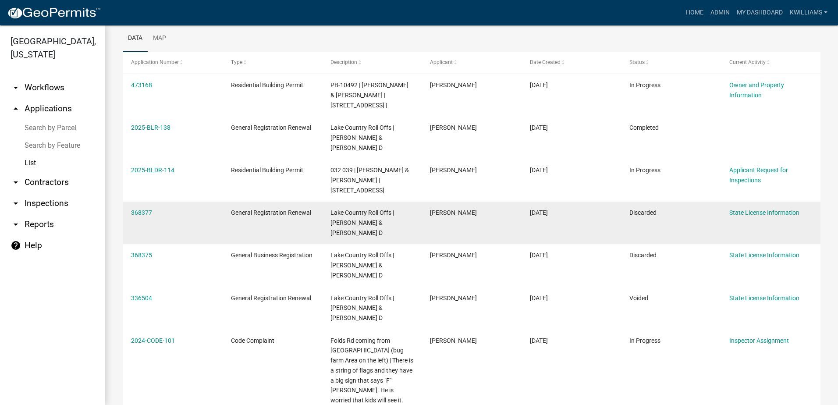
scroll to position [88, 0]
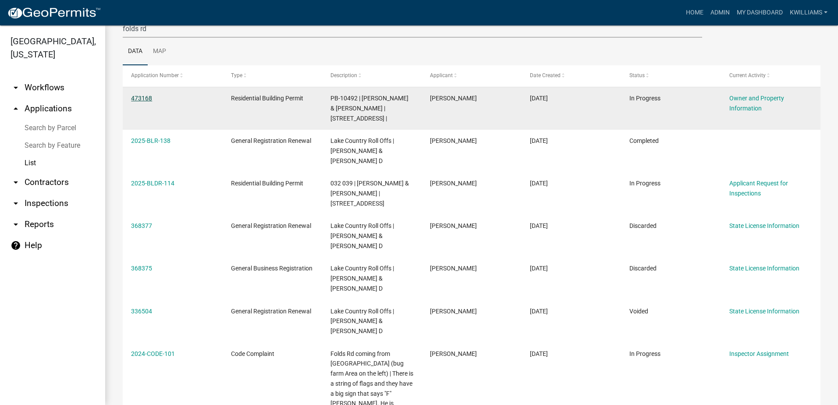
click at [139, 97] on link "473168" at bounding box center [141, 98] width 21 height 7
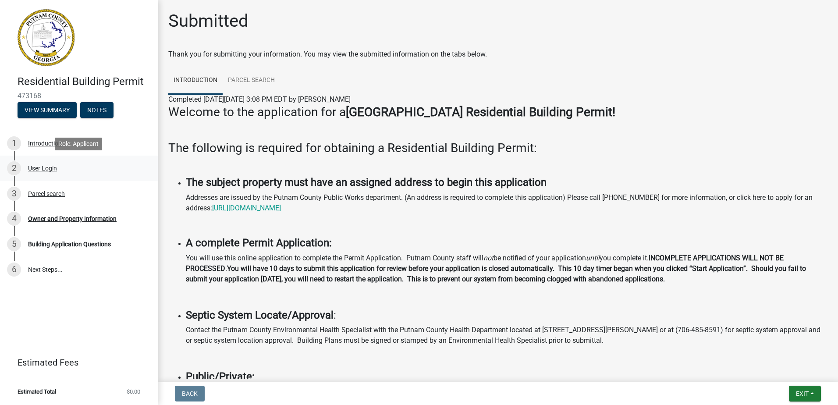
click at [41, 170] on div "User Login" at bounding box center [42, 168] width 29 height 6
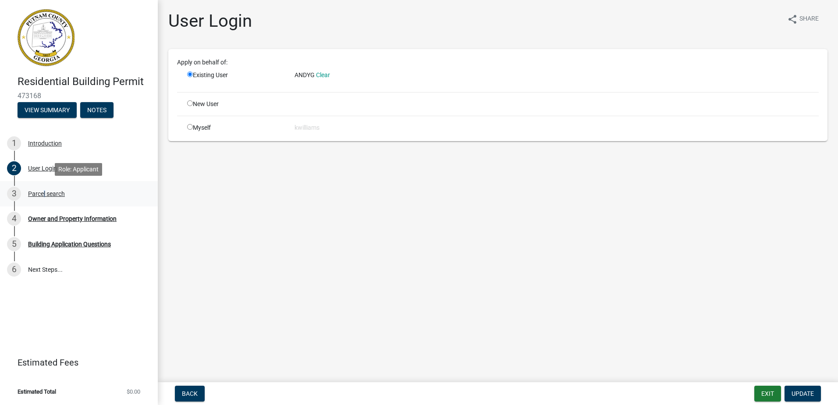
click at [43, 198] on div "3 Parcel search" at bounding box center [75, 194] width 137 height 14
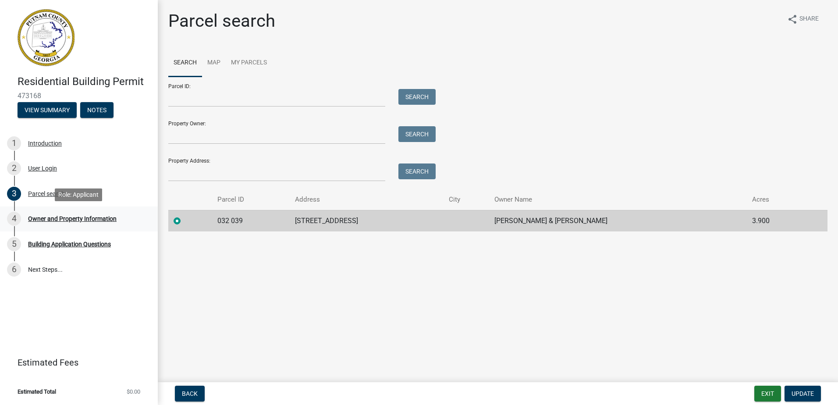
drag, startPoint x: 43, startPoint y: 198, endPoint x: 40, endPoint y: 209, distance: 10.7
click at [40, 209] on link "4 Owner and Property Information" at bounding box center [79, 219] width 158 height 25
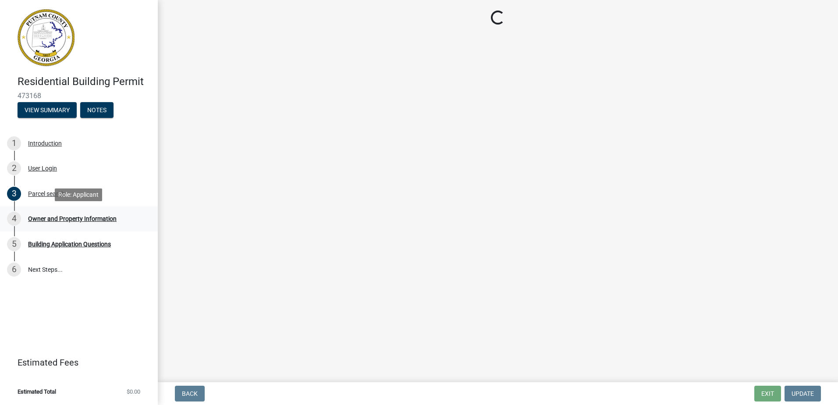
click at [38, 214] on div "4 Owner and Property Information" at bounding box center [75, 219] width 137 height 14
select select "78bfdc44-73ff-456e-a557-d4c99b9c08be"
select select "83394b22-4a11-496c-8e5c-75ade2e72faf"
select select "ece5c1a9-df30-4702-9587-5deee23533b7"
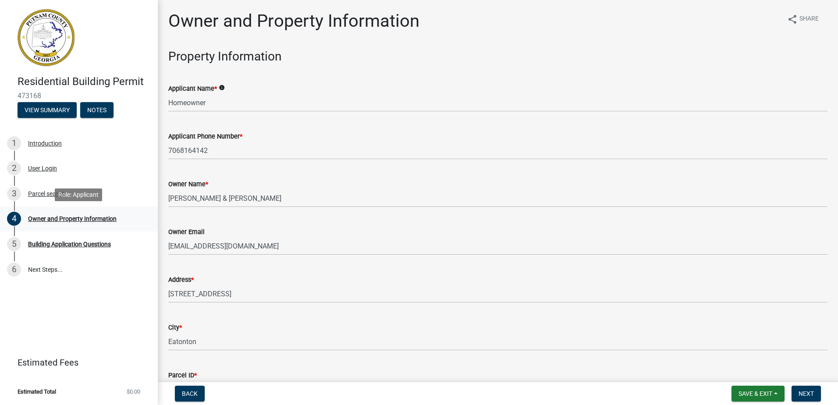
select select "78bfdc44-73ff-456e-a557-d4c99b9c08be"
select select "83394b22-4a11-496c-8e5c-75ade2e72faf"
select select "ece5c1a9-df30-4702-9587-5deee23533b7"
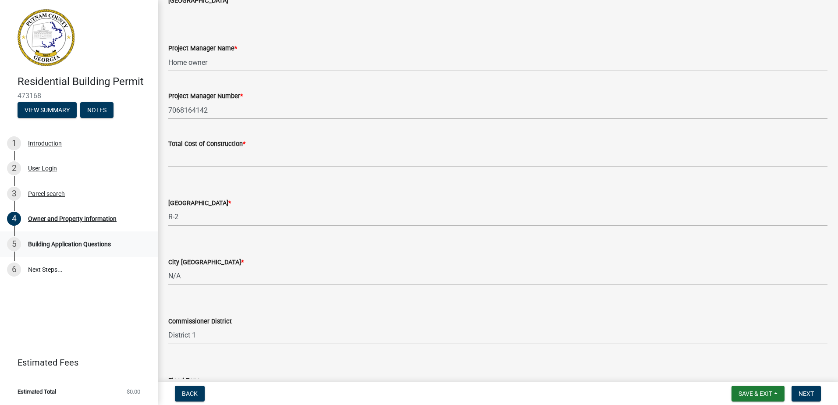
scroll to position [1255, 0]
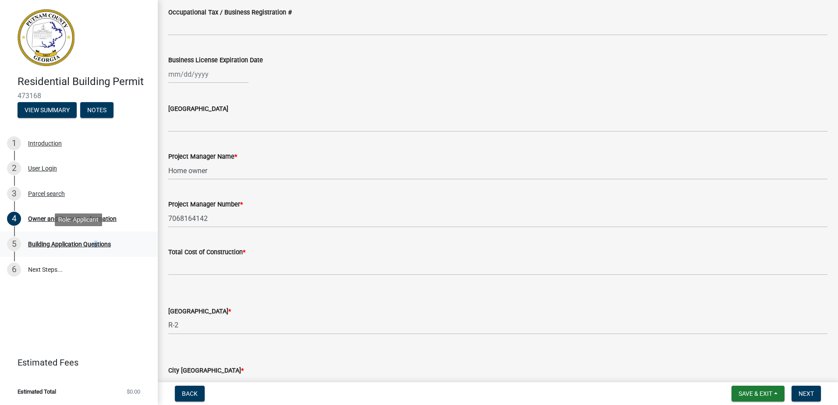
click at [94, 247] on div "Building Application Questions" at bounding box center [69, 244] width 83 height 6
click at [803, 396] on span "Next" at bounding box center [806, 393] width 15 height 7
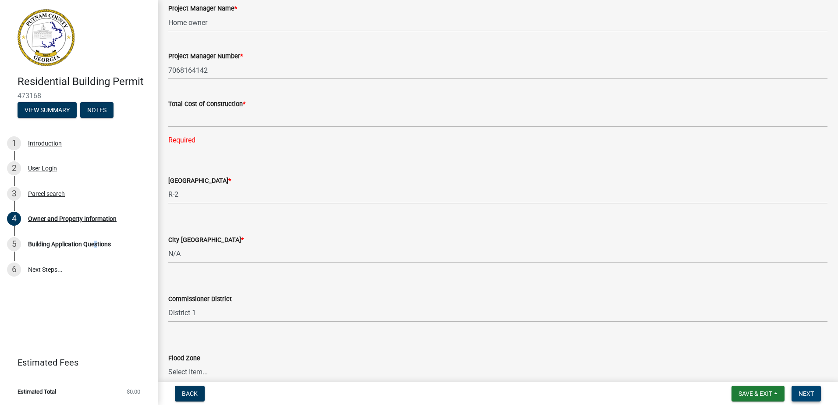
scroll to position [1448, 0]
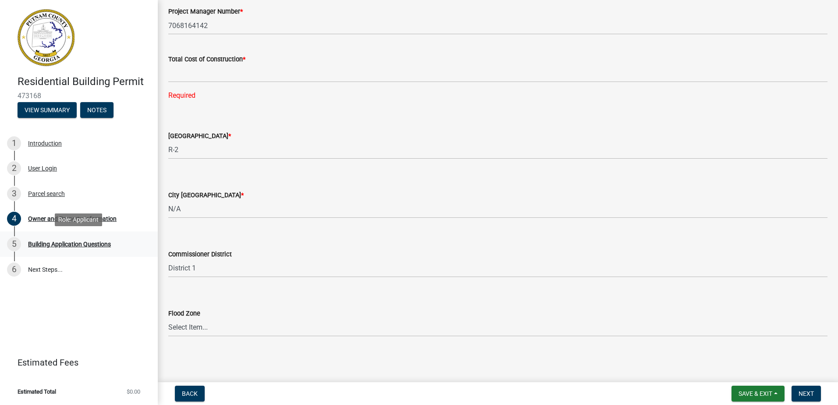
click at [78, 245] on div "Building Application Questions" at bounding box center [69, 244] width 83 height 6
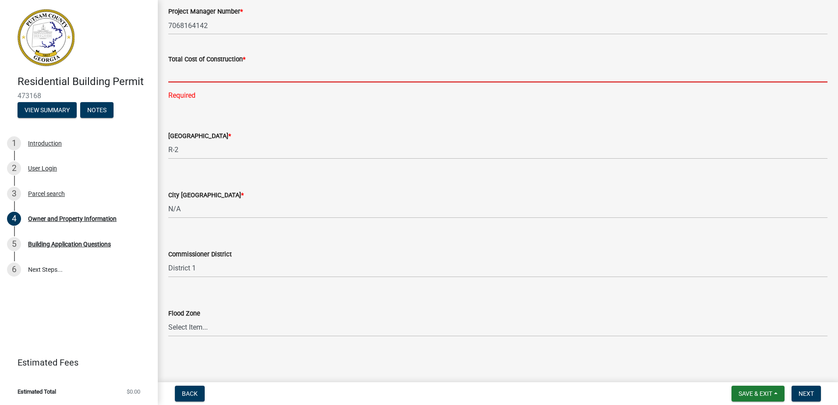
click at [191, 69] on input "text" at bounding box center [497, 73] width 659 height 18
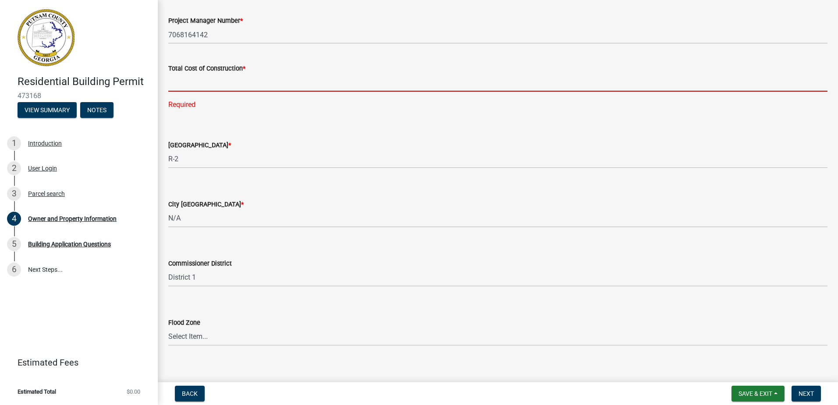
scroll to position [1447, 0]
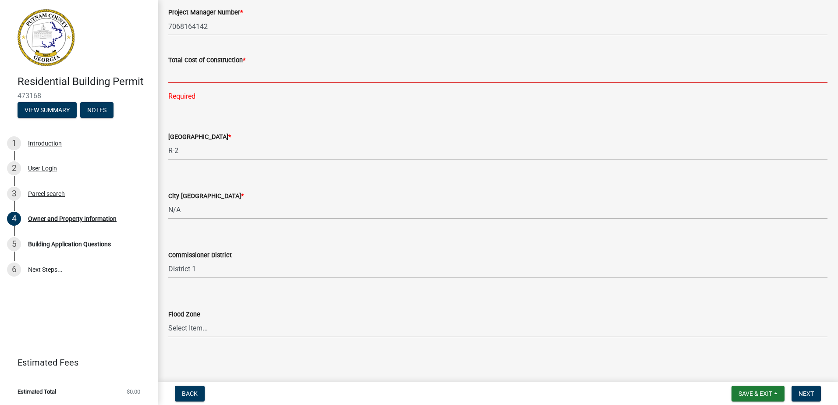
click at [193, 71] on input "text" at bounding box center [497, 74] width 659 height 18
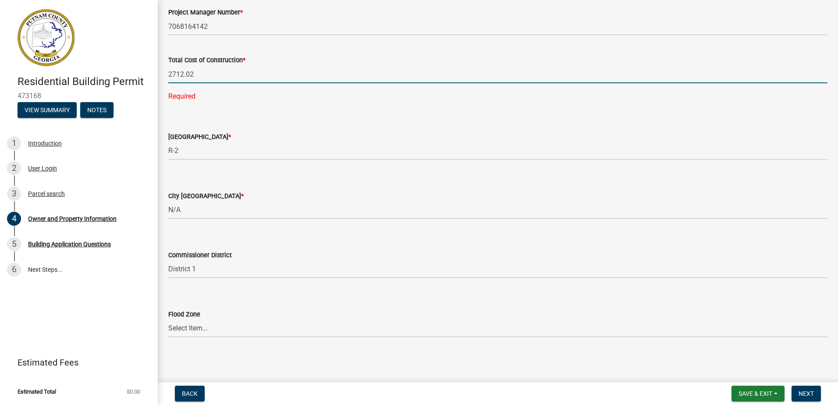
type input "2712.02"
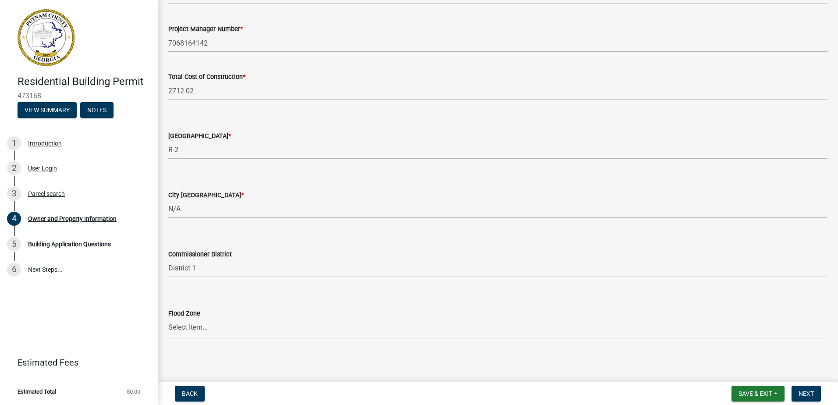
drag, startPoint x: 357, startPoint y: 139, endPoint x: 366, endPoint y: 121, distance: 20.2
click at [363, 133] on div "County Zoning District *" at bounding box center [497, 136] width 659 height 11
click at [230, 108] on div "County Zoning District * Select Item... AG-1 R-1R R-1 R-2 MHP RM-1 RM-3 C-1 C-2…" at bounding box center [497, 133] width 659 height 51
click at [800, 393] on span "Next" at bounding box center [806, 393] width 15 height 7
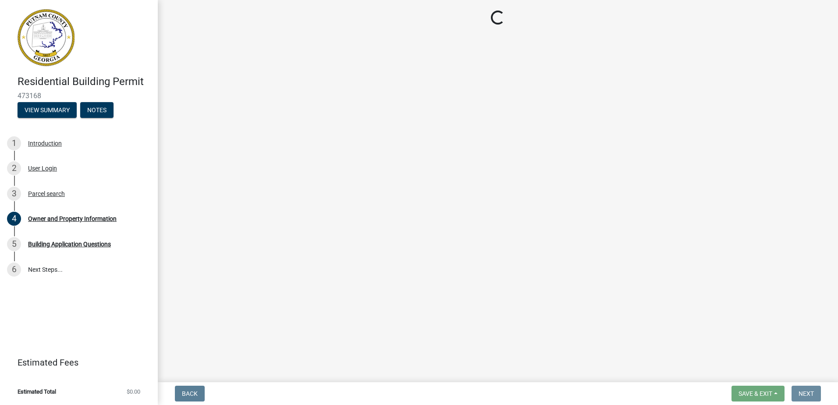
scroll to position [0, 0]
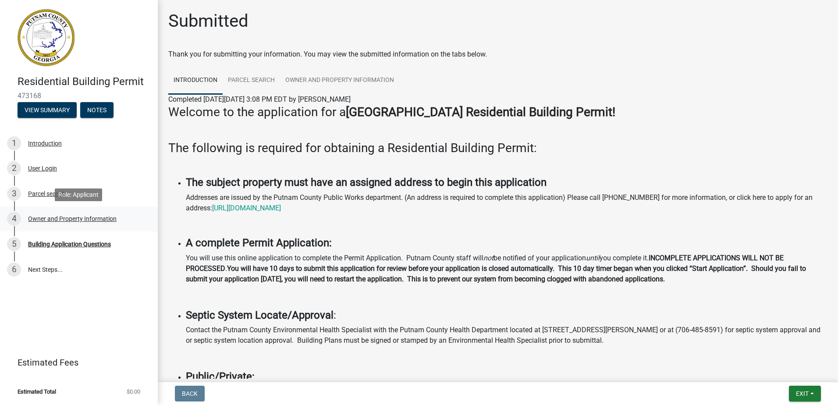
click at [82, 216] on div "Owner and Property Information" at bounding box center [72, 219] width 89 height 6
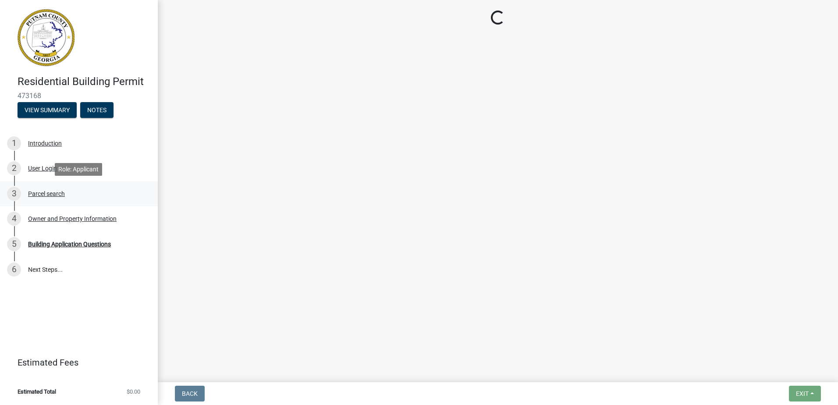
select select "78bfdc44-73ff-456e-a557-d4c99b9c08be"
select select "83394b22-4a11-496c-8e5c-75ade2e72faf"
select select "ece5c1a9-df30-4702-9587-5deee23533b7"
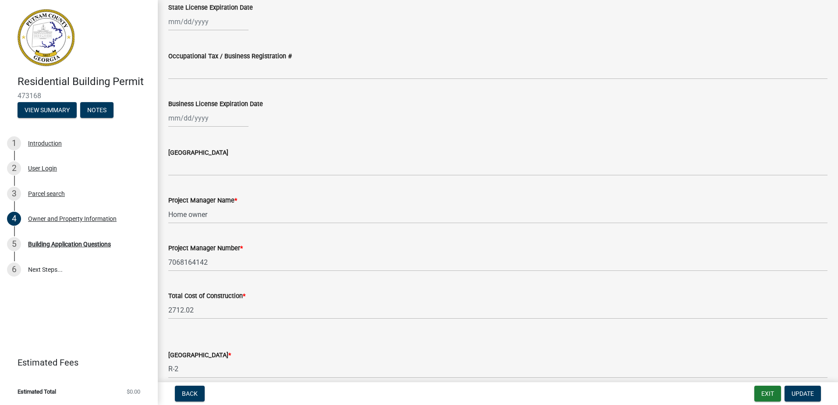
scroll to position [1272, 0]
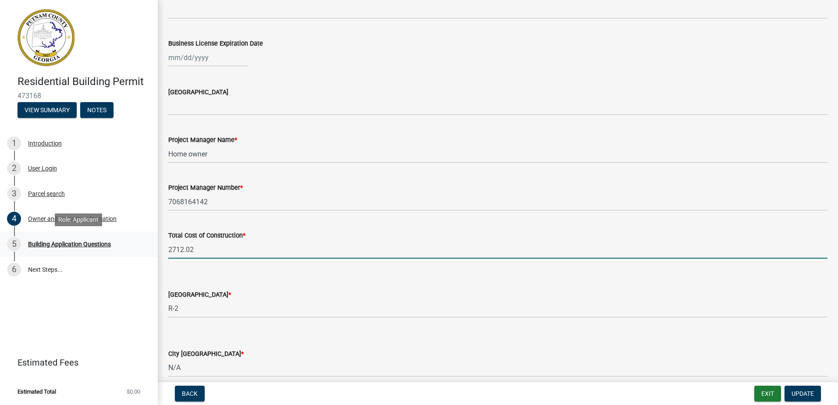
drag, startPoint x: 193, startPoint y: 250, endPoint x: 153, endPoint y: 249, distance: 39.9
click at [153, 249] on div "Residential Building Permit 473168 View Summary Notes 1 Introduction 2 User Log…" at bounding box center [419, 202] width 838 height 405
click at [381, 242] on input "2995" at bounding box center [497, 250] width 659 height 18
type input "2995"
drag, startPoint x: 206, startPoint y: 260, endPoint x: 201, endPoint y: 265, distance: 7.1
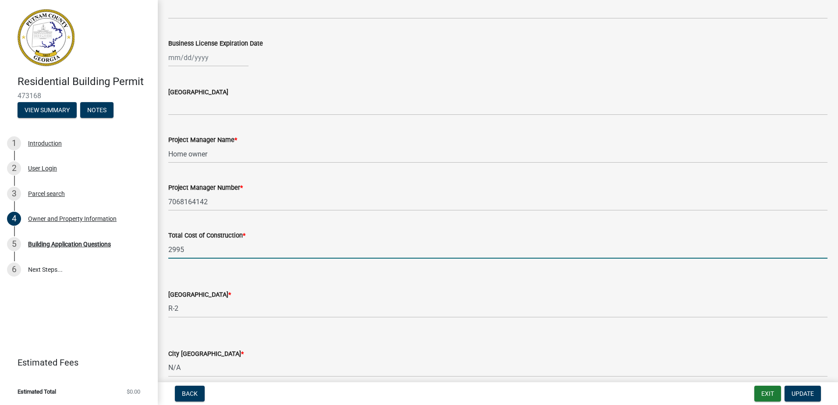
click at [206, 260] on wm-data-entity-input "Total Cost of Construction * 2995" at bounding box center [497, 242] width 659 height 49
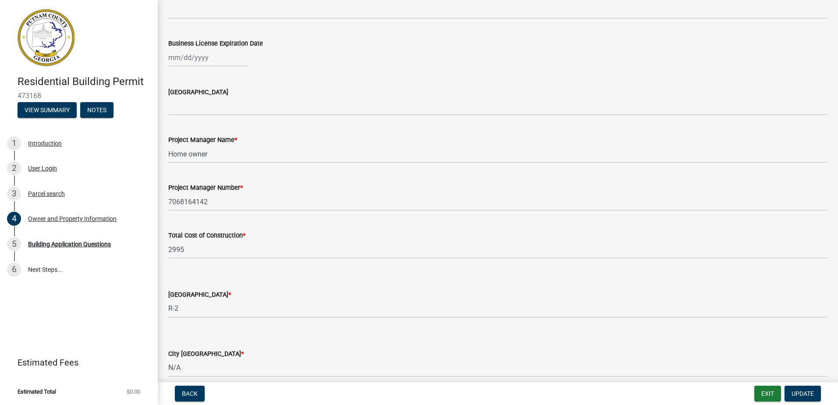
scroll to position [1430, 0]
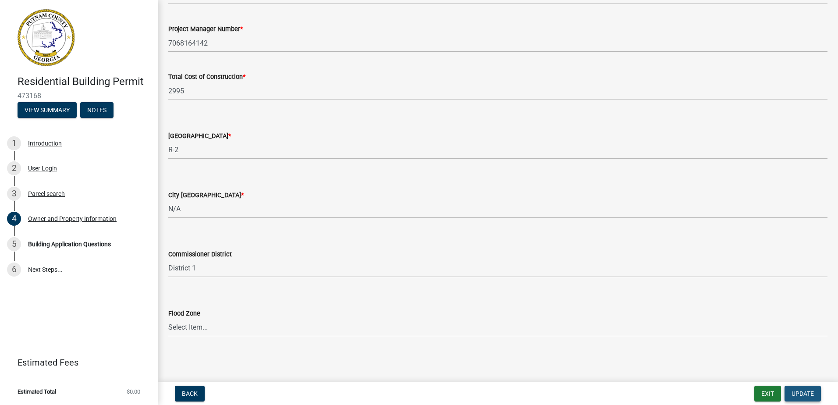
click at [810, 396] on span "Update" at bounding box center [803, 393] width 22 height 7
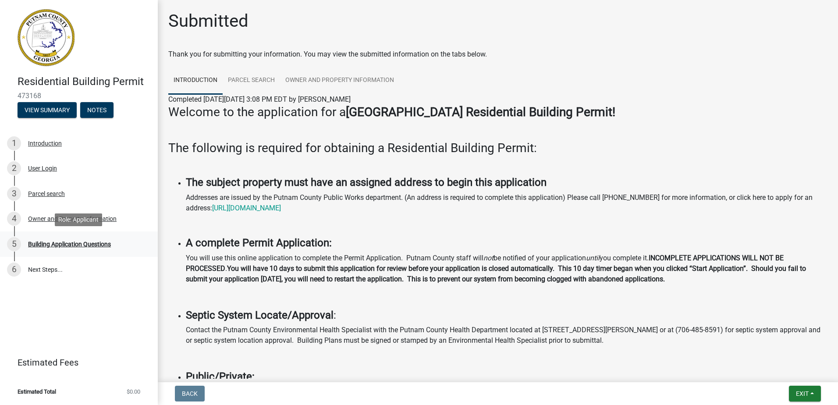
click at [41, 241] on div "Building Application Questions" at bounding box center [69, 244] width 83 height 6
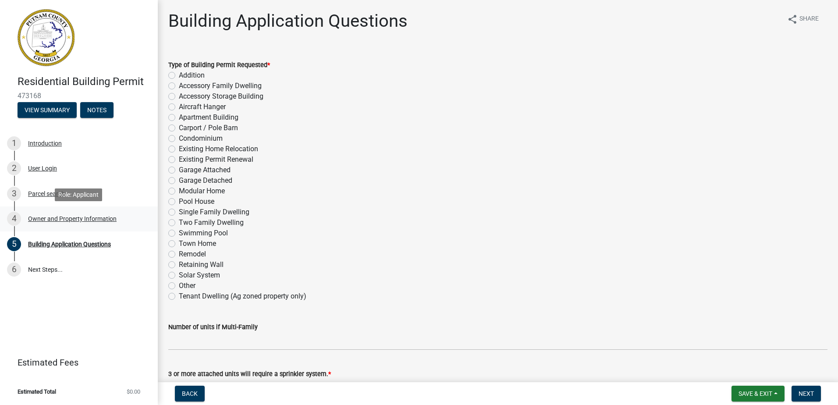
click at [52, 220] on div "Owner and Property Information" at bounding box center [72, 219] width 89 height 6
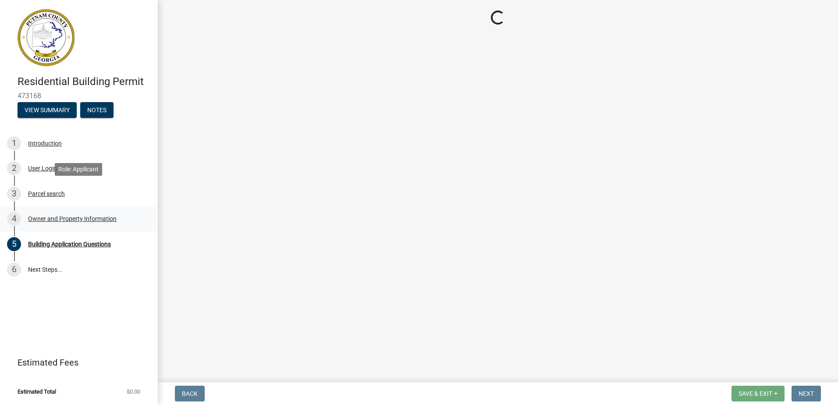
select select "78bfdc44-73ff-456e-a557-d4c99b9c08be"
select select "83394b22-4a11-496c-8e5c-75ade2e72faf"
select select "ece5c1a9-df30-4702-9587-5deee23533b7"
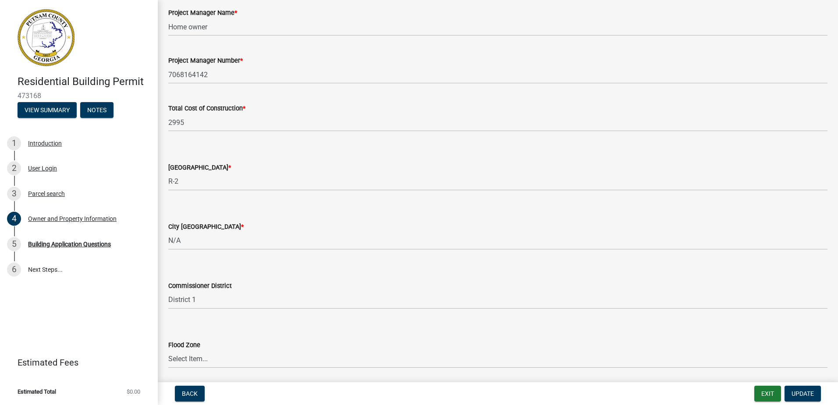
scroll to position [1430, 0]
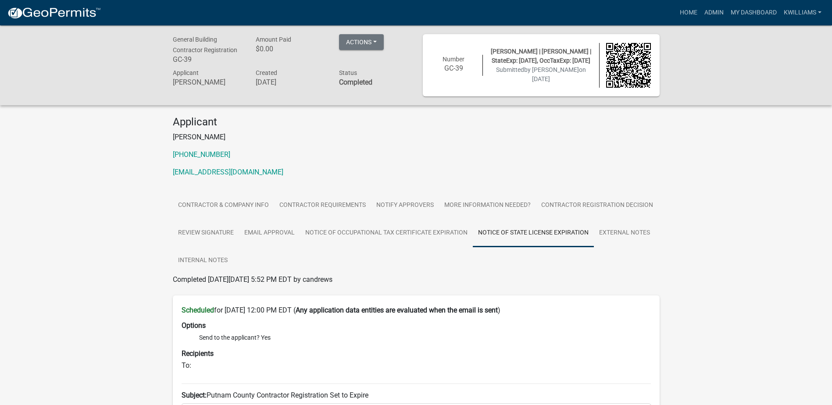
drag, startPoint x: 672, startPoint y: 7, endPoint x: 671, endPoint y: 14, distance: 8.0
click at [670, 14] on div "Home Admin My Dashboard kwilliams Admin Account Contractor Profile Logout" at bounding box center [466, 12] width 717 height 17
click at [684, 17] on link "Home" at bounding box center [688, 12] width 25 height 17
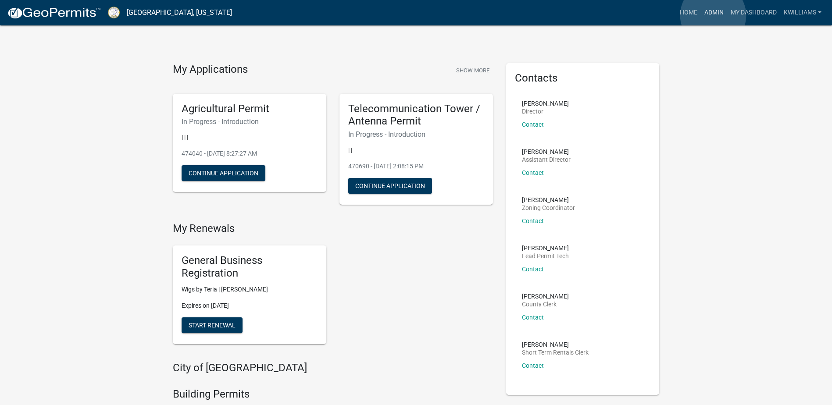
click at [713, 15] on link "Admin" at bounding box center [714, 12] width 26 height 17
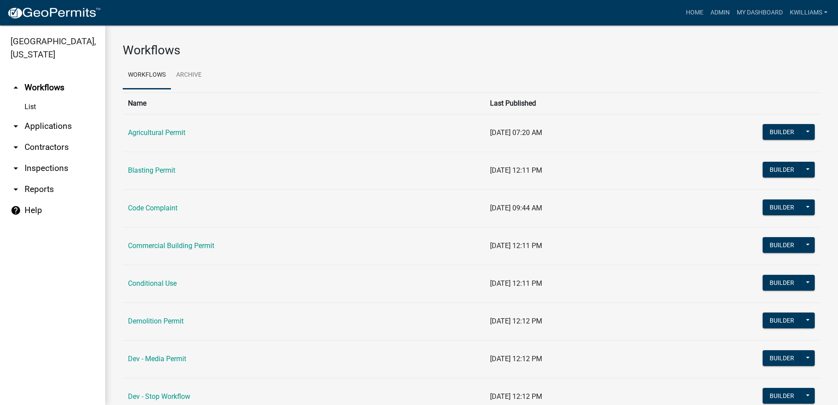
click at [54, 117] on link "arrow_drop_down Applications" at bounding box center [52, 126] width 105 height 21
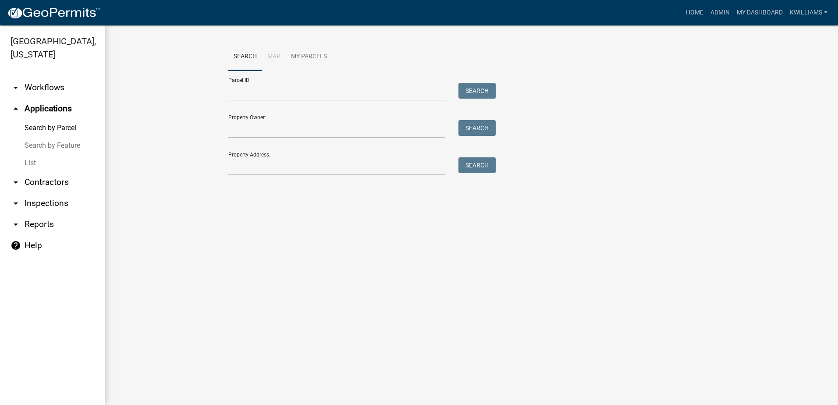
drag, startPoint x: 37, startPoint y: 155, endPoint x: 54, endPoint y: 150, distance: 18.3
click at [37, 155] on link "List" at bounding box center [52, 163] width 105 height 18
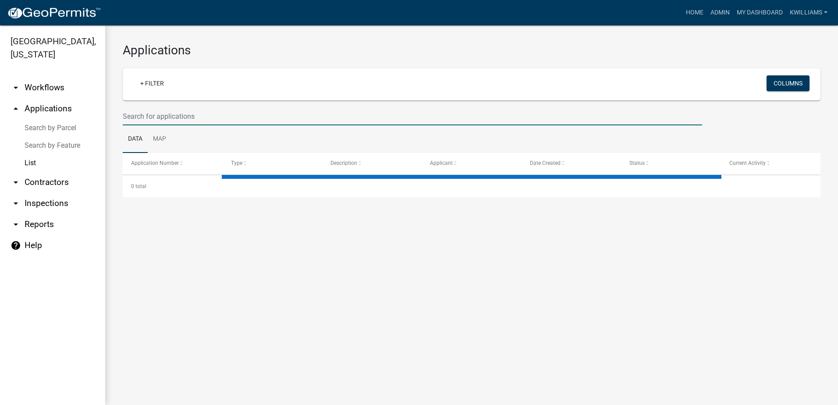
drag, startPoint x: 148, startPoint y: 111, endPoint x: 168, endPoint y: 97, distance: 24.7
click at [149, 110] on input "text" at bounding box center [413, 116] width 580 height 18
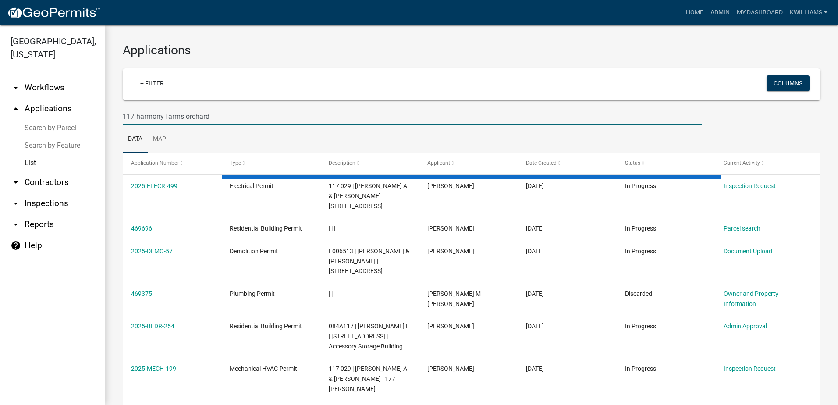
type input "117 harmony farms orchard"
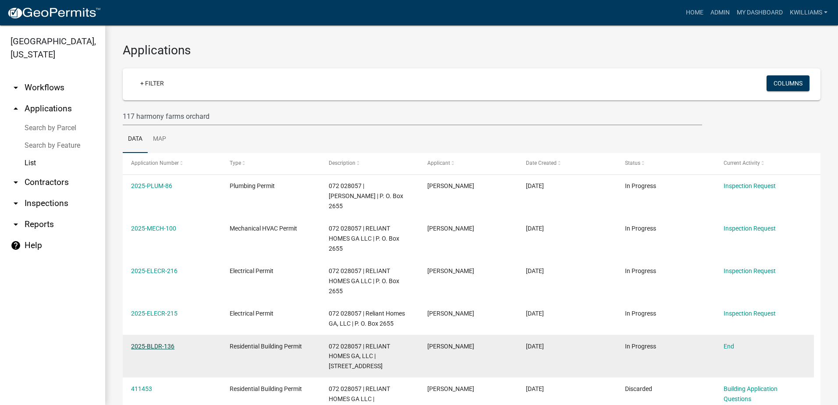
click at [144, 343] on link "2025-BLDR-136" at bounding box center [152, 346] width 43 height 7
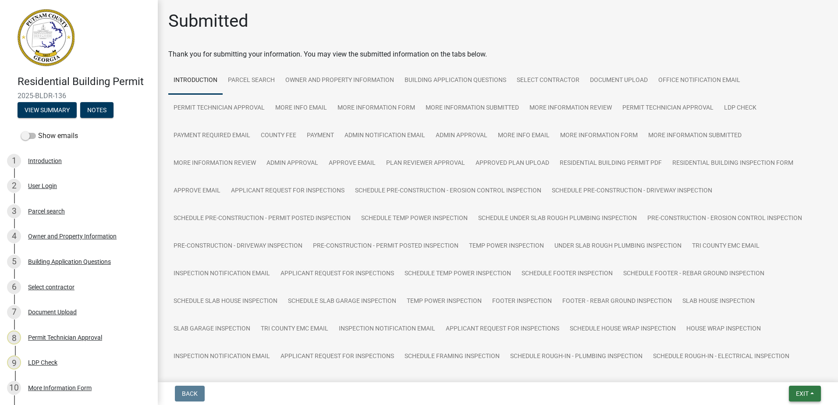
drag, startPoint x: 817, startPoint y: 401, endPoint x: 808, endPoint y: 392, distance: 13.0
click at [814, 399] on button "Exit" at bounding box center [805, 394] width 32 height 16
click at [808, 390] on span "Exit" at bounding box center [802, 393] width 13 height 7
click at [807, 388] on button "Exit" at bounding box center [805, 394] width 32 height 16
click at [796, 373] on button "Save & Exit" at bounding box center [786, 370] width 70 height 21
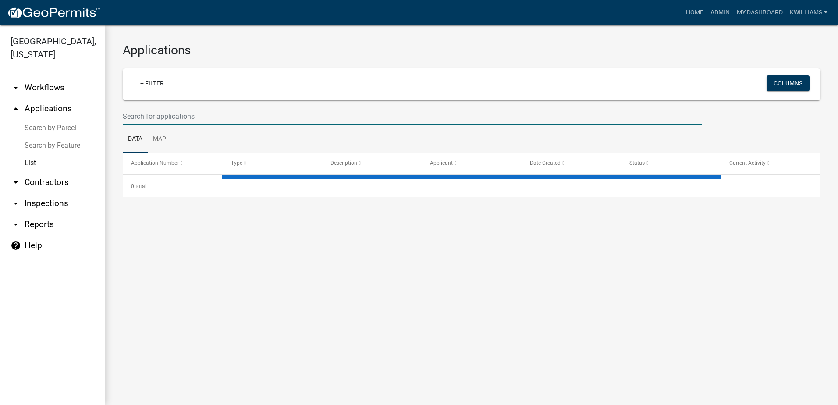
click at [197, 123] on input "text" at bounding box center [413, 116] width 580 height 18
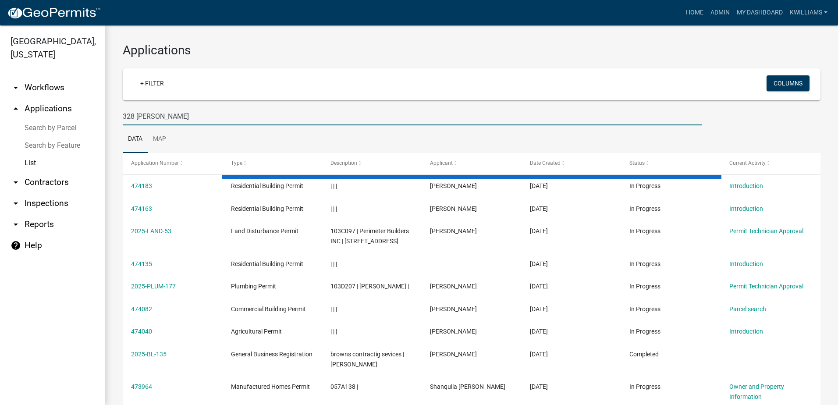
type input "328 [PERSON_NAME]"
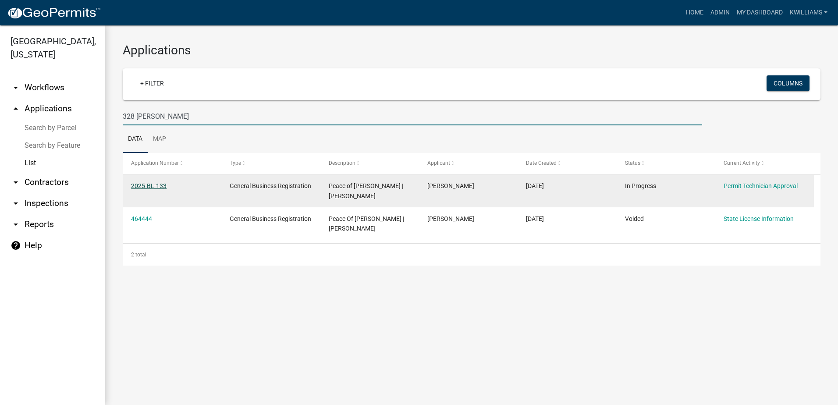
click at [153, 185] on link "2025-BL-133" at bounding box center [149, 185] width 36 height 7
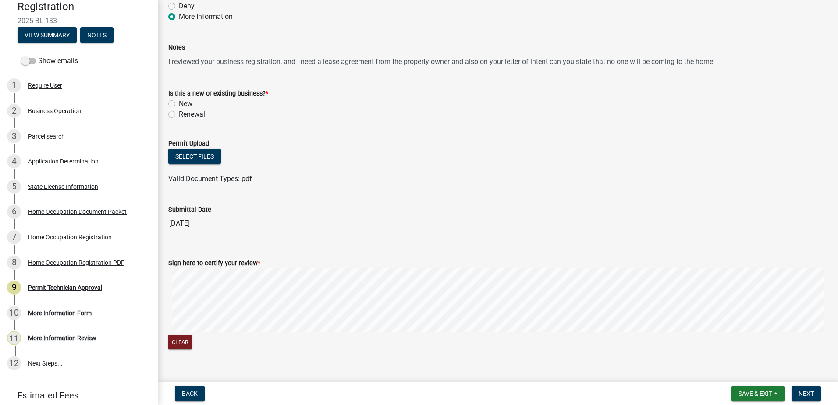
scroll to position [95, 0]
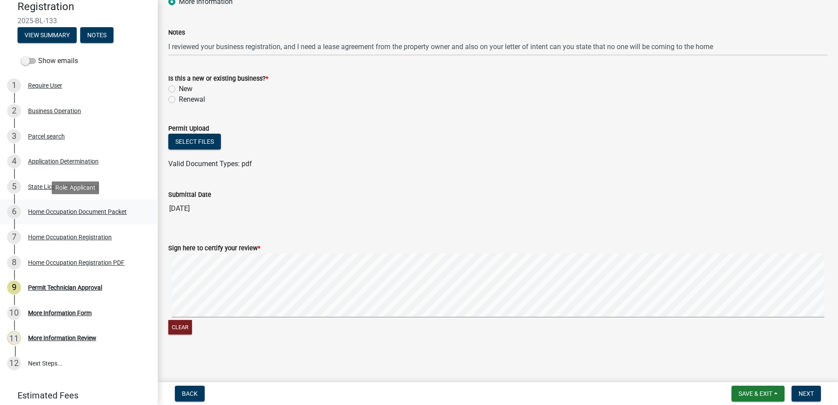
click at [53, 211] on div "Home Occupation Document Packet" at bounding box center [77, 212] width 99 height 6
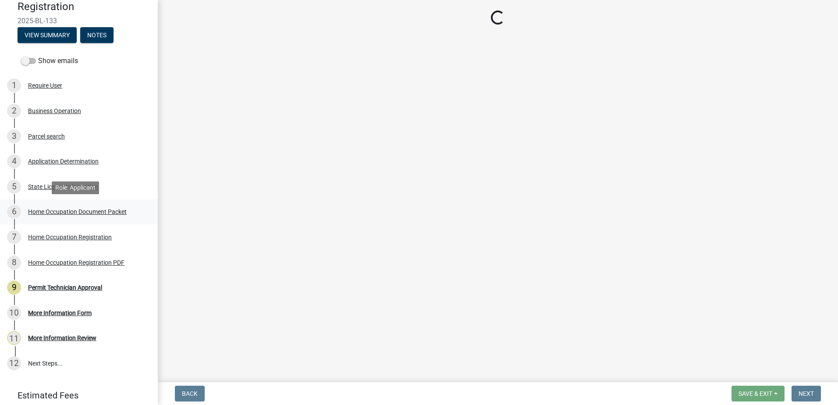
scroll to position [0, 0]
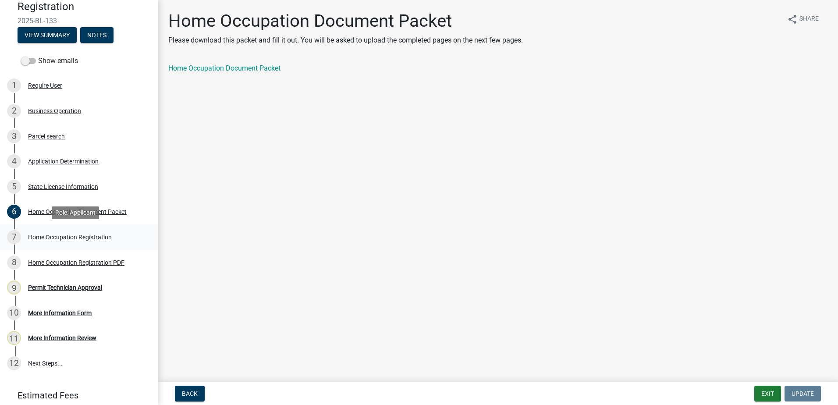
click at [43, 227] on link "7 Home Occupation Registration" at bounding box center [79, 236] width 158 height 25
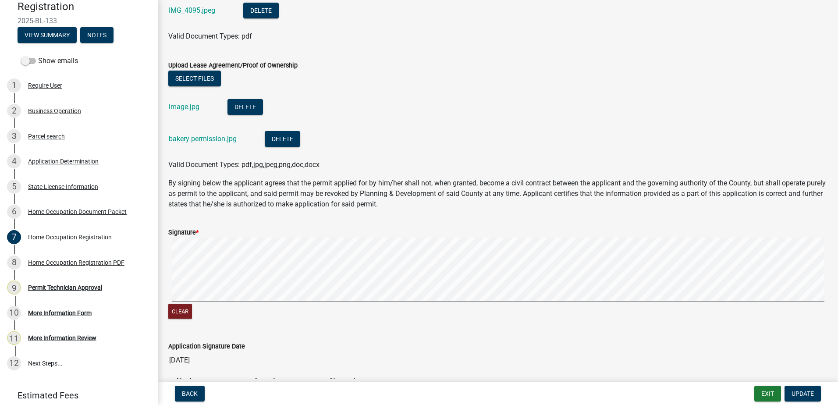
scroll to position [482, 0]
click at [189, 140] on link "bakery permission.jpg" at bounding box center [203, 138] width 68 height 8
click at [185, 106] on link "image.jpg" at bounding box center [184, 106] width 31 height 8
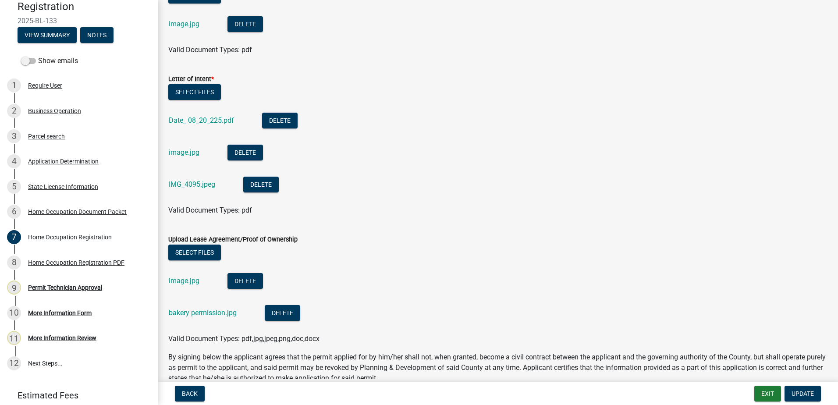
scroll to position [307, 0]
click at [197, 123] on link "Date_ 08_20_225.pdf" at bounding box center [201, 121] width 65 height 8
click at [182, 152] on link "image.jpg" at bounding box center [184, 153] width 31 height 8
click at [195, 182] on link "IMG_4095.jpeg" at bounding box center [192, 185] width 46 height 8
click at [197, 119] on link "Date_ 08_20_225.pdf" at bounding box center [201, 121] width 65 height 8
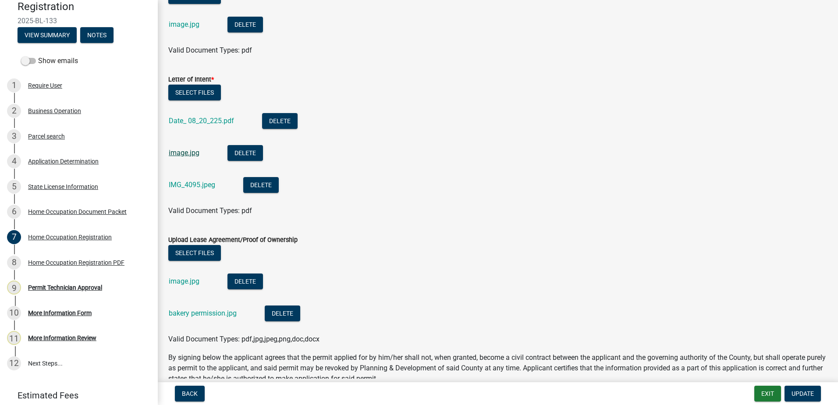
click at [184, 153] on link "image.jpg" at bounding box center [184, 153] width 31 height 8
click at [246, 150] on button "Delete" at bounding box center [246, 153] width 36 height 16
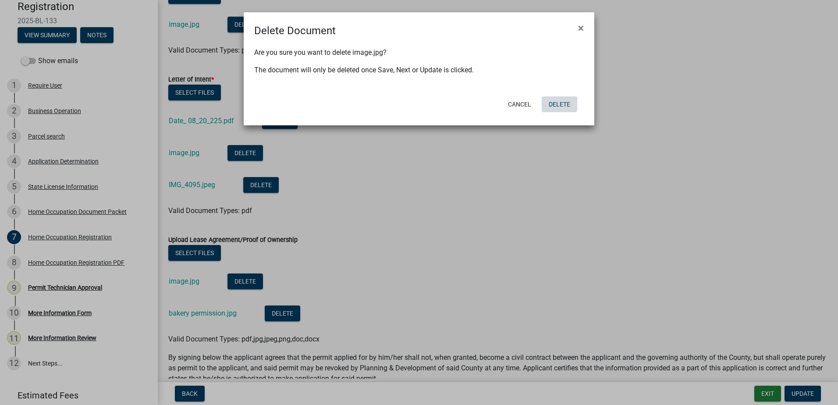
drag, startPoint x: 556, startPoint y: 102, endPoint x: 538, endPoint y: 109, distance: 19.3
click at [552, 104] on button "Delete" at bounding box center [560, 104] width 36 height 16
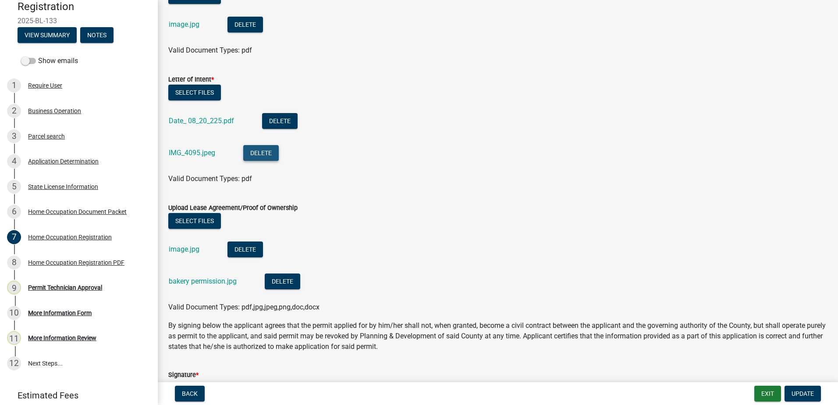
click at [249, 155] on button "Delete" at bounding box center [261, 153] width 36 height 16
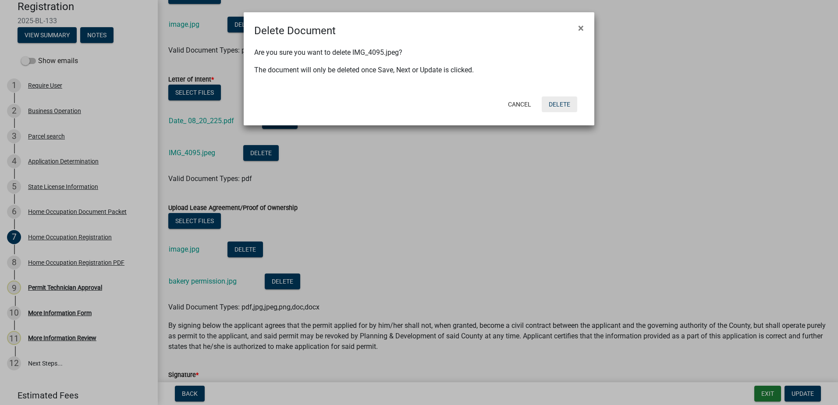
click at [570, 100] on button "Delete" at bounding box center [560, 104] width 36 height 16
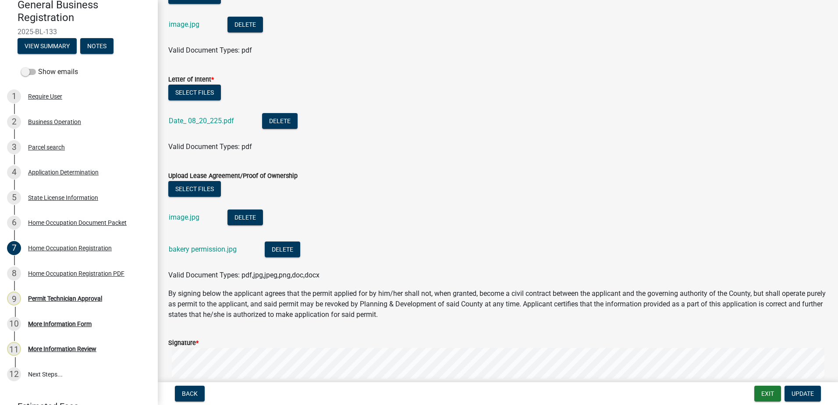
drag, startPoint x: 286, startPoint y: 232, endPoint x: 295, endPoint y: 261, distance: 30.2
drag, startPoint x: 295, startPoint y: 261, endPoint x: 615, endPoint y: 213, distance: 323.7
click at [615, 213] on li "image.jpg Delete" at bounding box center [497, 219] width 659 height 32
click at [41, 120] on div "Business Operation" at bounding box center [54, 122] width 53 height 6
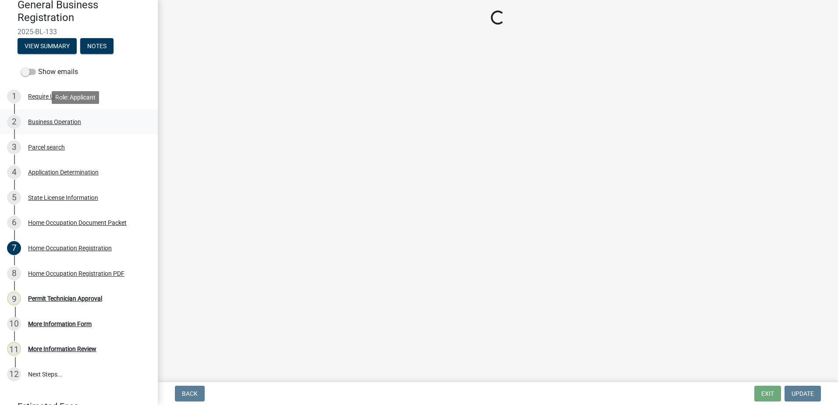
scroll to position [0, 0]
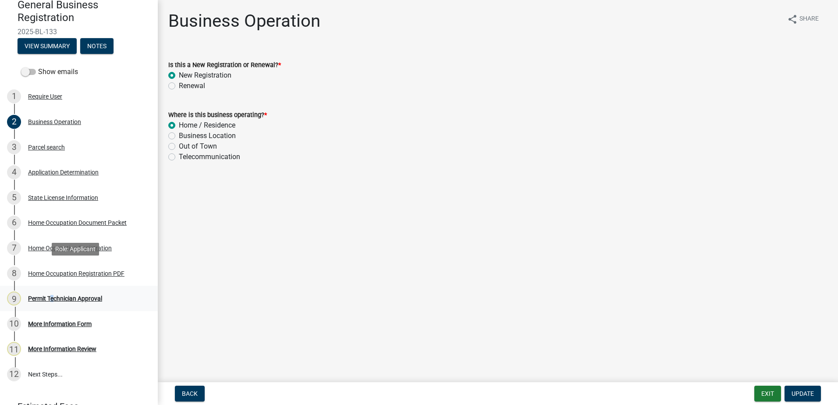
click at [50, 290] on link "9 Permit Technician Approval" at bounding box center [79, 298] width 158 height 25
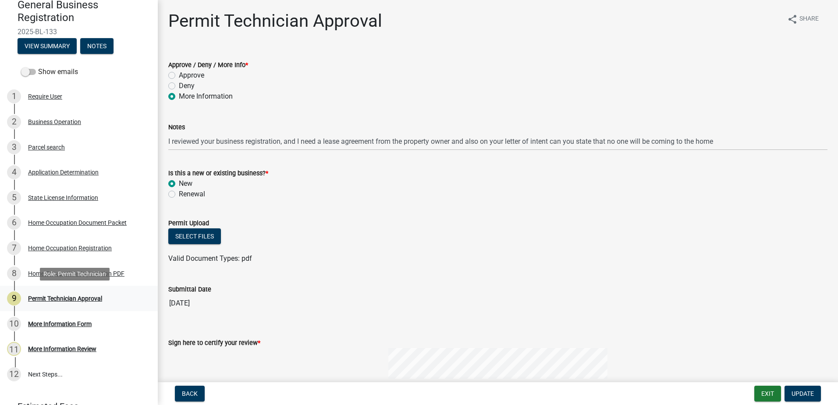
drag, startPoint x: 50, startPoint y: 290, endPoint x: 46, endPoint y: 300, distance: 11.2
click at [46, 300] on div "Permit Technician Approval" at bounding box center [65, 299] width 74 height 6
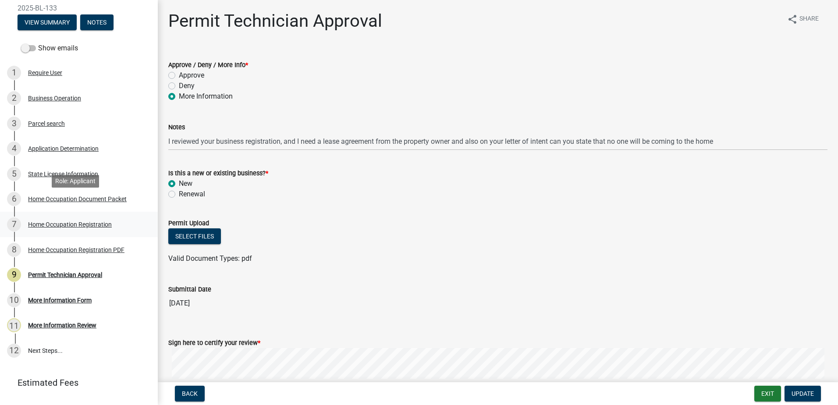
scroll to position [121, 0]
